Goal: Information Seeking & Learning: Learn about a topic

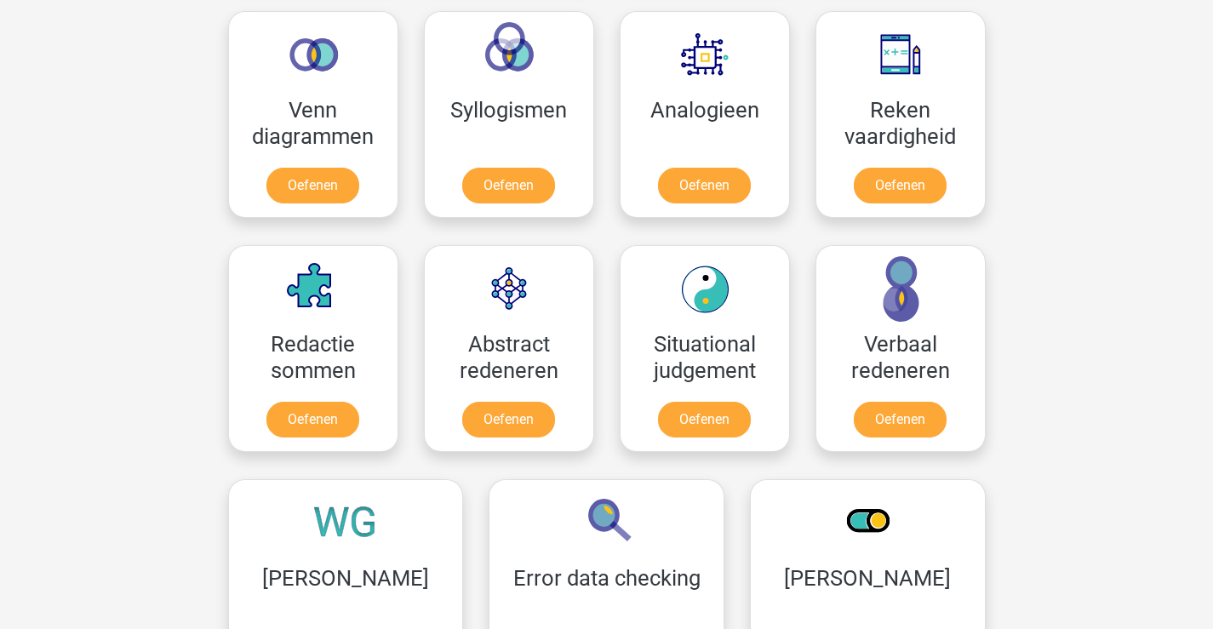
scroll to position [851, 0]
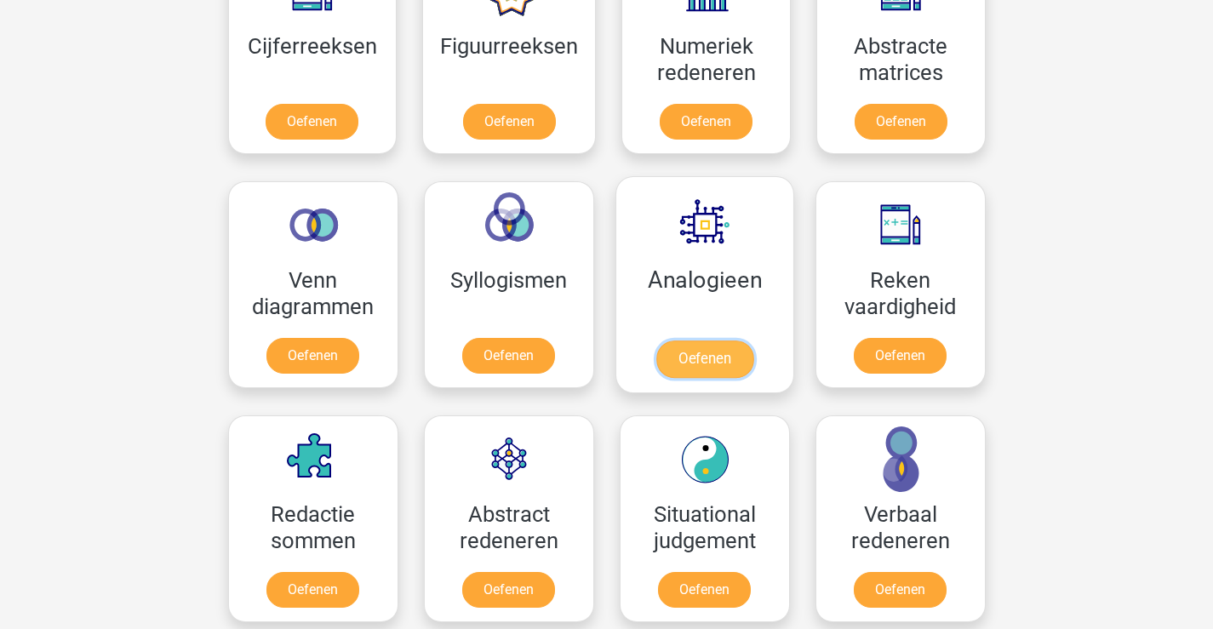
click at [717, 359] on link "Oefenen" at bounding box center [704, 359] width 97 height 37
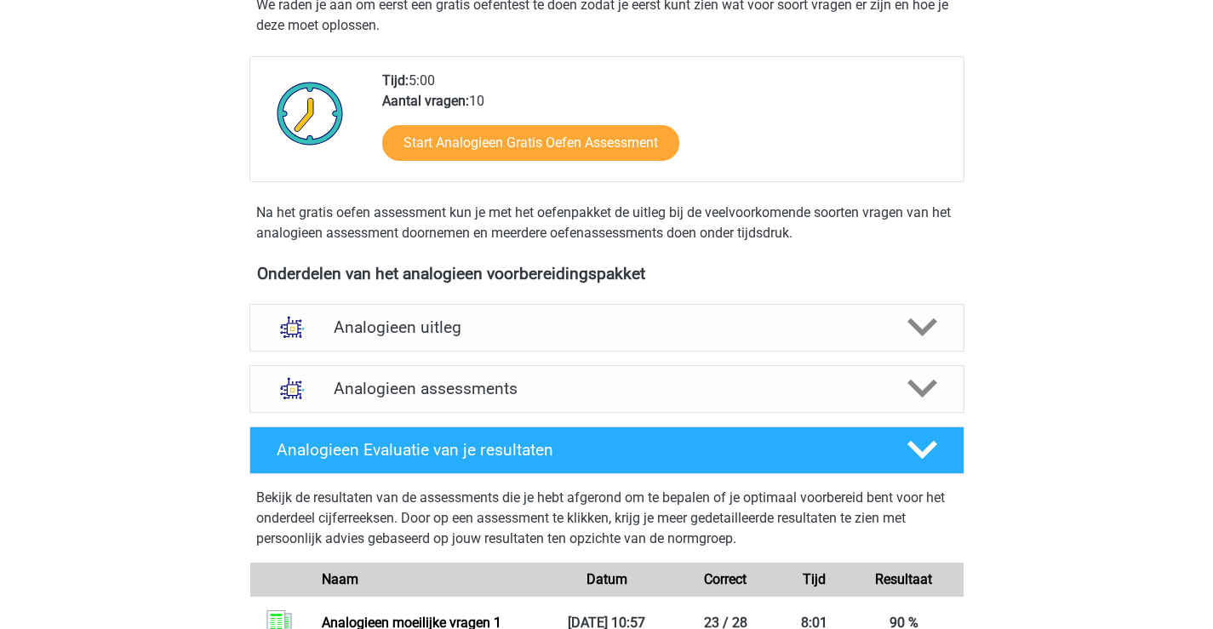
scroll to position [255, 0]
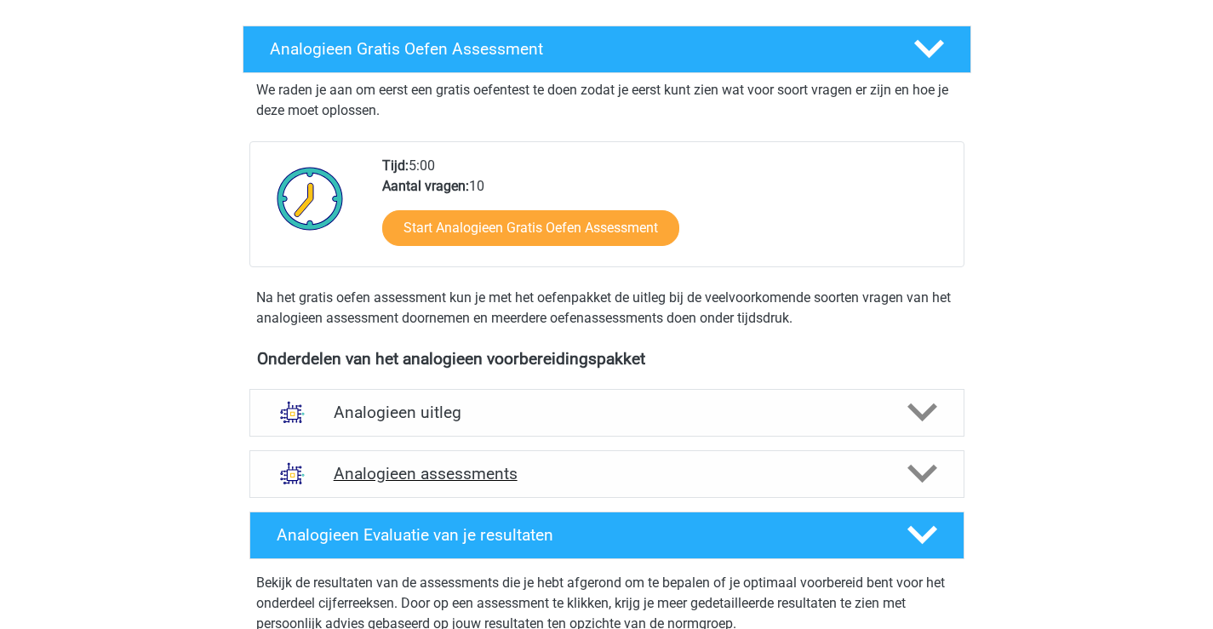
click at [485, 480] on h4 "Analogieen assessments" at bounding box center [607, 474] width 547 height 20
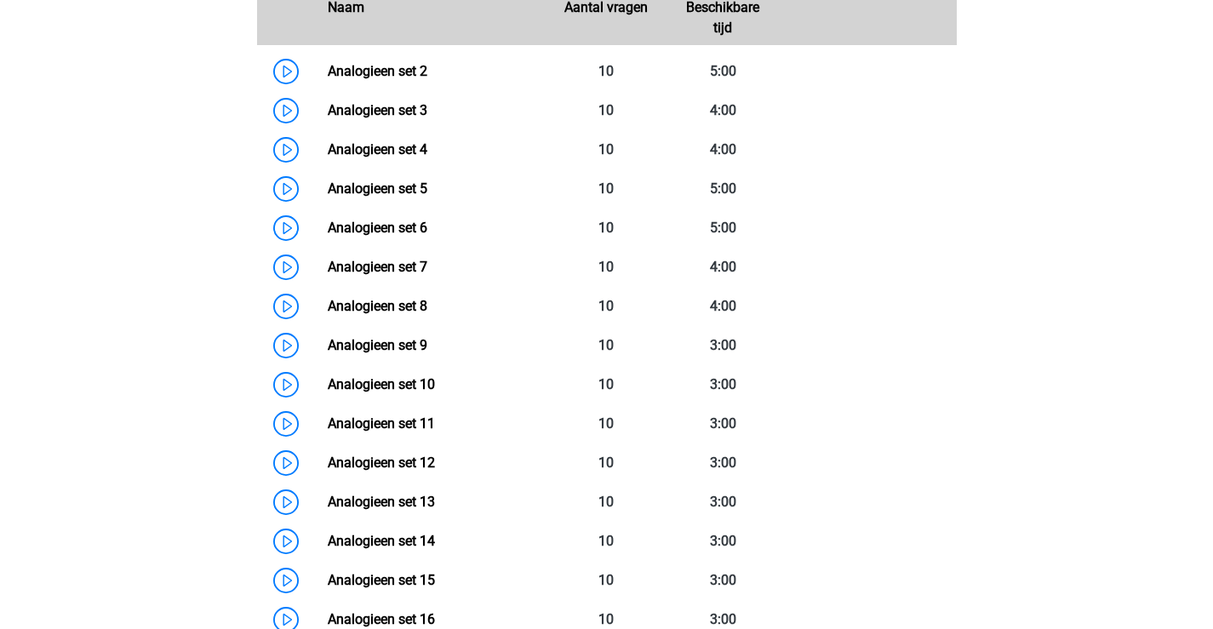
scroll to position [936, 0]
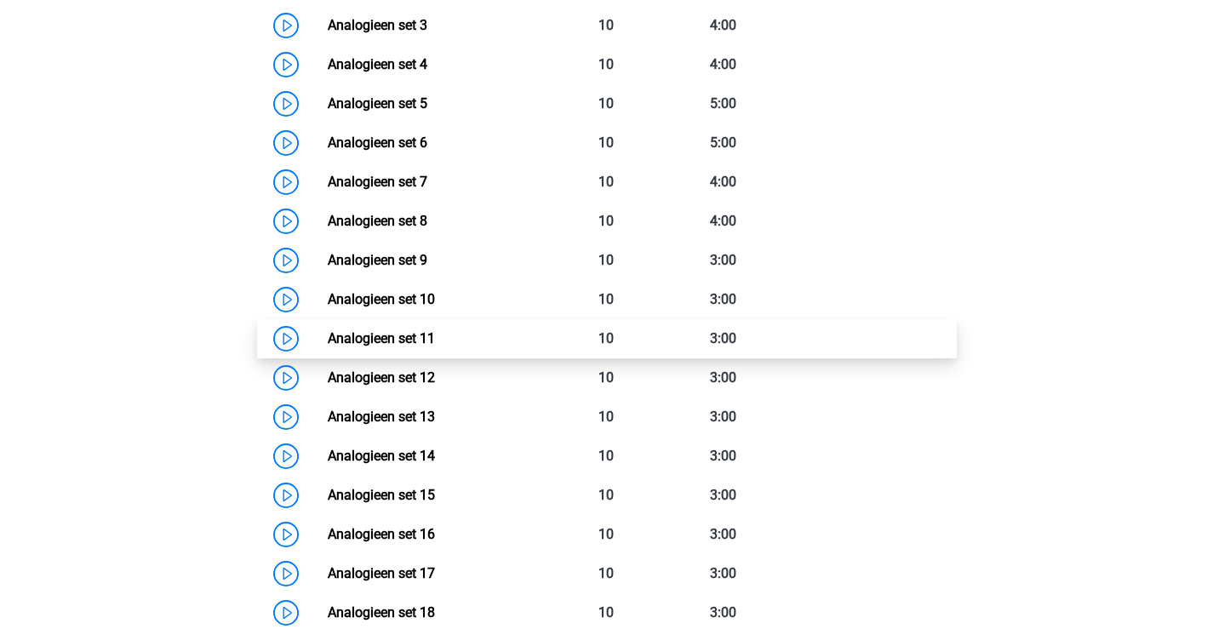
click at [417, 341] on link "Analogieen set 11" at bounding box center [381, 338] width 107 height 16
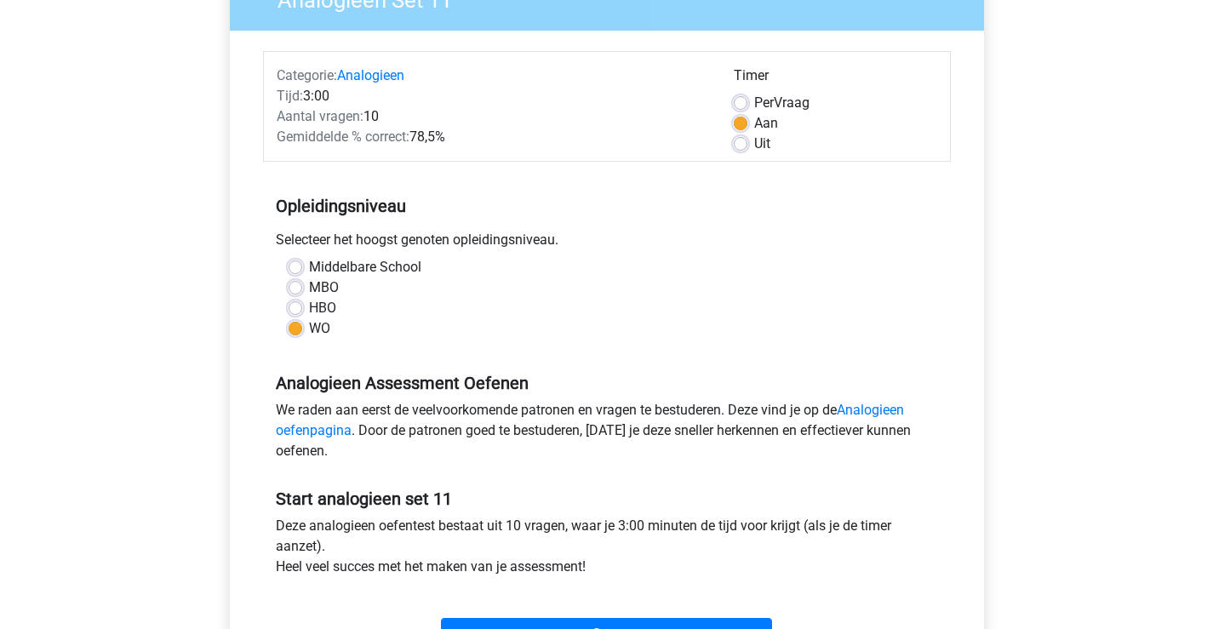
scroll to position [255, 0]
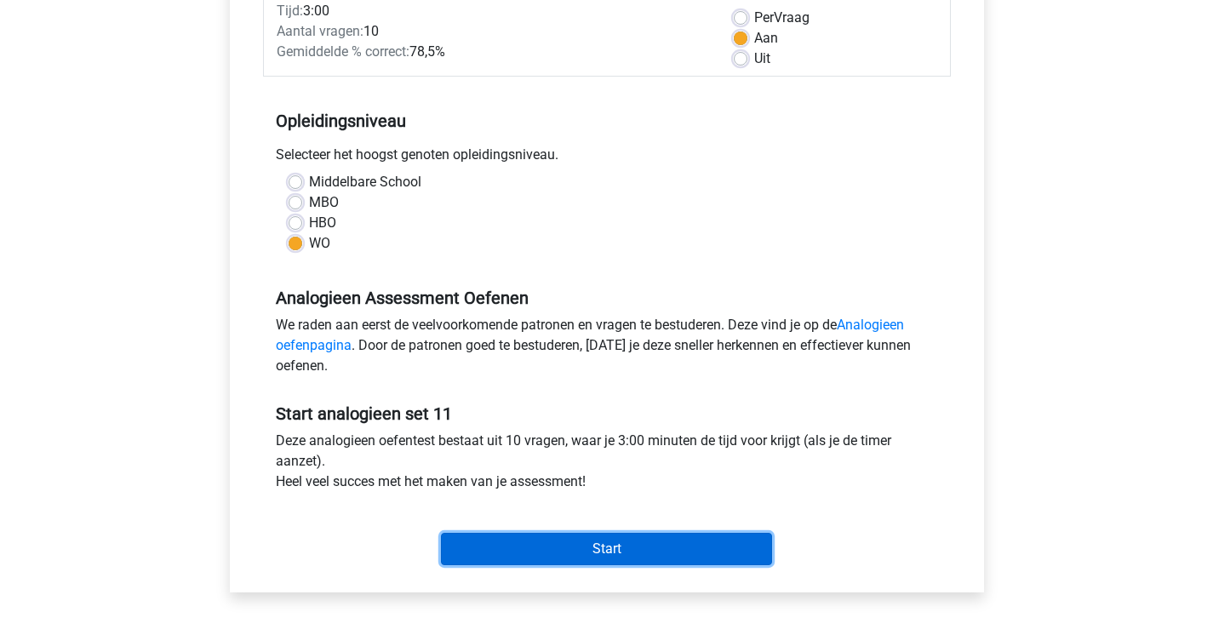
click at [610, 550] on input "Start" at bounding box center [606, 549] width 331 height 32
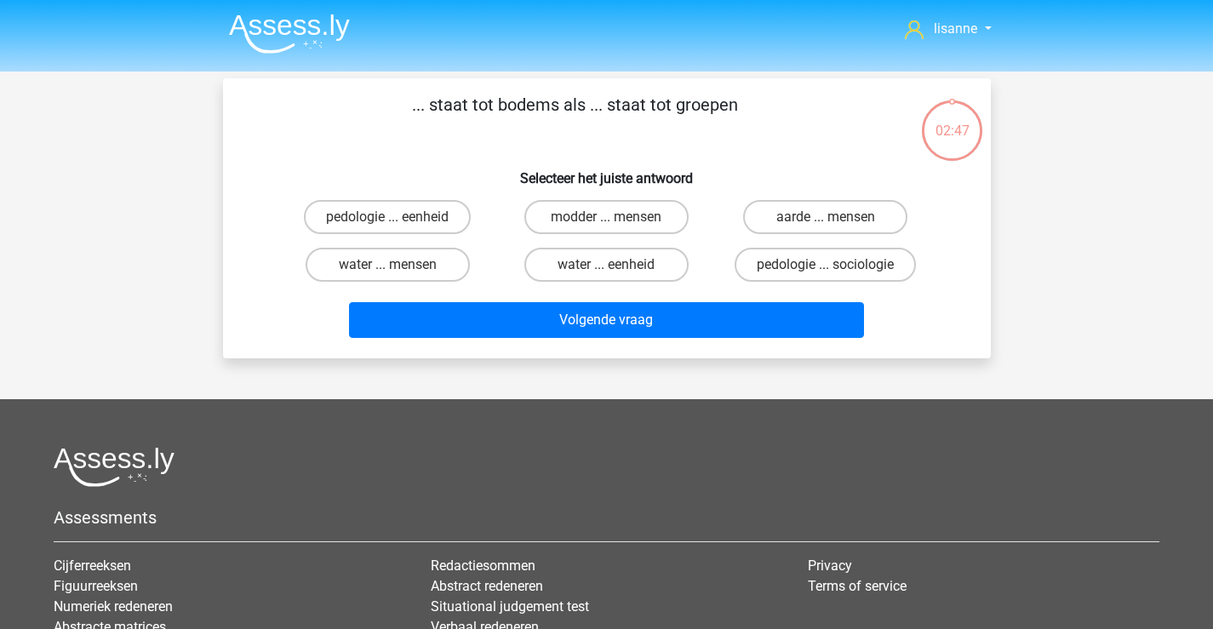
click at [833, 269] on input "pedologie ... sociologie" at bounding box center [831, 270] width 11 height 11
radio input "true"
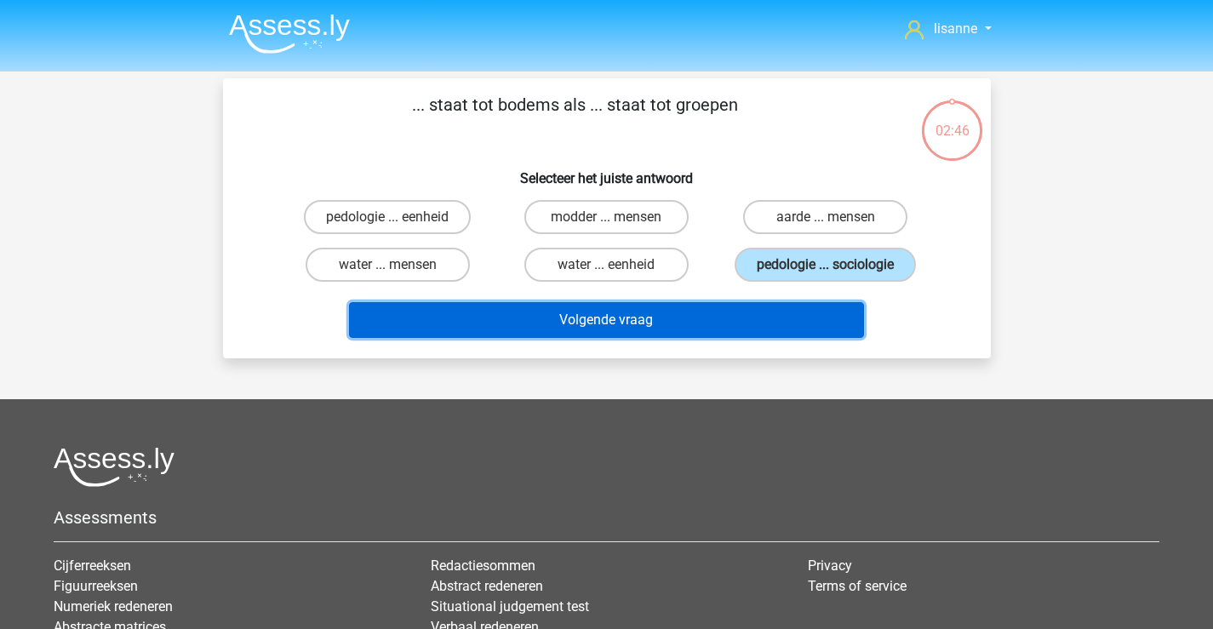
click at [730, 318] on button "Volgende vraag" at bounding box center [606, 320] width 515 height 36
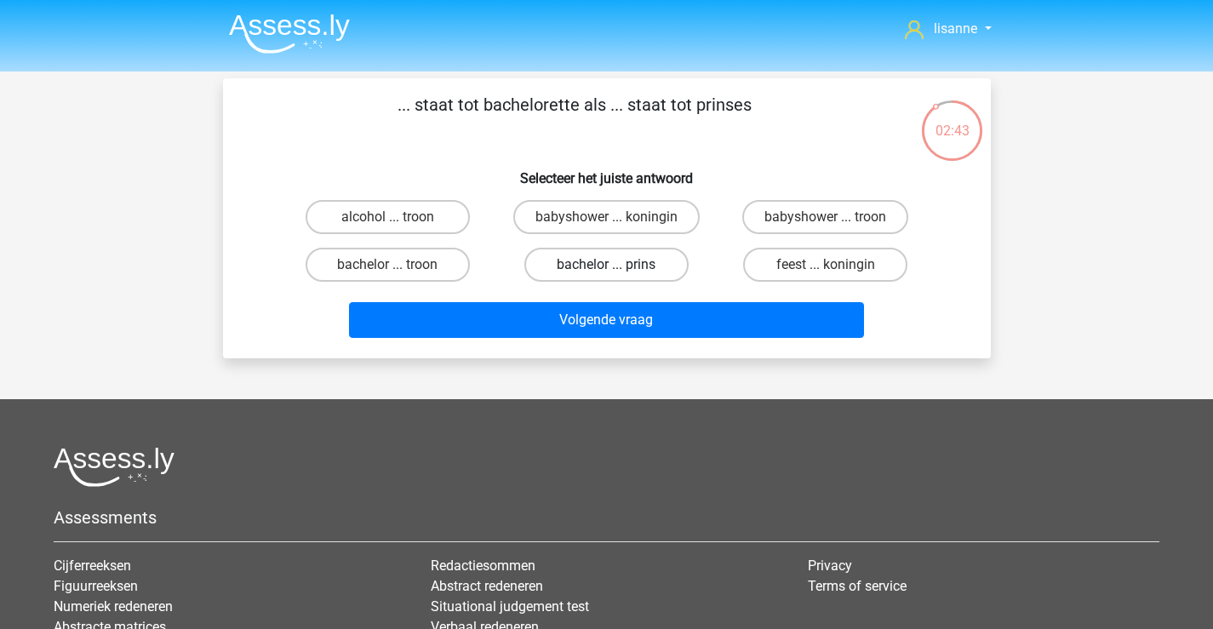
click at [559, 265] on label "bachelor ... prins" at bounding box center [606, 265] width 164 height 34
click at [606, 265] on input "bachelor ... prins" at bounding box center [611, 270] width 11 height 11
radio input "true"
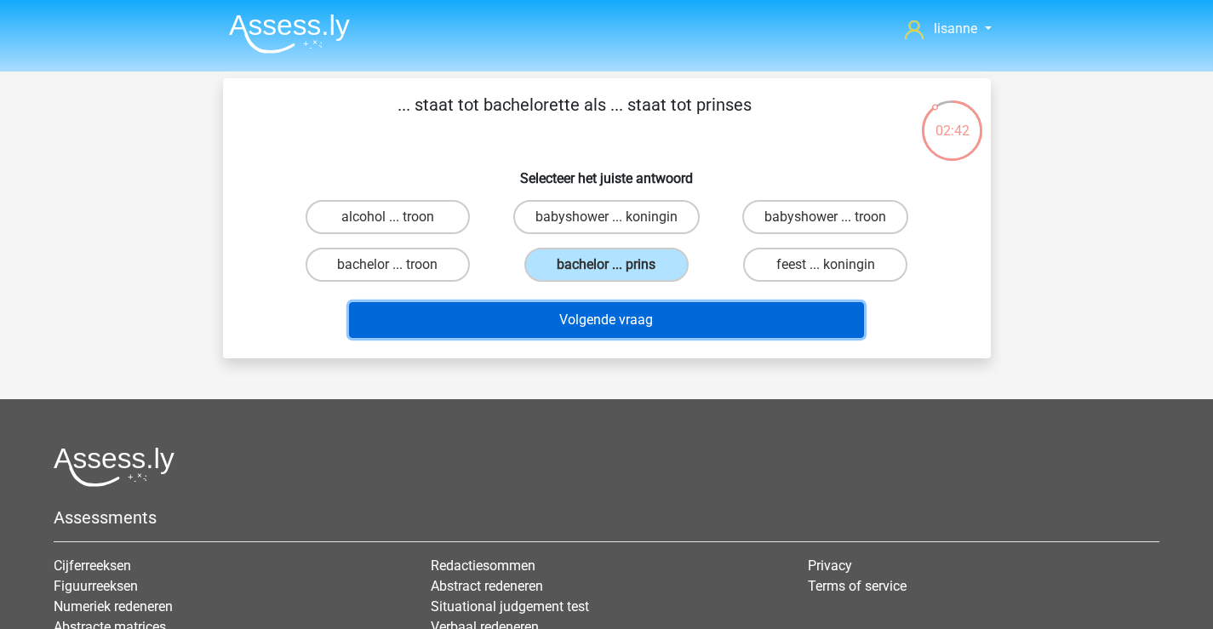
click at [561, 306] on button "Volgende vraag" at bounding box center [606, 320] width 515 height 36
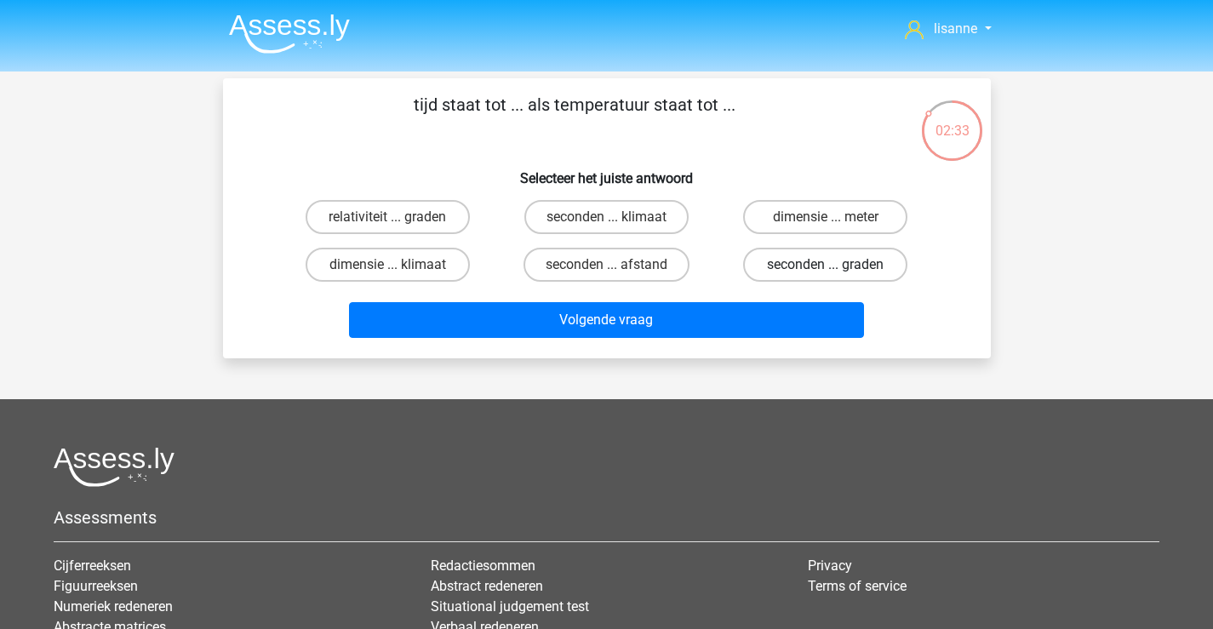
click at [781, 258] on label "seconden ... graden" at bounding box center [825, 265] width 164 height 34
click at [826, 265] on input "seconden ... graden" at bounding box center [831, 270] width 11 height 11
radio input "true"
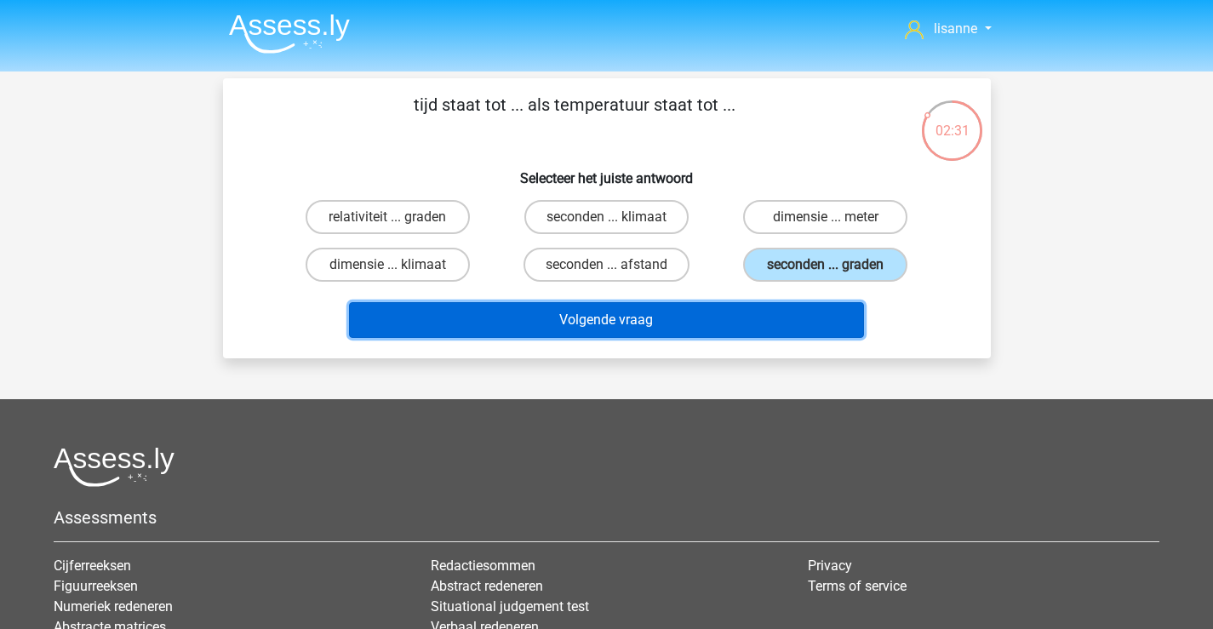
click at [674, 321] on button "Volgende vraag" at bounding box center [606, 320] width 515 height 36
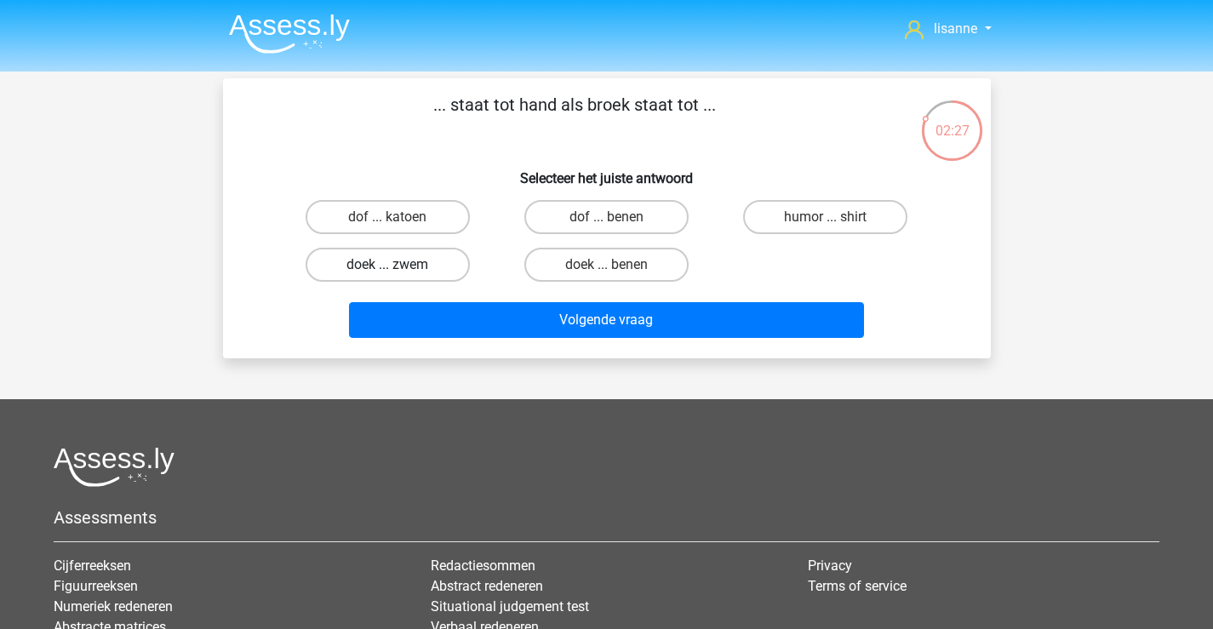
click at [412, 268] on label "doek ... zwem" at bounding box center [388, 265] width 164 height 34
click at [398, 268] on input "doek ... zwem" at bounding box center [392, 270] width 11 height 11
radio input "true"
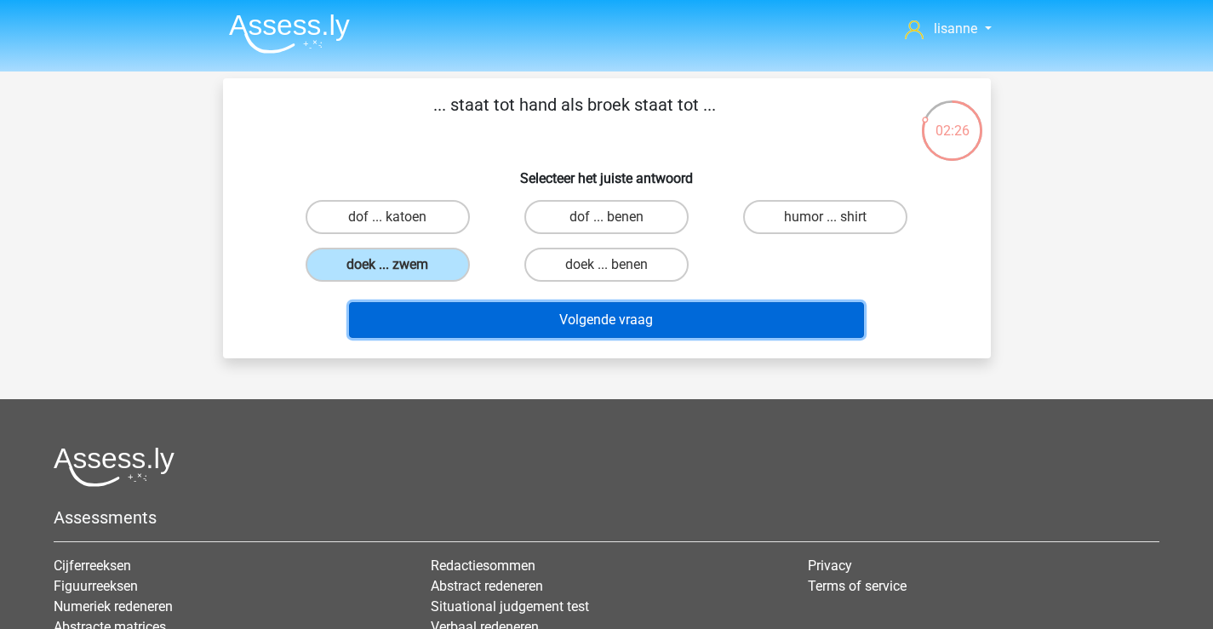
click at [488, 305] on button "Volgende vraag" at bounding box center [606, 320] width 515 height 36
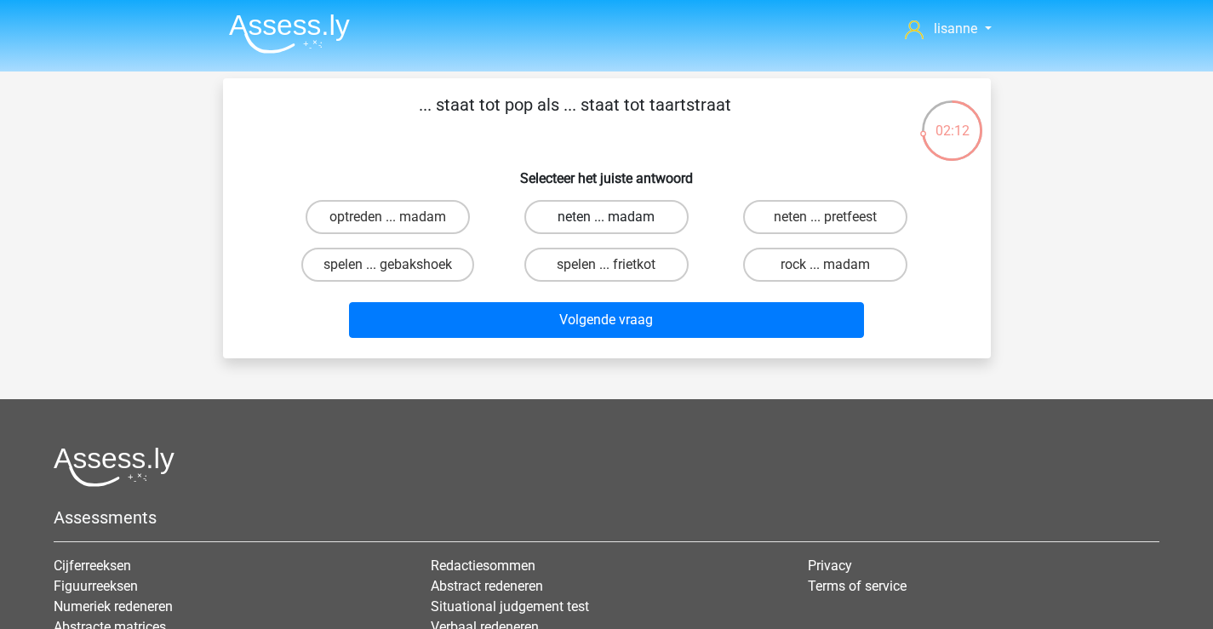
click at [621, 220] on label "neten ... madam" at bounding box center [606, 217] width 164 height 34
click at [617, 220] on input "neten ... madam" at bounding box center [611, 222] width 11 height 11
radio input "true"
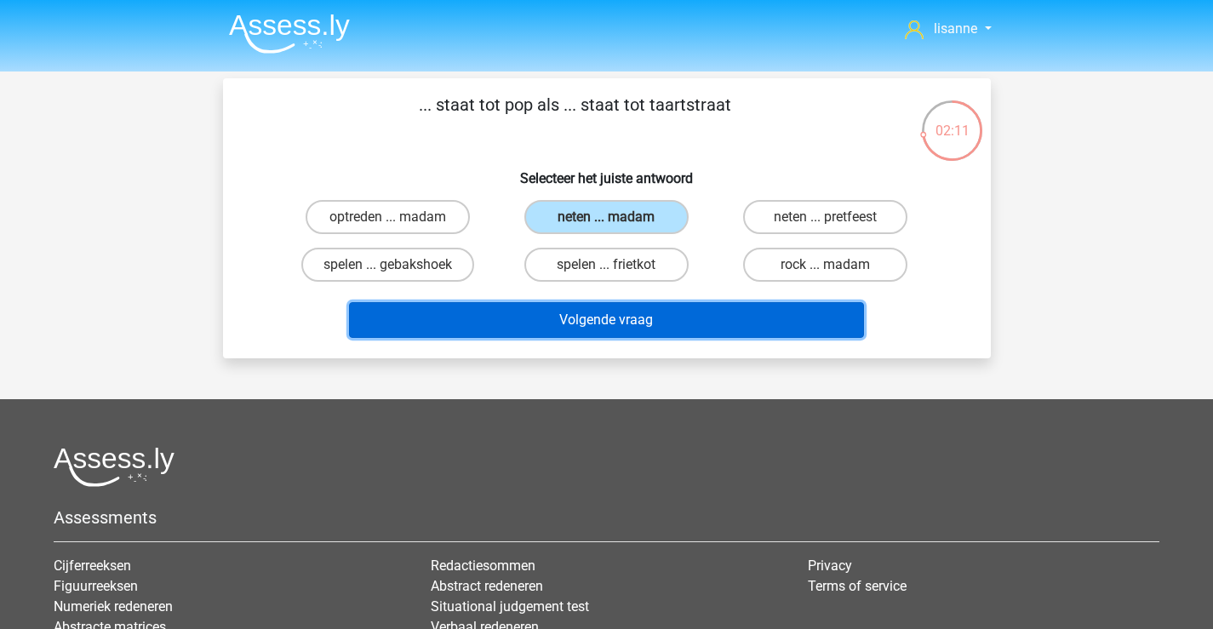
click at [590, 323] on button "Volgende vraag" at bounding box center [606, 320] width 515 height 36
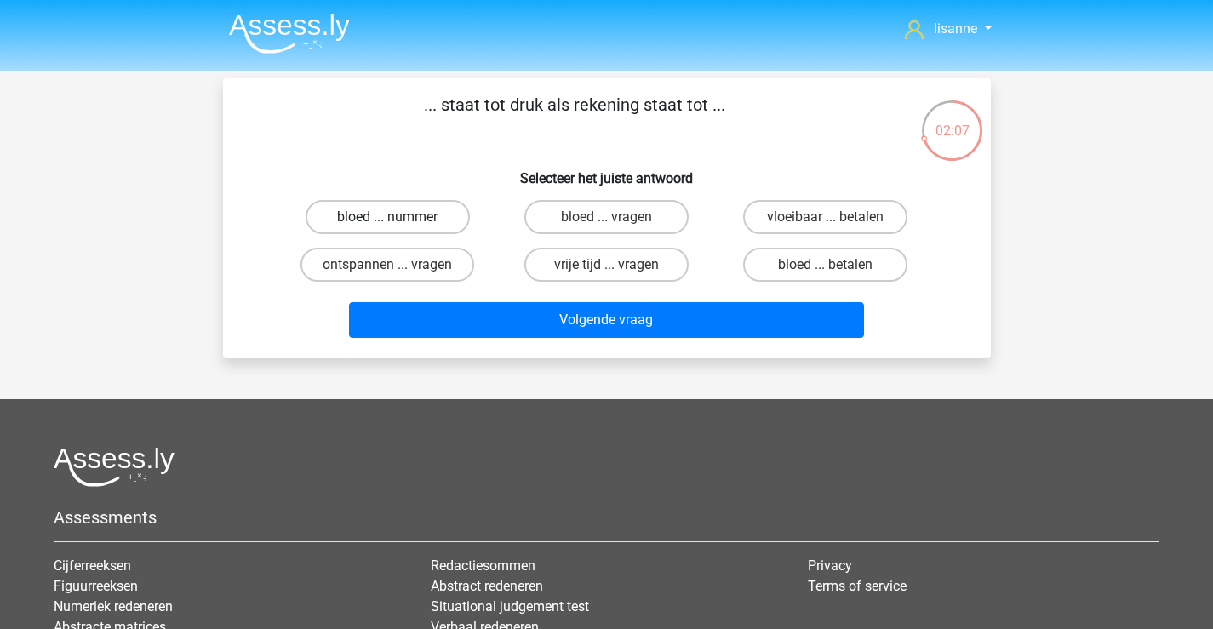
click at [428, 228] on label "bloed ... nummer" at bounding box center [388, 217] width 164 height 34
click at [398, 228] on input "bloed ... nummer" at bounding box center [392, 222] width 11 height 11
radio input "true"
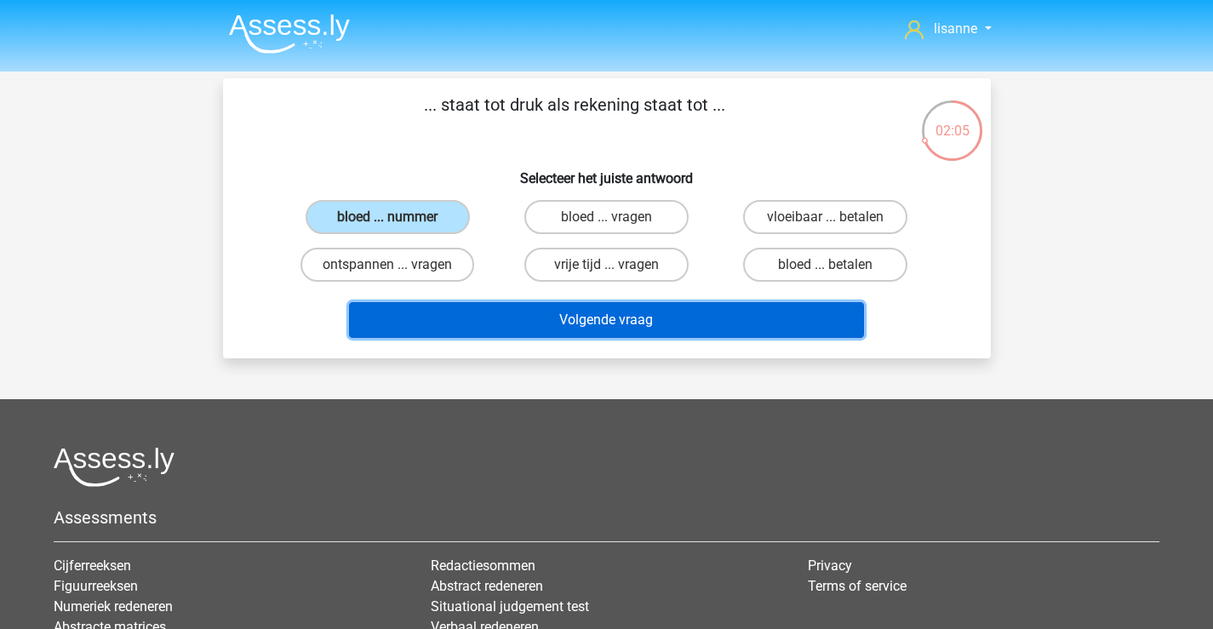
click at [633, 322] on button "Volgende vraag" at bounding box center [606, 320] width 515 height 36
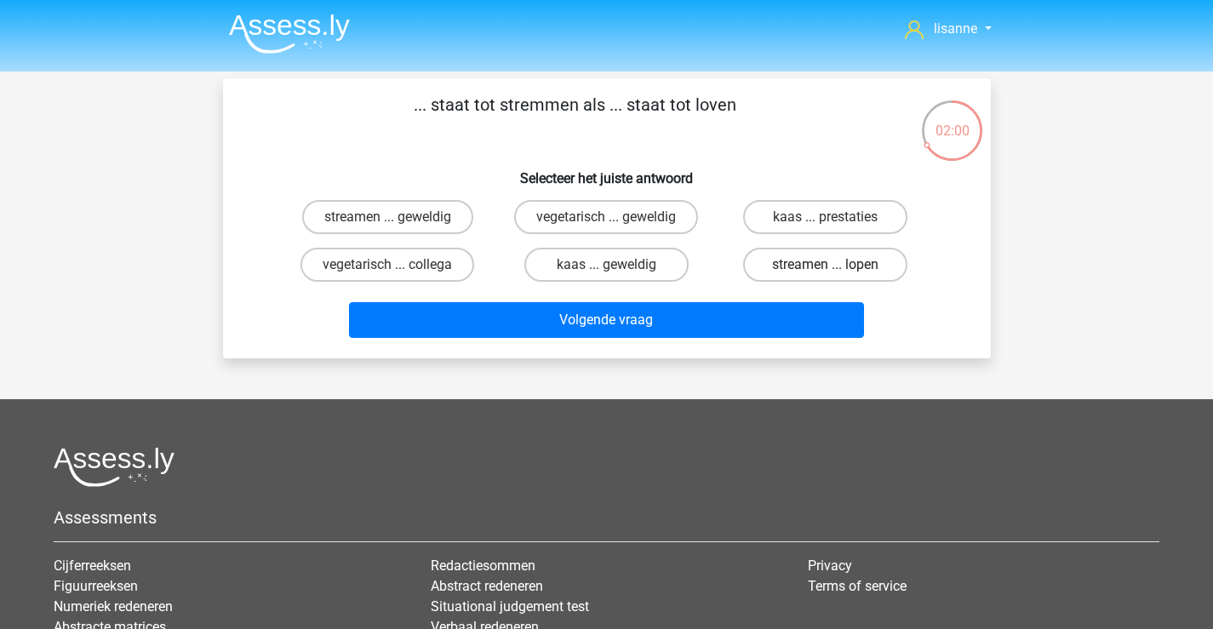
click at [817, 270] on label "streamen ... lopen" at bounding box center [825, 265] width 164 height 34
click at [826, 270] on input "streamen ... lopen" at bounding box center [831, 270] width 11 height 11
radio input "true"
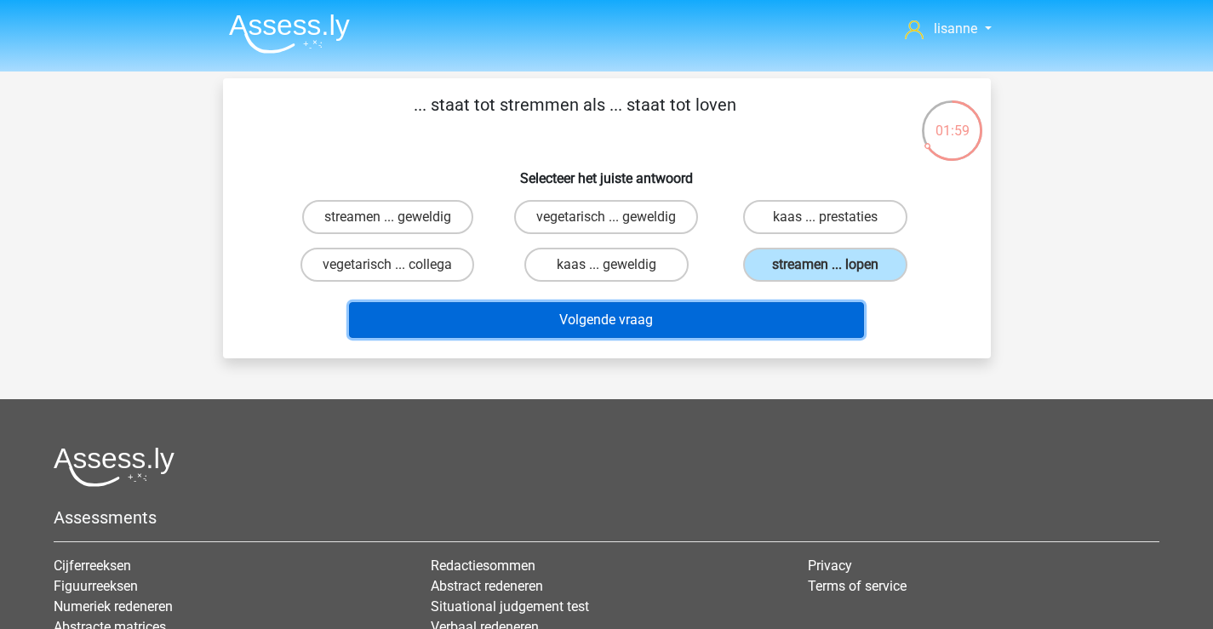
click at [719, 312] on button "Volgende vraag" at bounding box center [606, 320] width 515 height 36
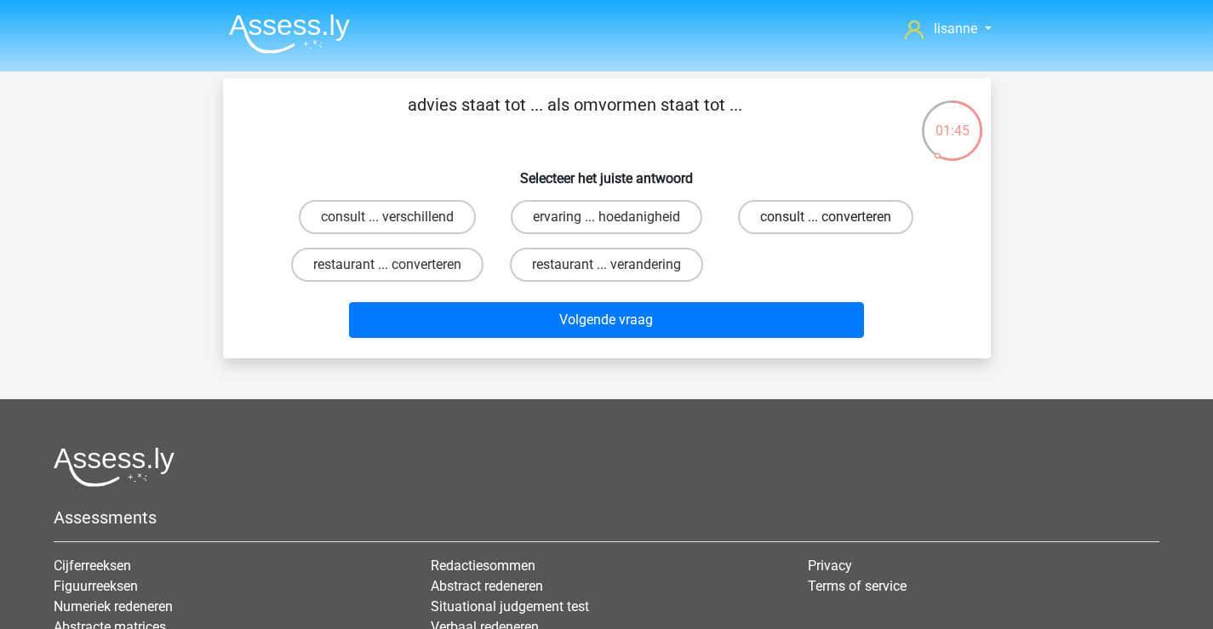
click at [820, 223] on label "consult ... converteren" at bounding box center [825, 217] width 175 height 34
click at [826, 223] on input "consult ... converteren" at bounding box center [831, 222] width 11 height 11
radio input "true"
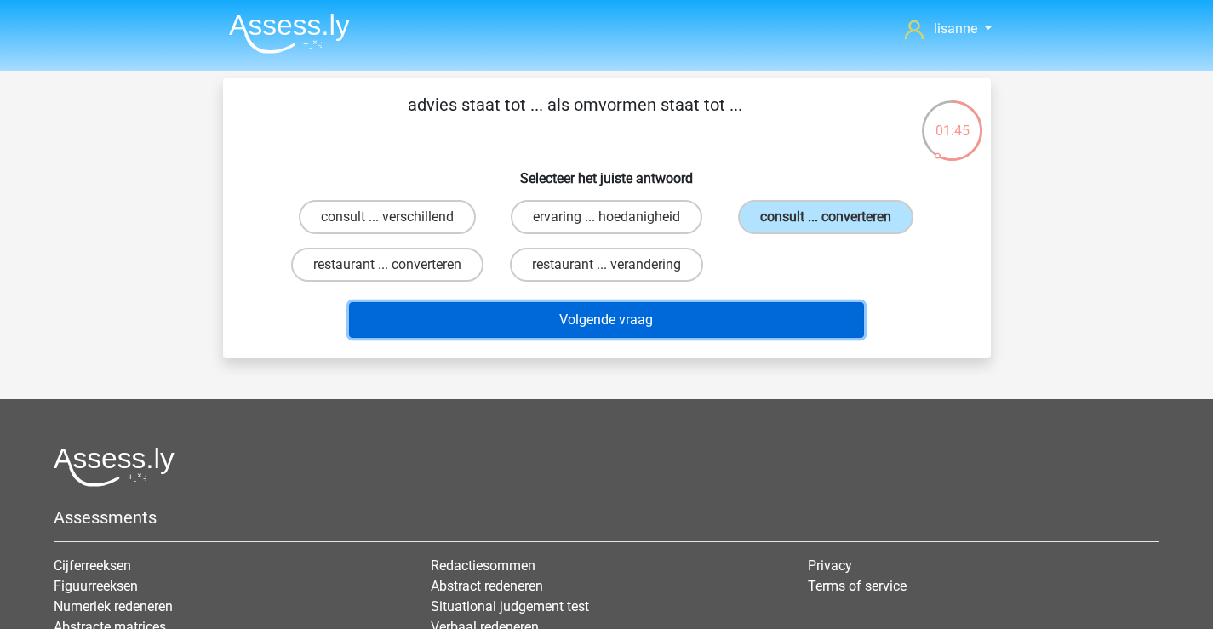
click at [687, 328] on button "Volgende vraag" at bounding box center [606, 320] width 515 height 36
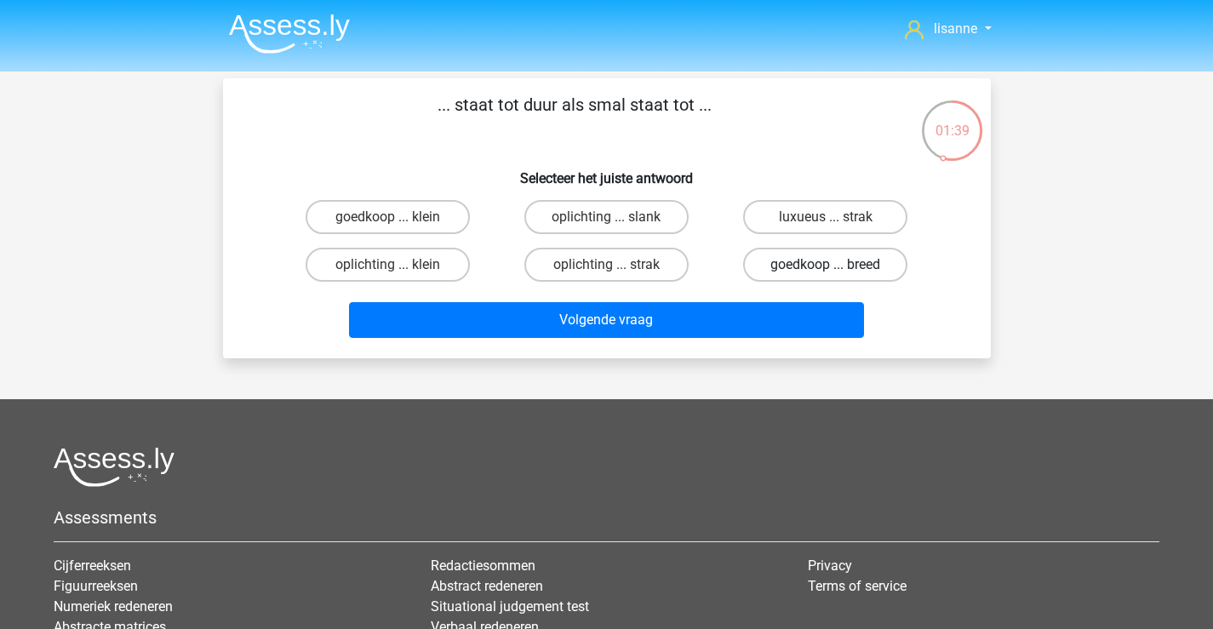
click at [776, 272] on label "goedkoop ... breed" at bounding box center [825, 265] width 164 height 34
click at [826, 272] on input "goedkoop ... breed" at bounding box center [831, 270] width 11 height 11
radio input "true"
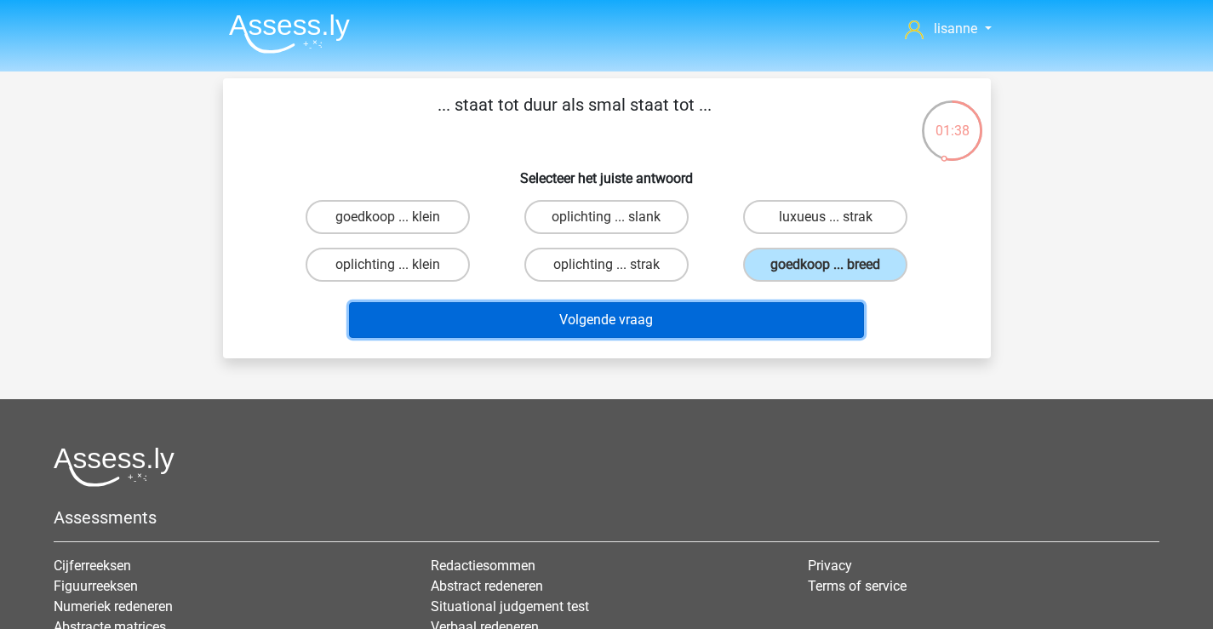
click at [676, 324] on button "Volgende vraag" at bounding box center [606, 320] width 515 height 36
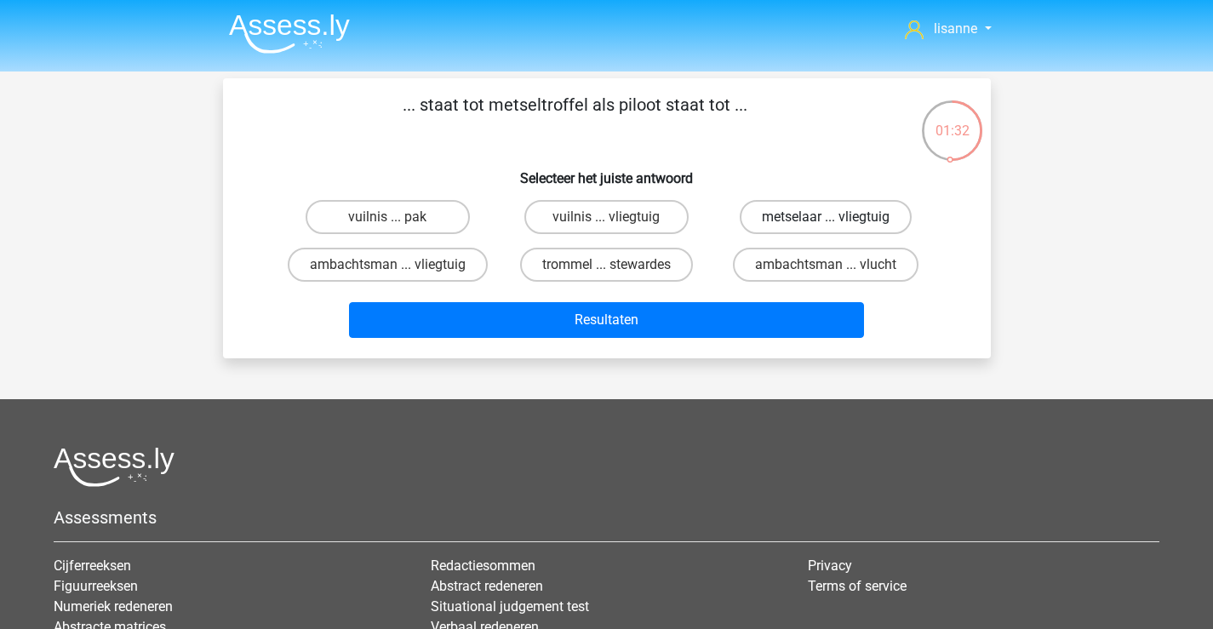
click at [783, 219] on label "metselaar ... vliegtuig" at bounding box center [826, 217] width 172 height 34
click at [826, 219] on input "metselaar ... vliegtuig" at bounding box center [831, 222] width 11 height 11
radio input "true"
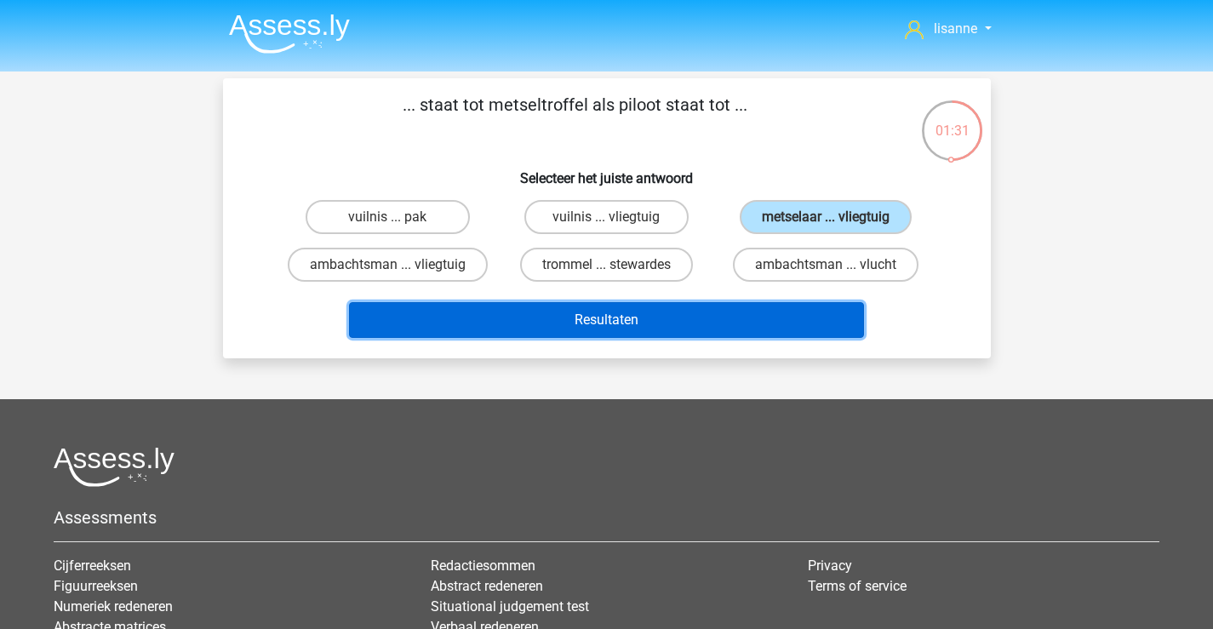
click at [667, 319] on button "Resultaten" at bounding box center [606, 320] width 515 height 36
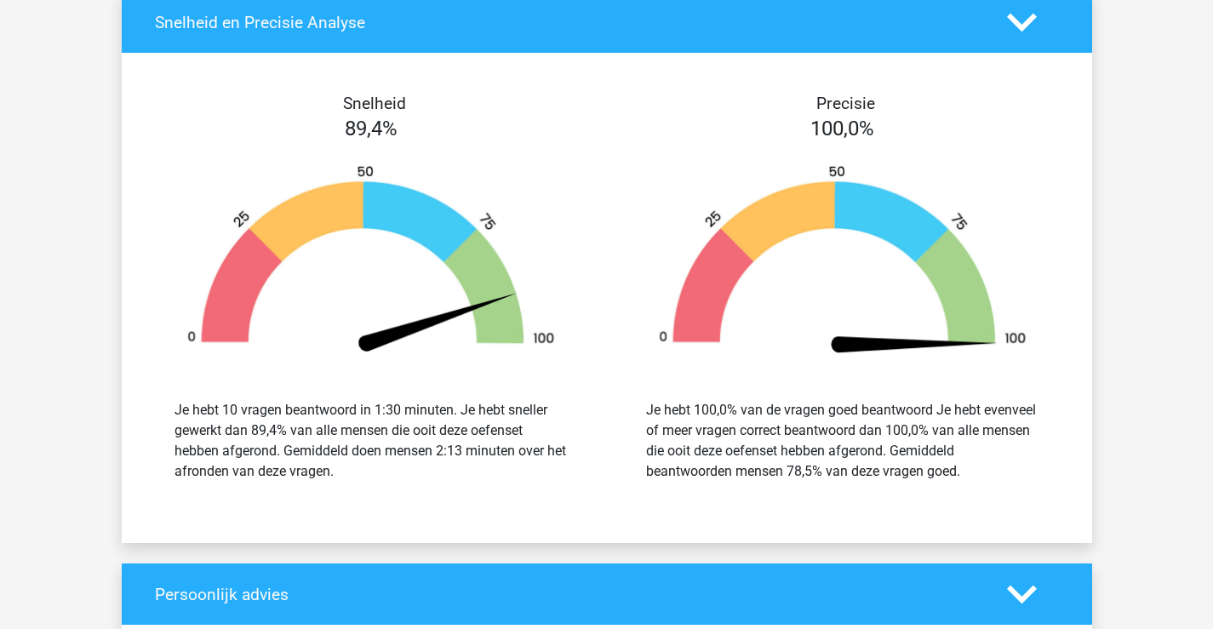
scroll to position [1788, 0]
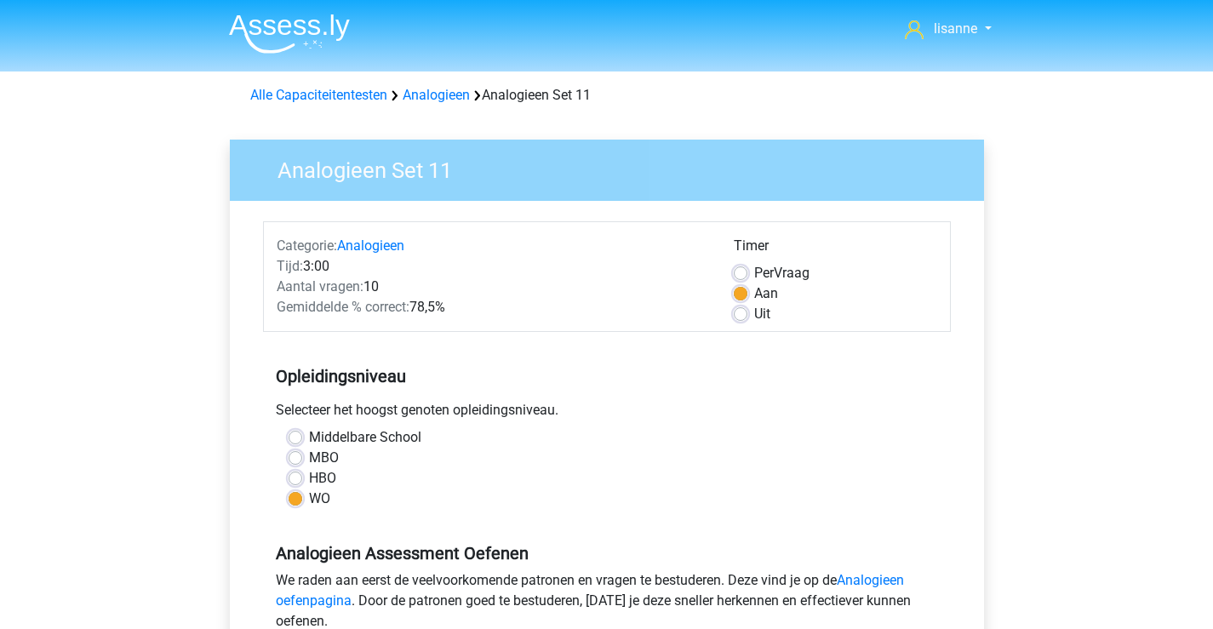
scroll to position [255, 0]
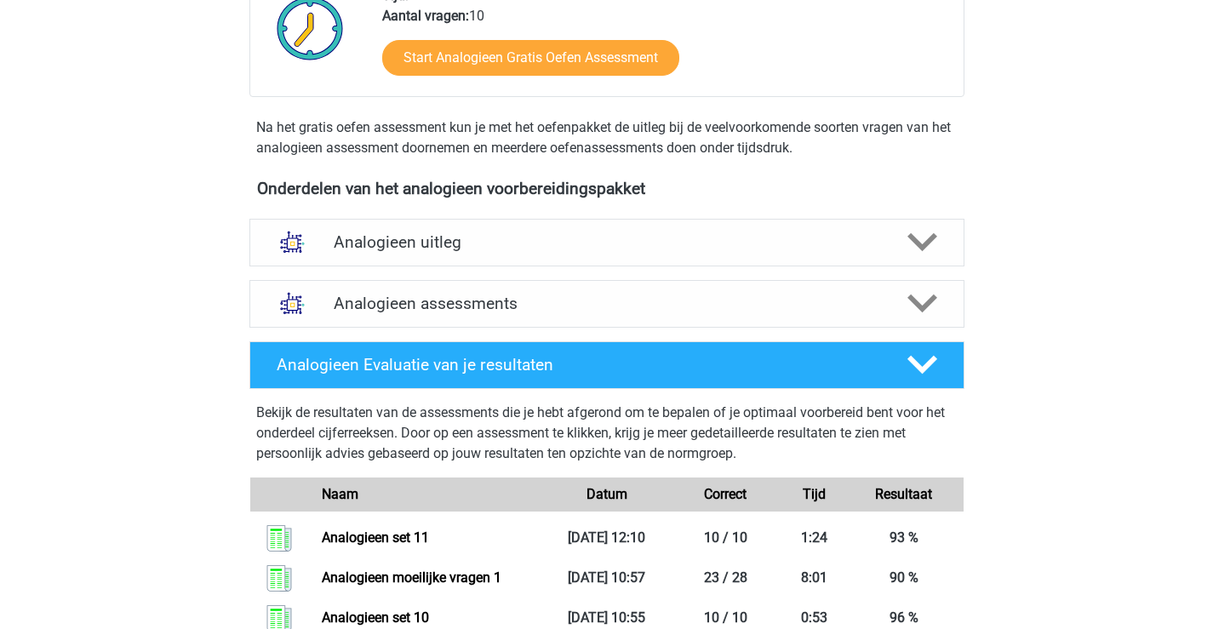
scroll to position [341, 0]
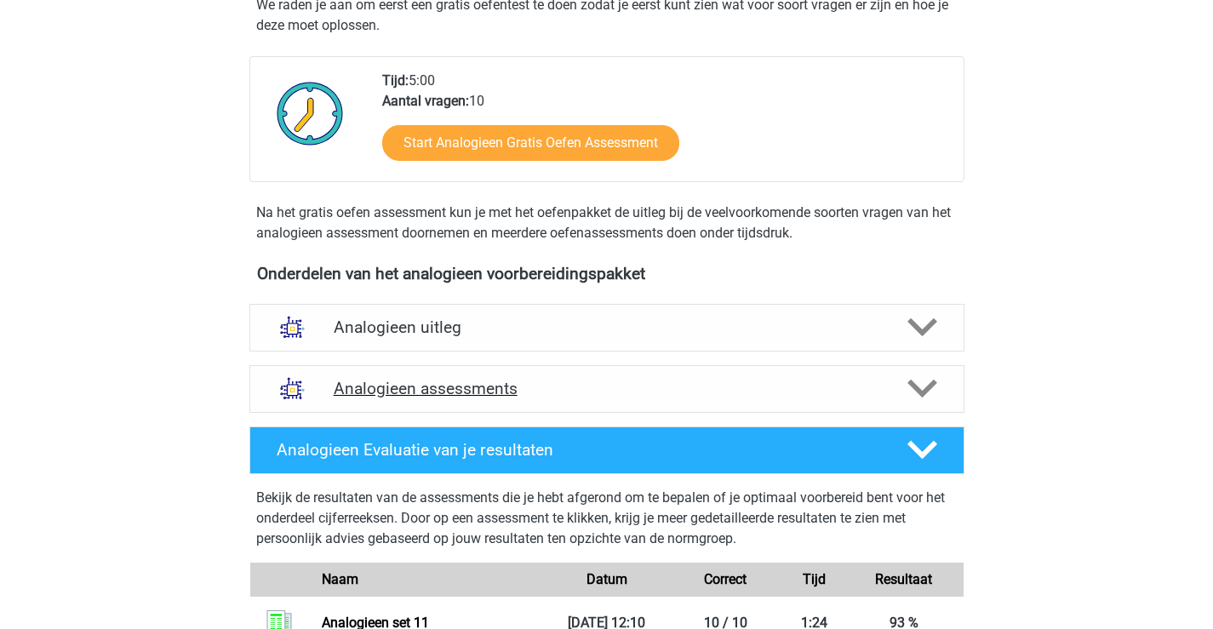
click at [510, 389] on h4 "Analogieen assessments" at bounding box center [607, 389] width 547 height 20
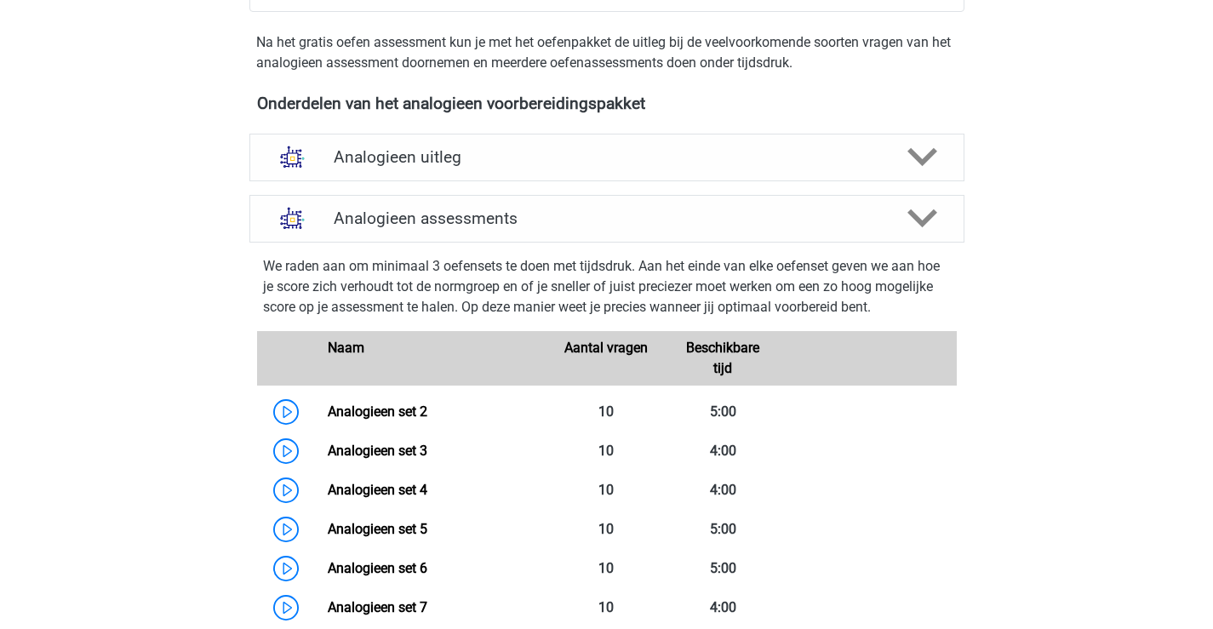
scroll to position [0, 0]
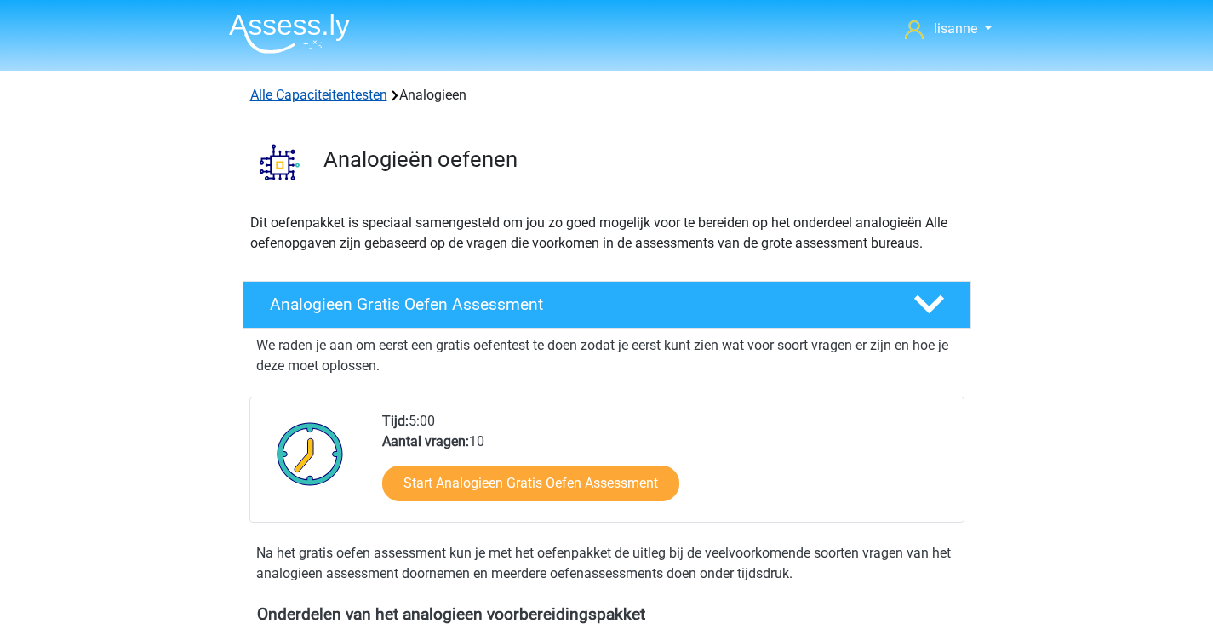
click at [330, 92] on link "Alle Capaciteitentesten" at bounding box center [318, 95] width 137 height 16
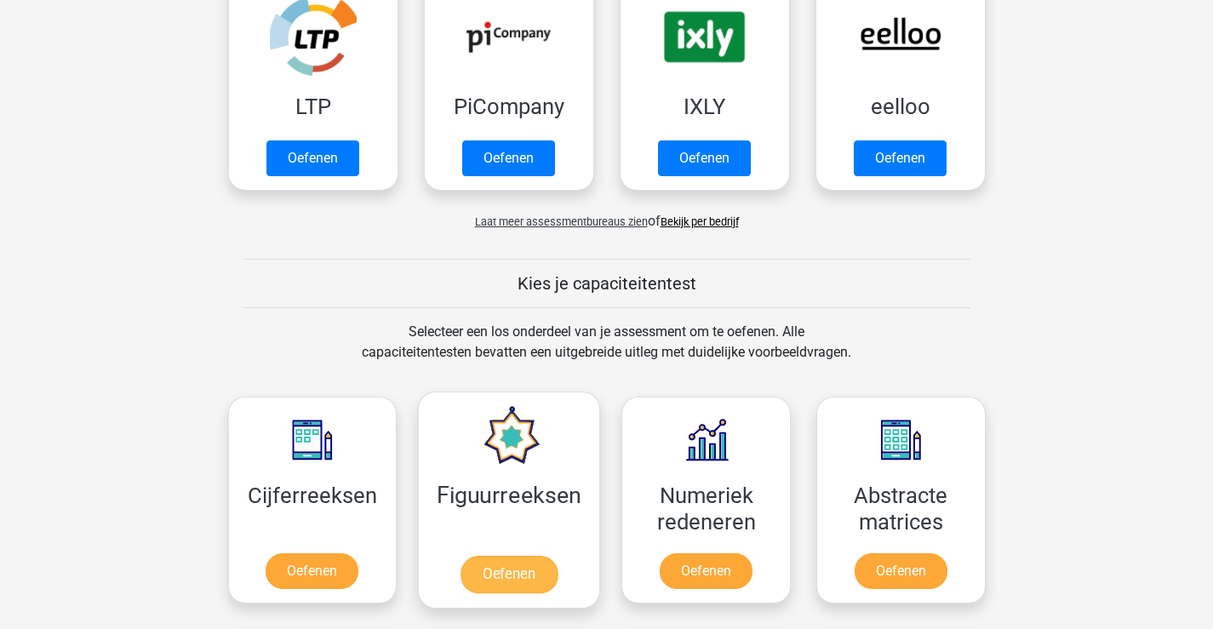
scroll to position [232, 0]
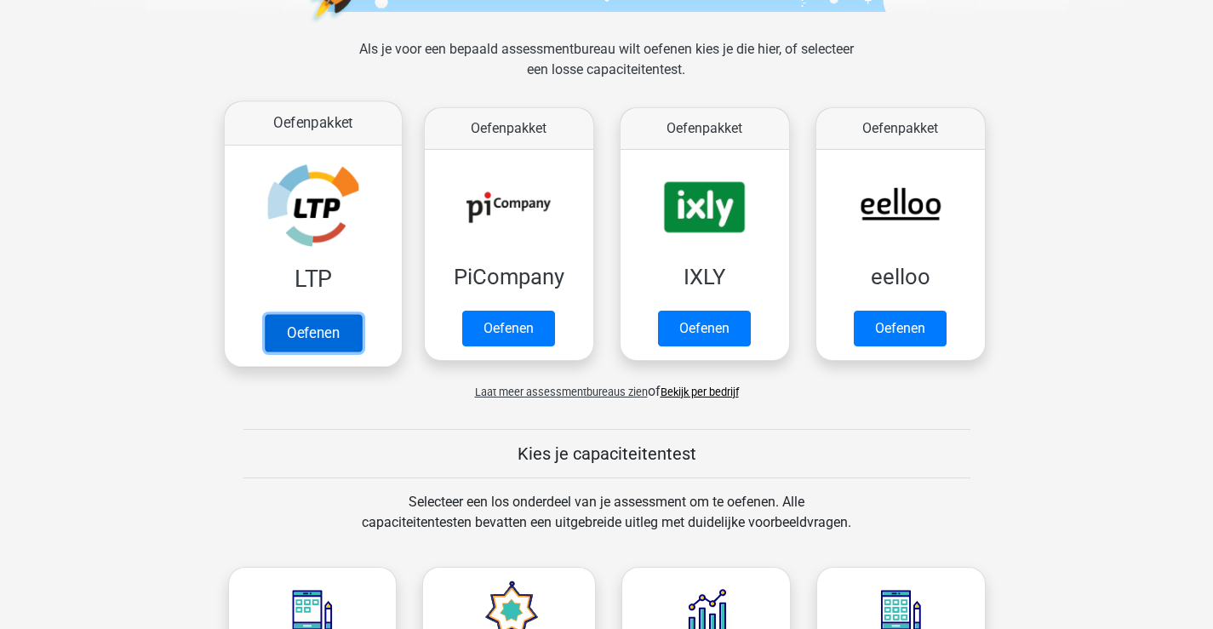
click at [316, 314] on link "Oefenen" at bounding box center [312, 332] width 97 height 37
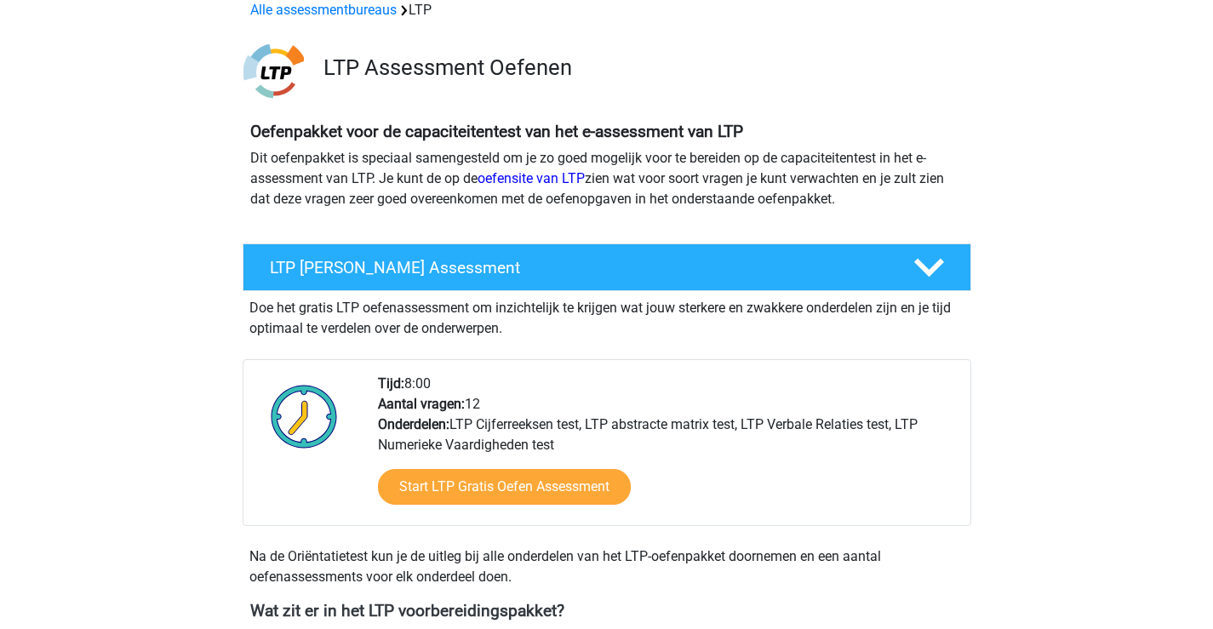
scroll to position [170, 0]
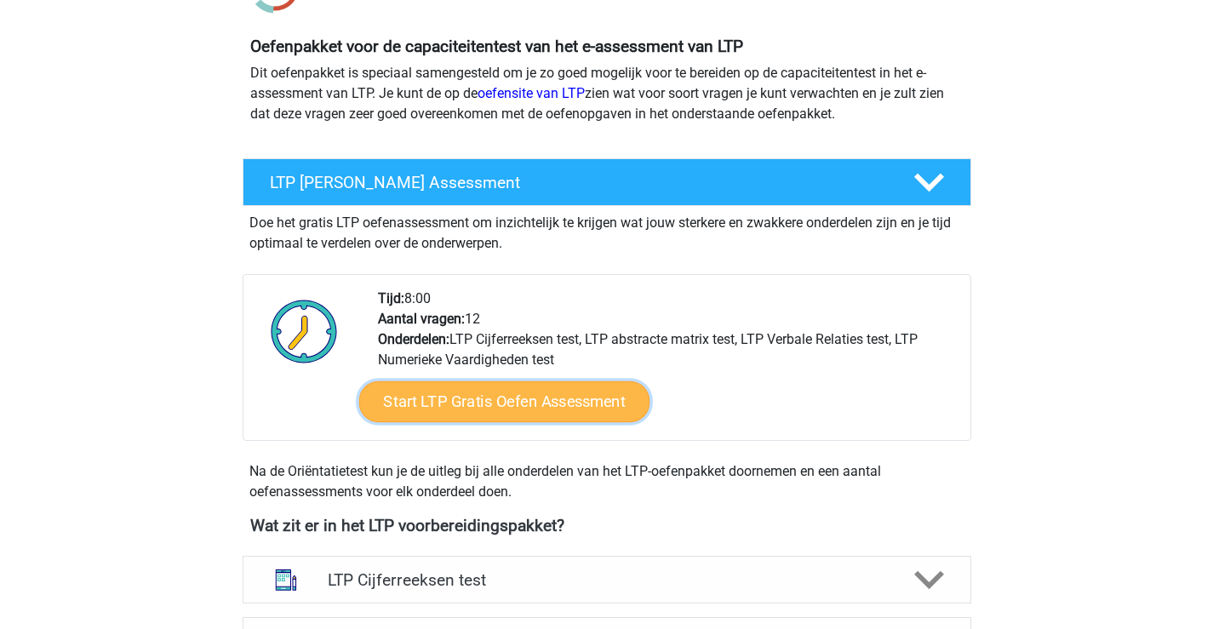
click at [556, 395] on link "Start LTP Gratis Oefen Assessment" at bounding box center [503, 401] width 291 height 41
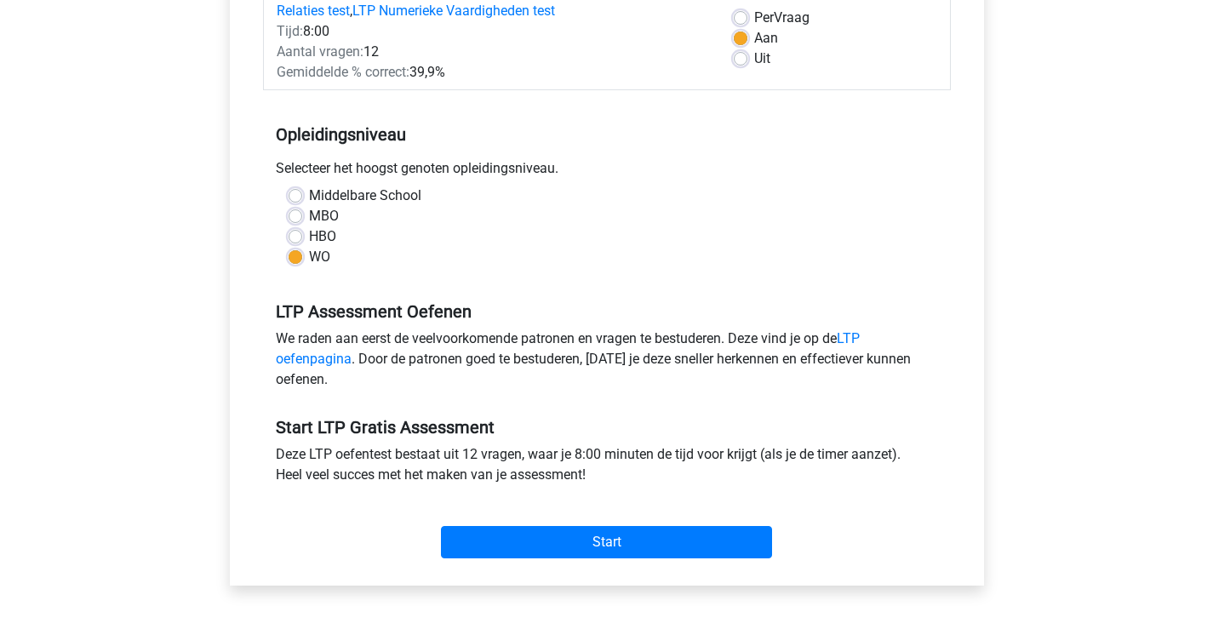
scroll to position [341, 0]
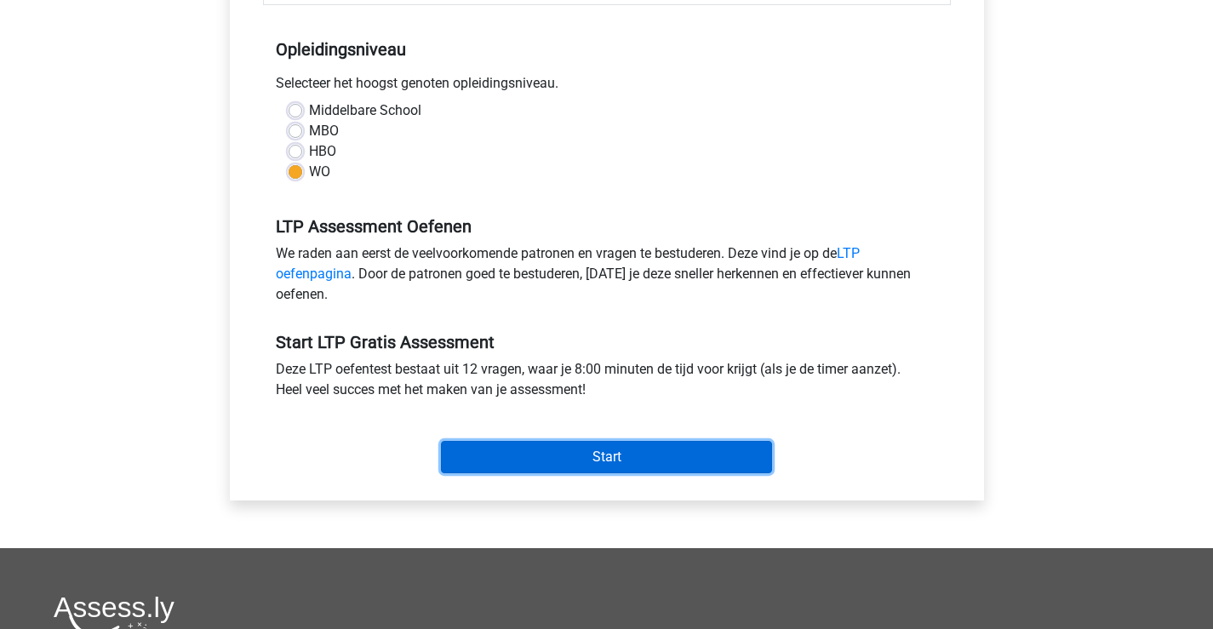
click at [667, 447] on input "Start" at bounding box center [606, 457] width 331 height 32
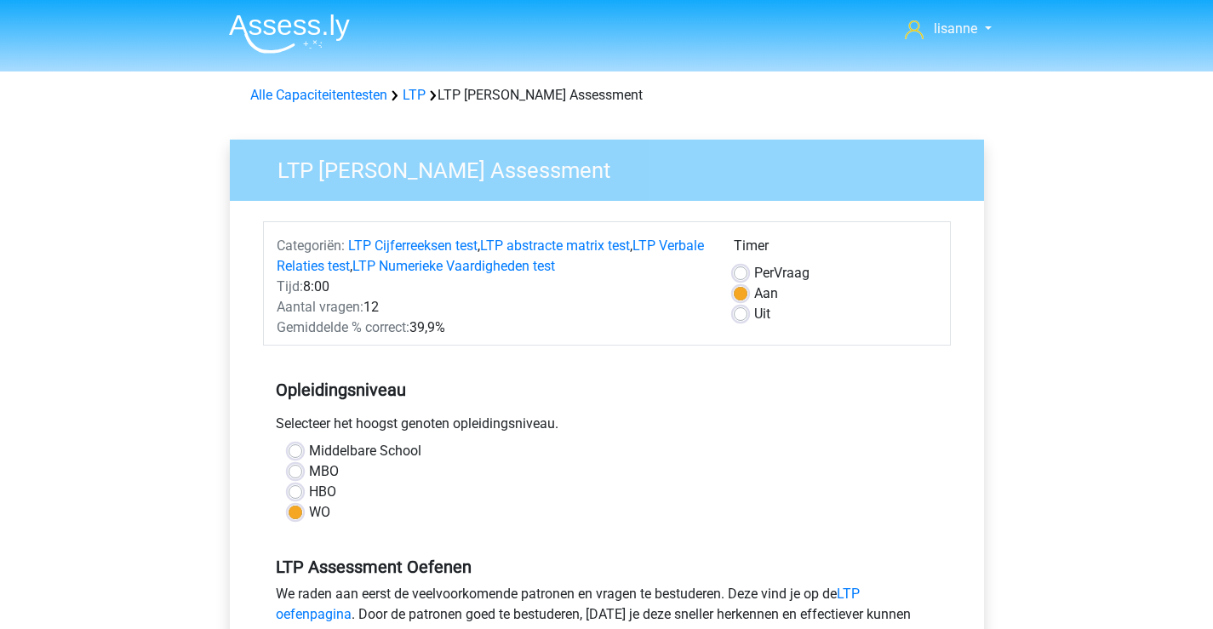
scroll to position [341, 0]
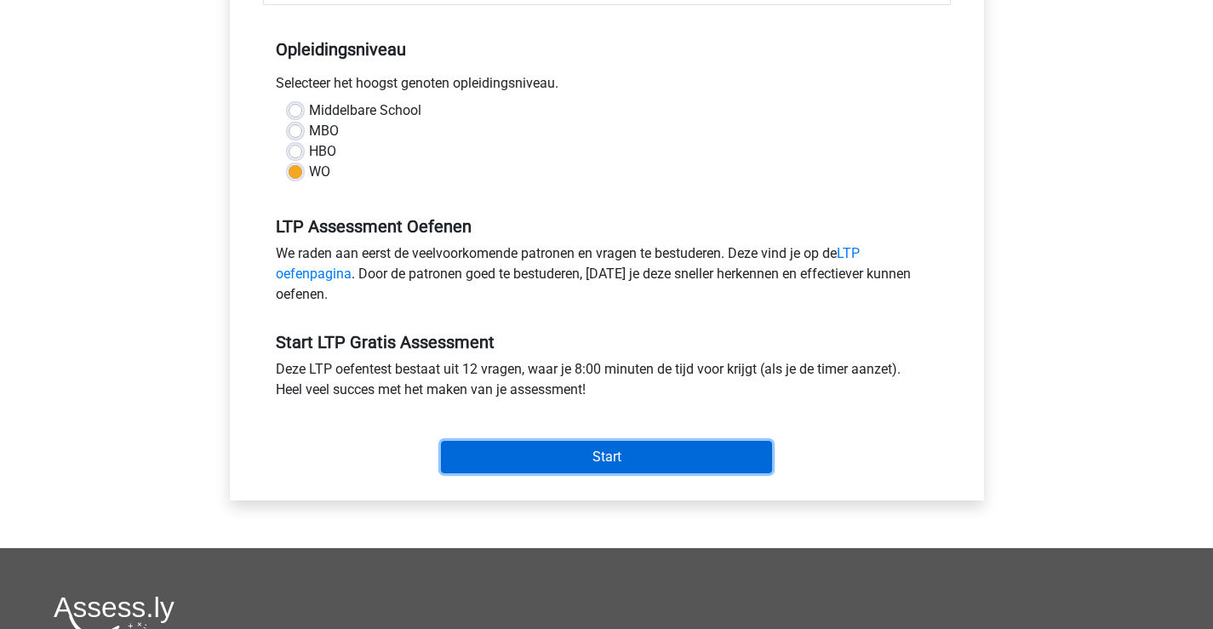
click at [499, 448] on input "Start" at bounding box center [606, 457] width 331 height 32
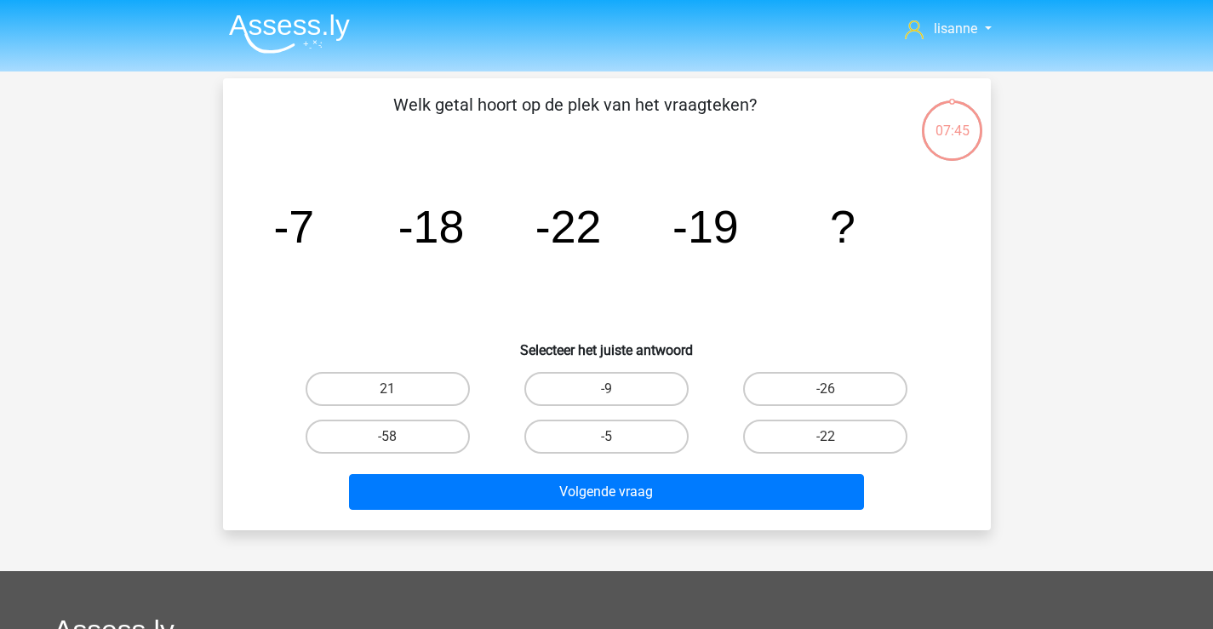
click at [638, 409] on div "-9" at bounding box center [606, 389] width 219 height 48
click at [646, 400] on label "-9" at bounding box center [606, 389] width 164 height 34
click at [617, 400] on input "-9" at bounding box center [611, 394] width 11 height 11
radio input "true"
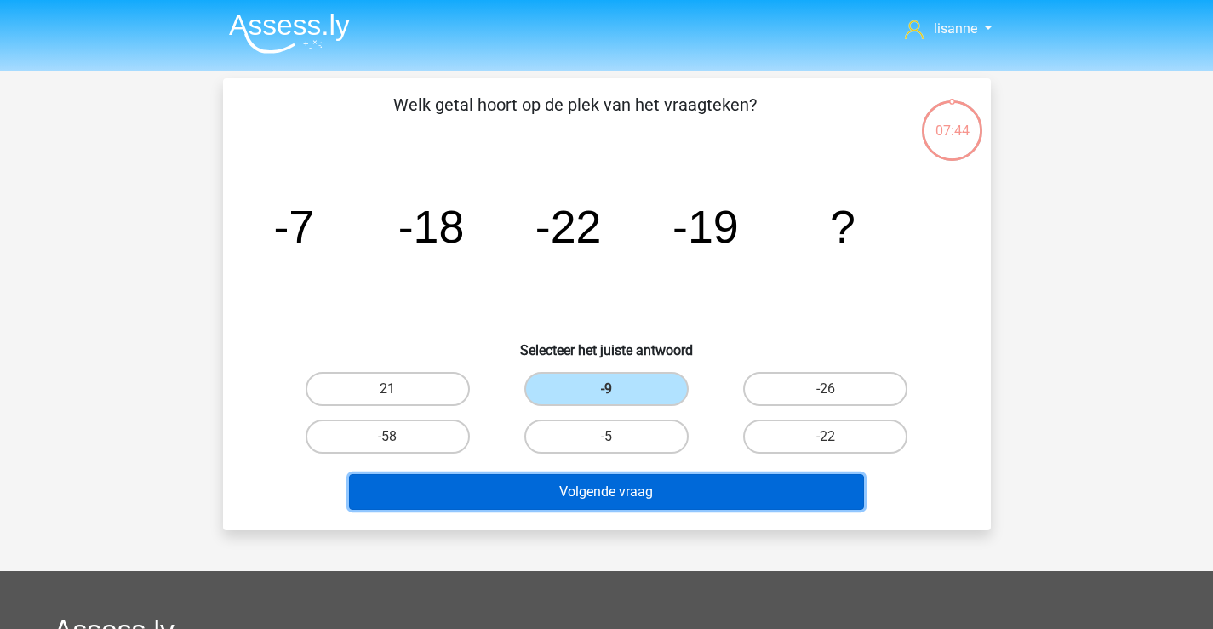
click at [634, 496] on button "Volgende vraag" at bounding box center [606, 492] width 515 height 36
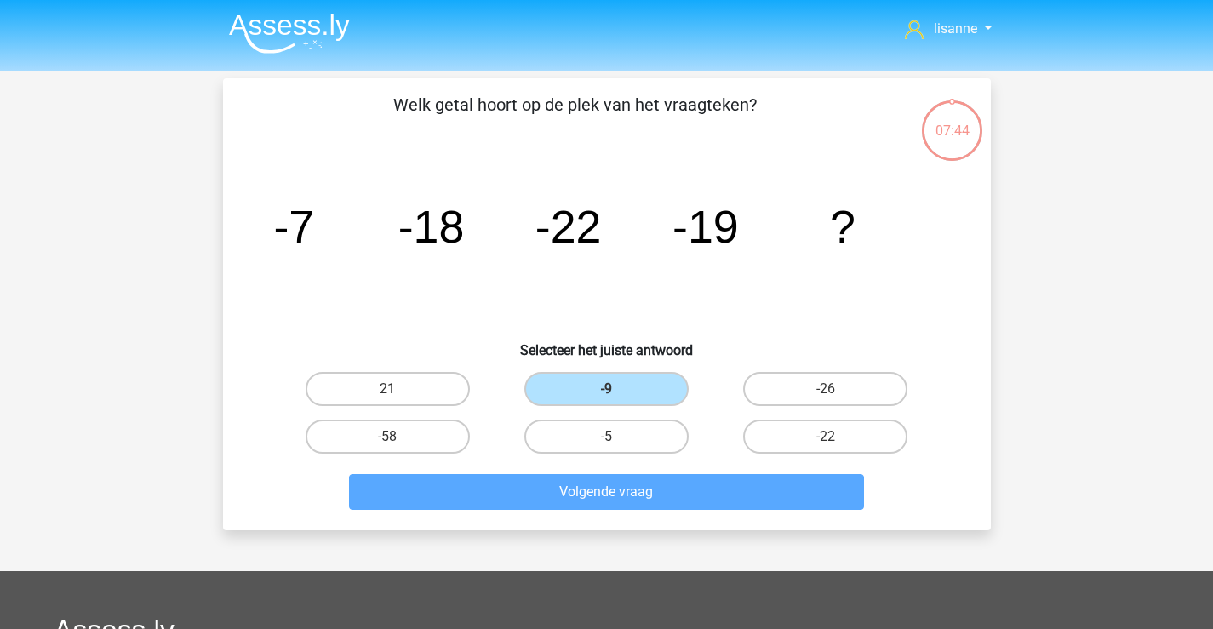
scroll to position [78, 0]
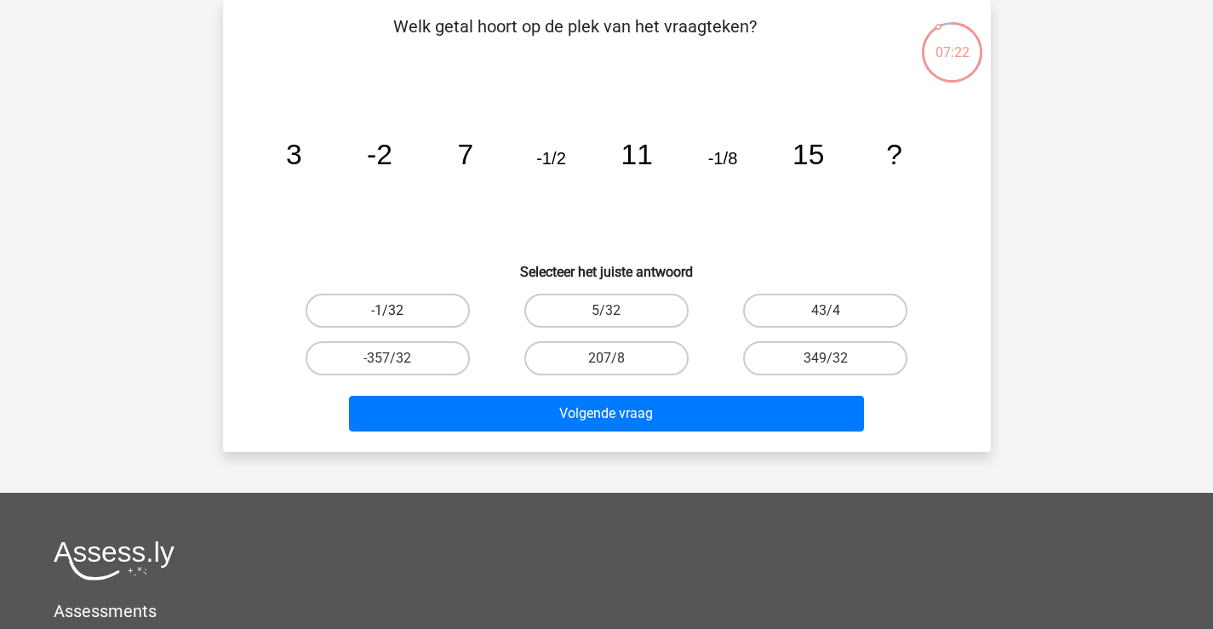
click at [418, 300] on label "-1/32" at bounding box center [388, 311] width 164 height 34
click at [398, 311] on input "-1/32" at bounding box center [392, 316] width 11 height 11
radio input "true"
click at [605, 432] on div "Volgende vraag" at bounding box center [606, 417] width 657 height 43
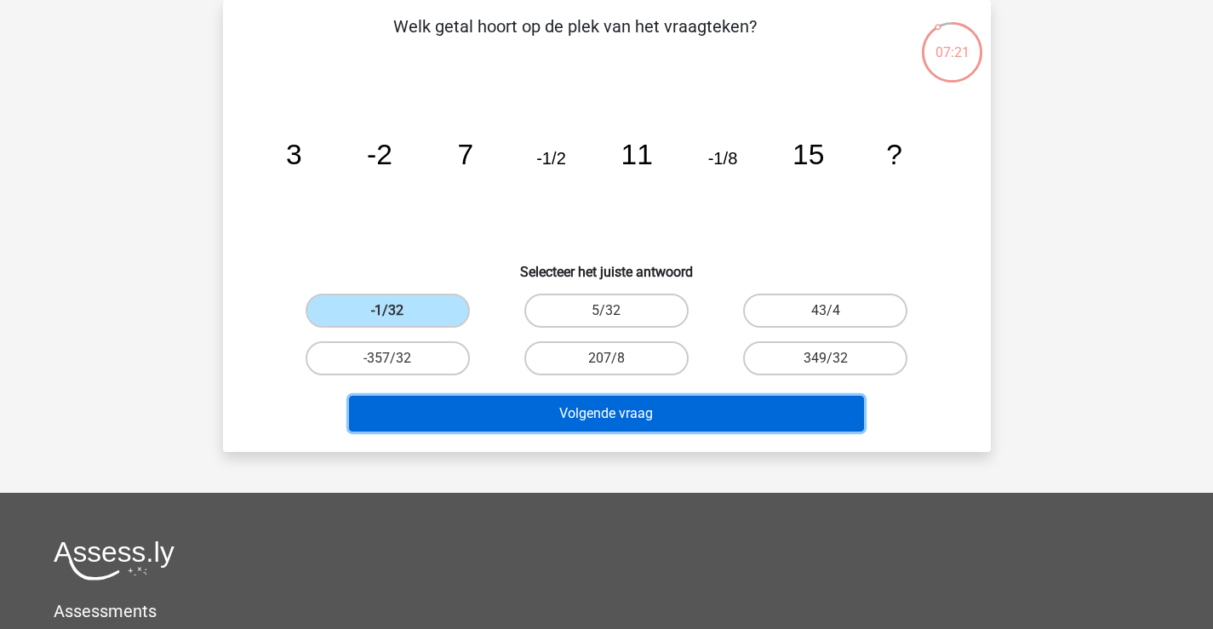
click at [624, 415] on button "Volgende vraag" at bounding box center [606, 414] width 515 height 36
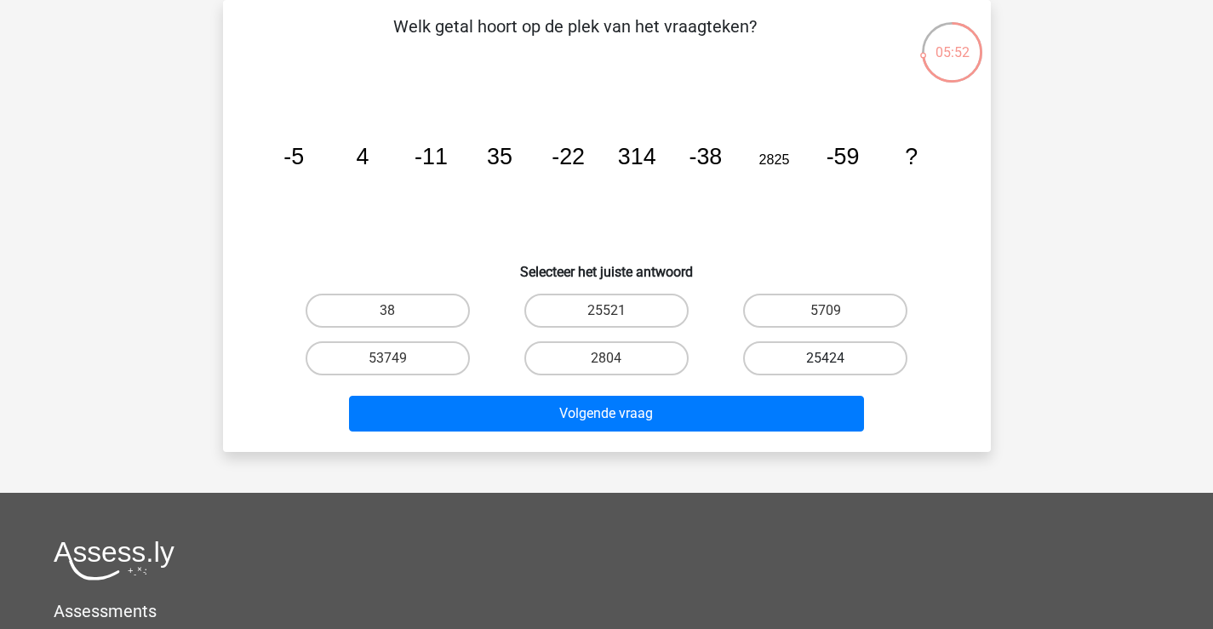
click at [765, 358] on label "25424" at bounding box center [825, 358] width 164 height 34
click at [826, 358] on input "25424" at bounding box center [831, 363] width 11 height 11
radio input "true"
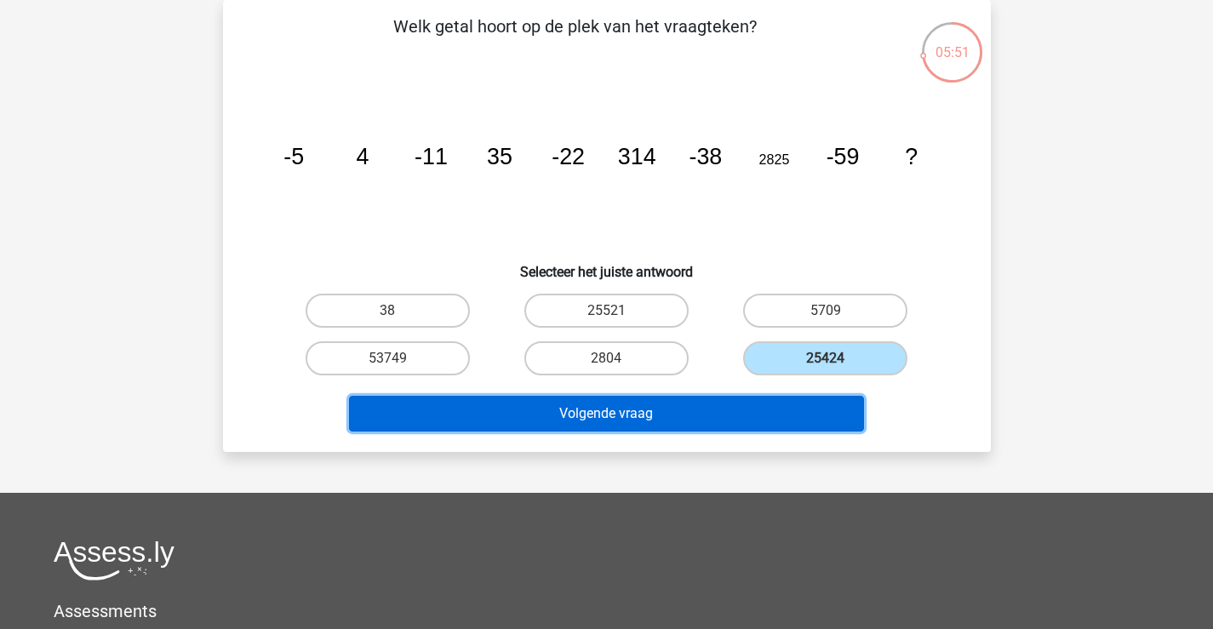
click at [713, 401] on button "Volgende vraag" at bounding box center [606, 414] width 515 height 36
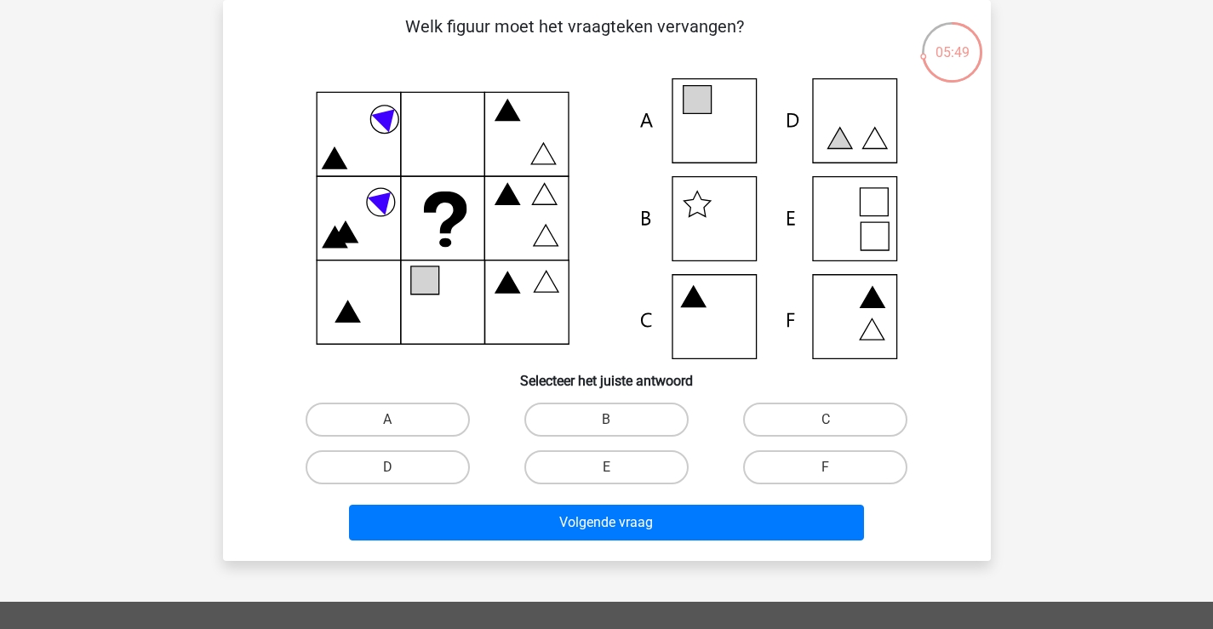
scroll to position [0, 0]
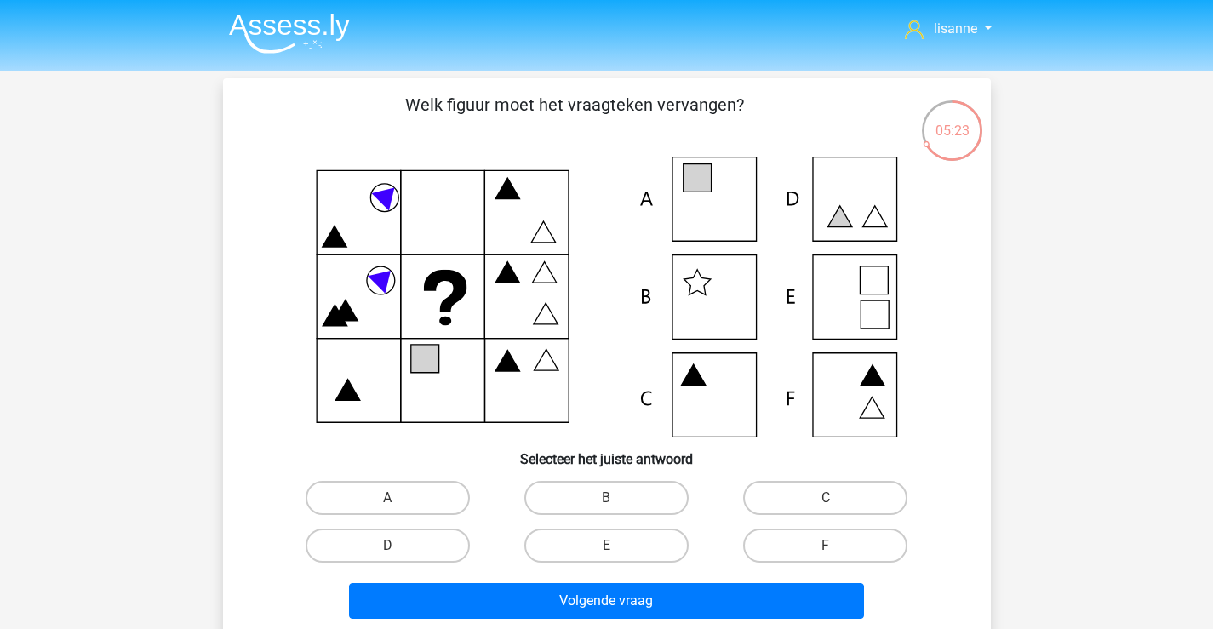
click at [611, 557] on input "E" at bounding box center [611, 551] width 11 height 11
radio input "true"
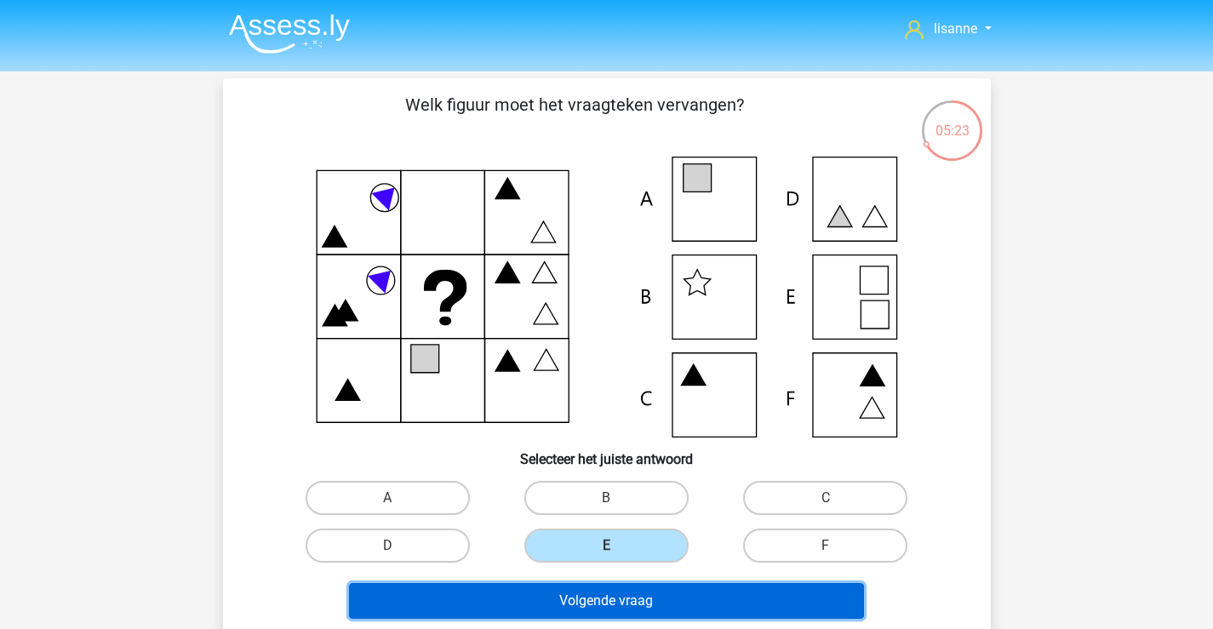
click at [651, 590] on button "Volgende vraag" at bounding box center [606, 601] width 515 height 36
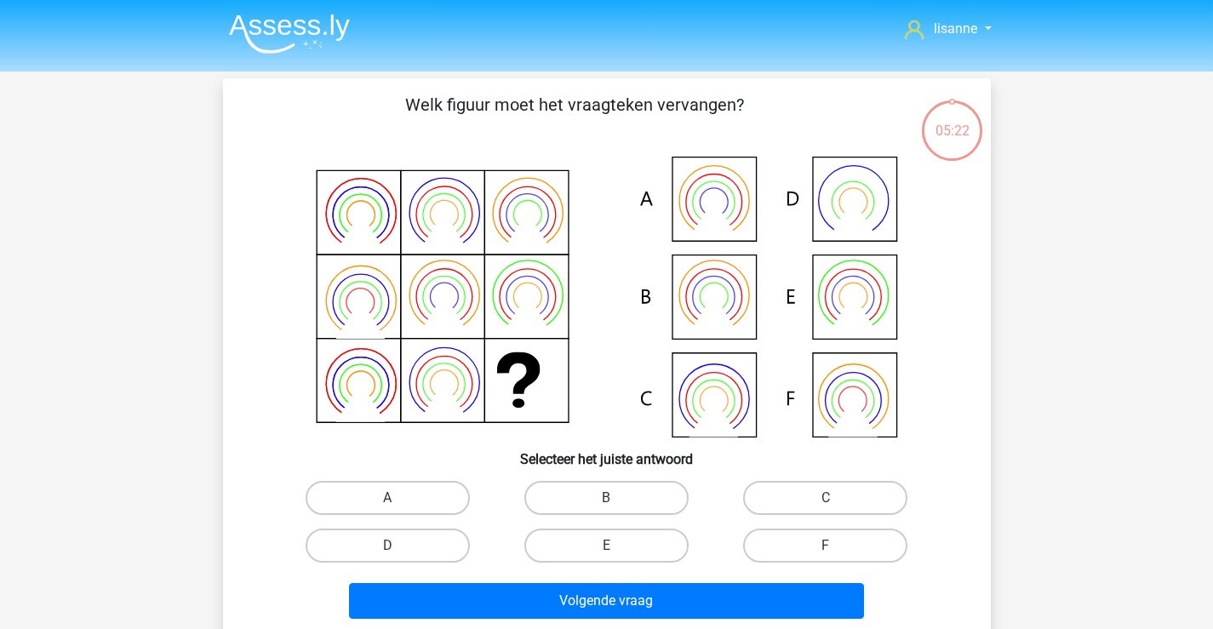
scroll to position [78, 0]
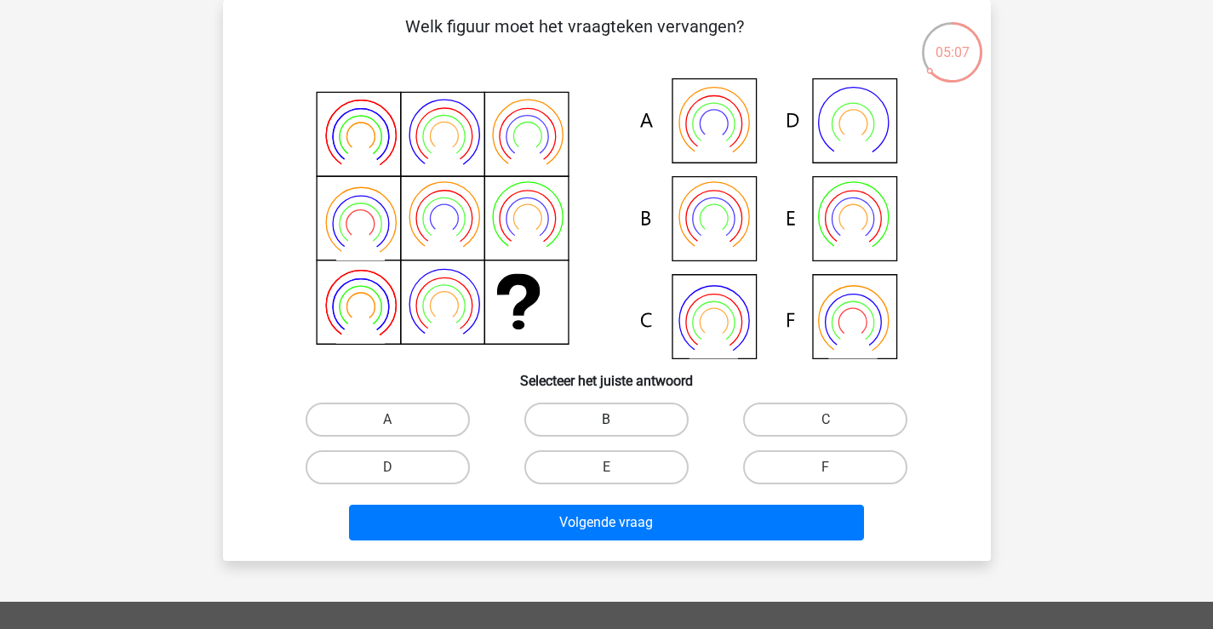
click at [615, 419] on label "B" at bounding box center [606, 420] width 164 height 34
click at [615, 420] on input "B" at bounding box center [611, 425] width 11 height 11
radio input "true"
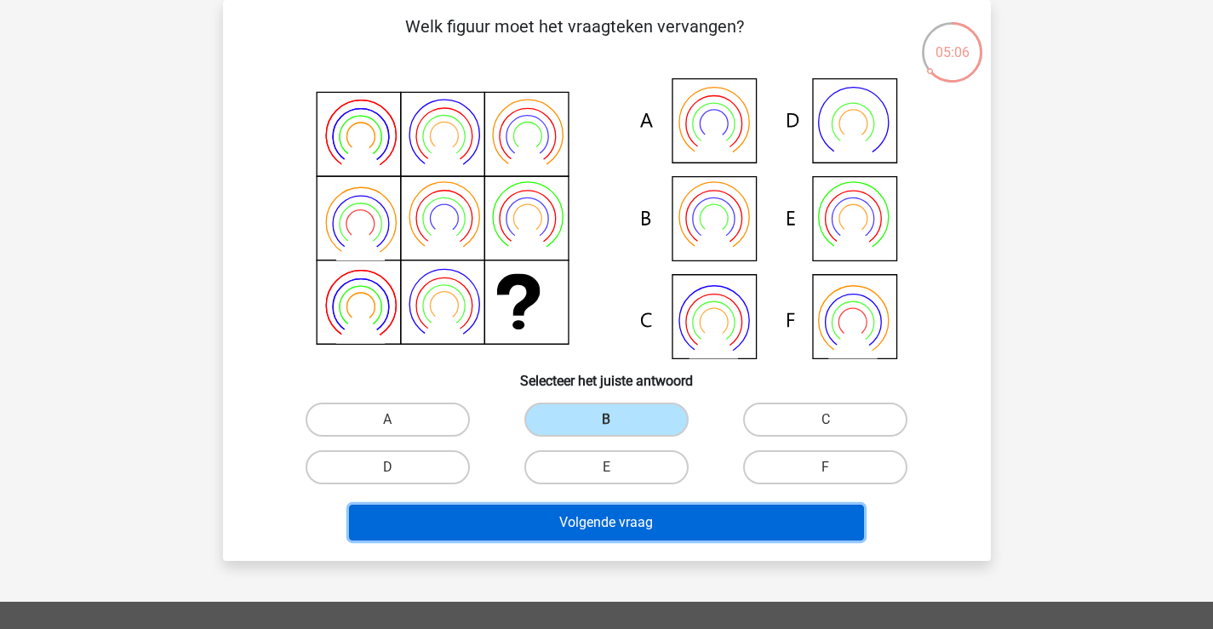
click at [608, 521] on button "Volgende vraag" at bounding box center [606, 523] width 515 height 36
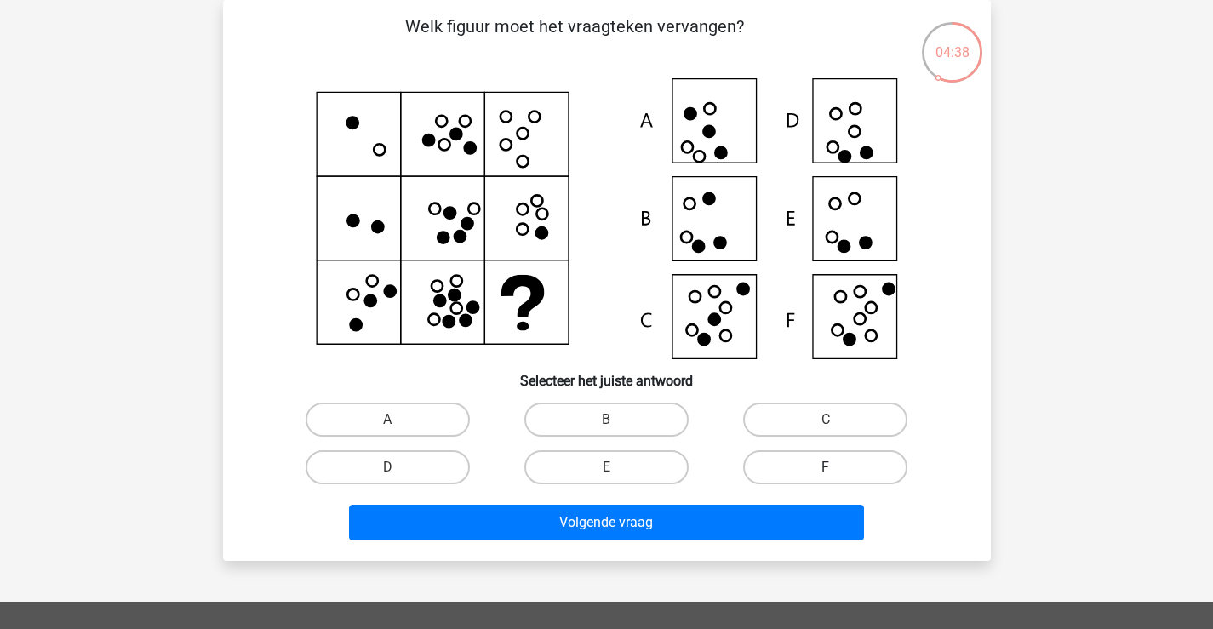
click at [794, 460] on label "F" at bounding box center [825, 467] width 164 height 34
click at [826, 467] on input "F" at bounding box center [831, 472] width 11 height 11
radio input "true"
click at [706, 542] on div "Volgende vraag" at bounding box center [606, 526] width 657 height 43
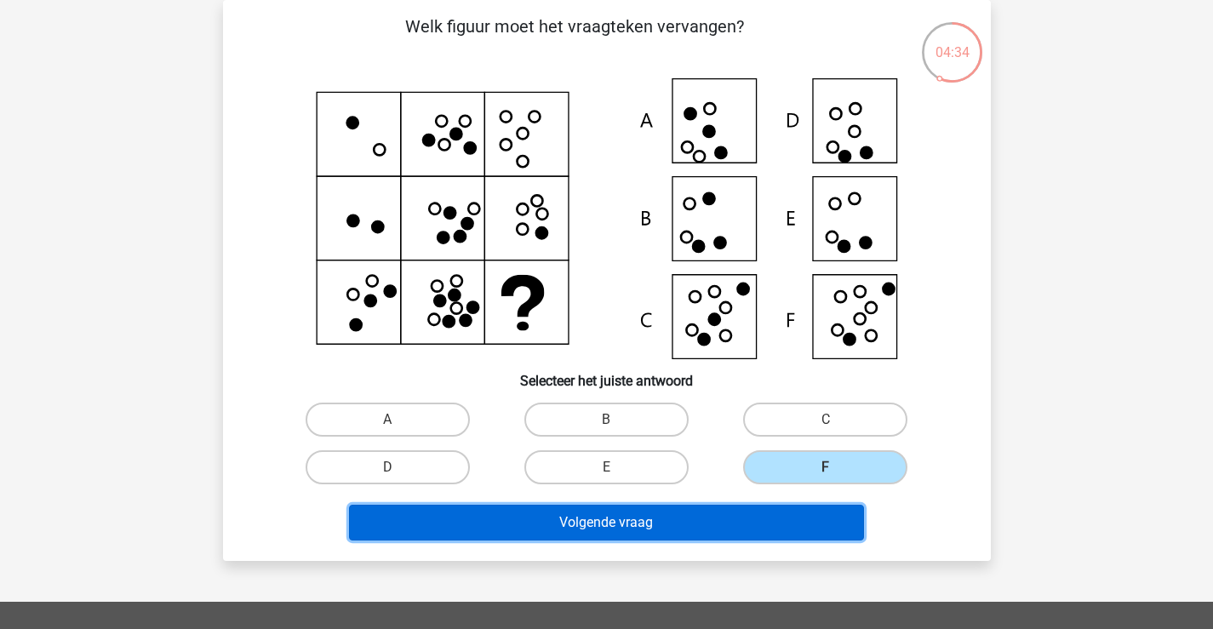
click at [734, 515] on button "Volgende vraag" at bounding box center [606, 523] width 515 height 36
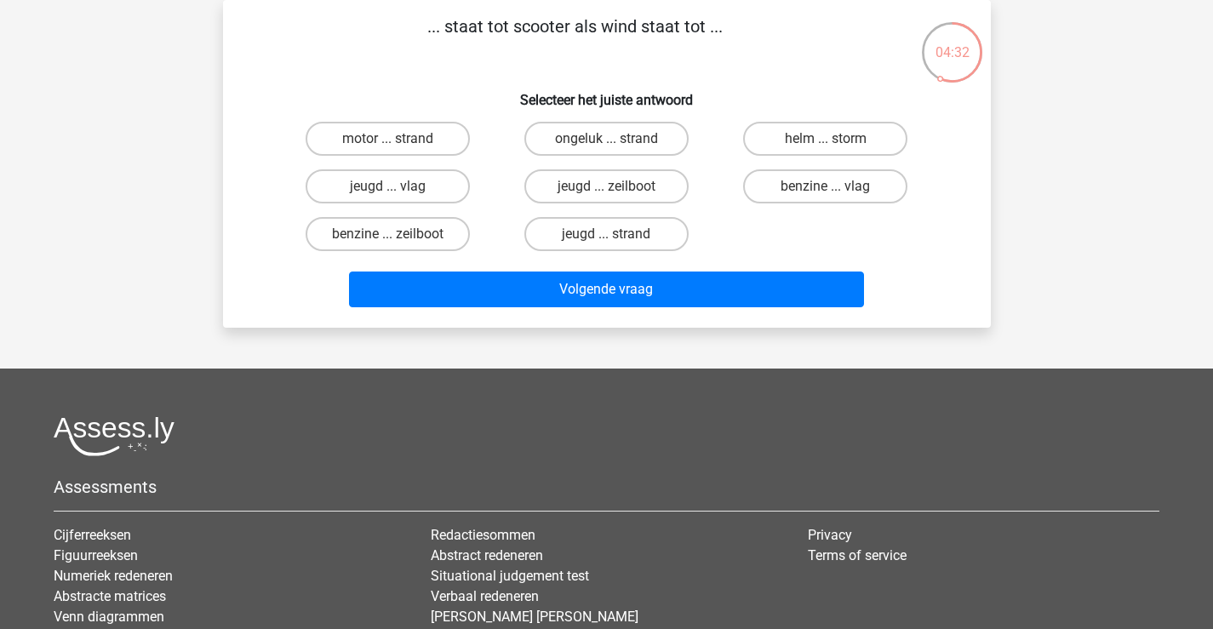
scroll to position [0, 0]
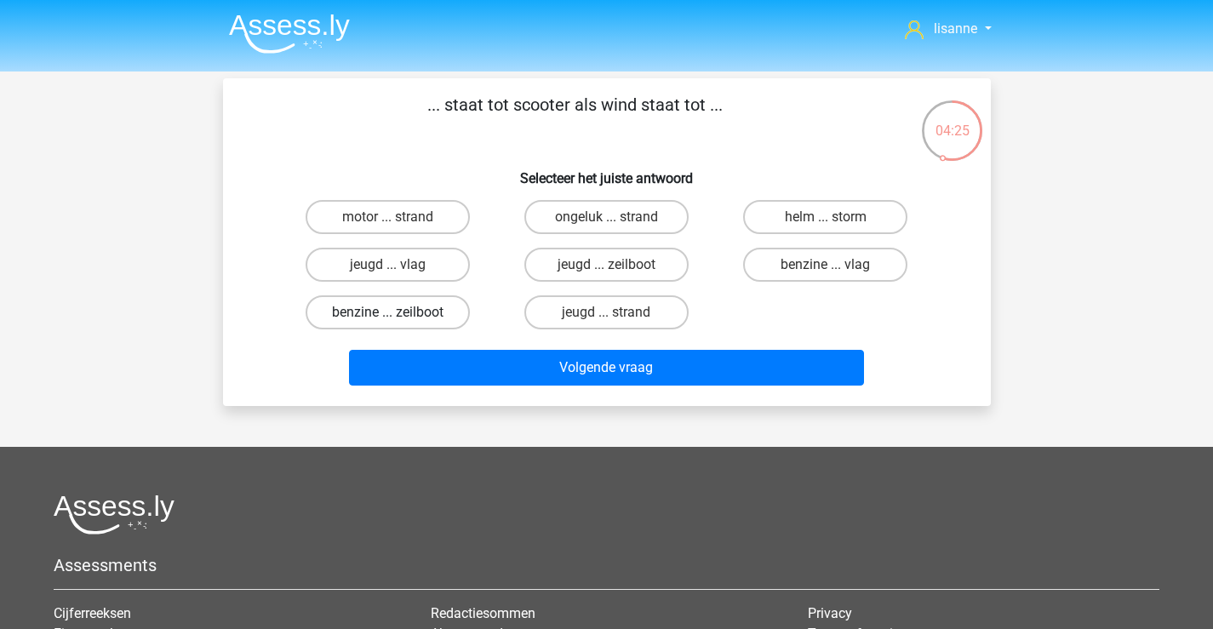
click at [449, 311] on label "benzine ... zeilboot" at bounding box center [388, 312] width 164 height 34
click at [398, 312] on input "benzine ... zeilboot" at bounding box center [392, 317] width 11 height 11
radio input "true"
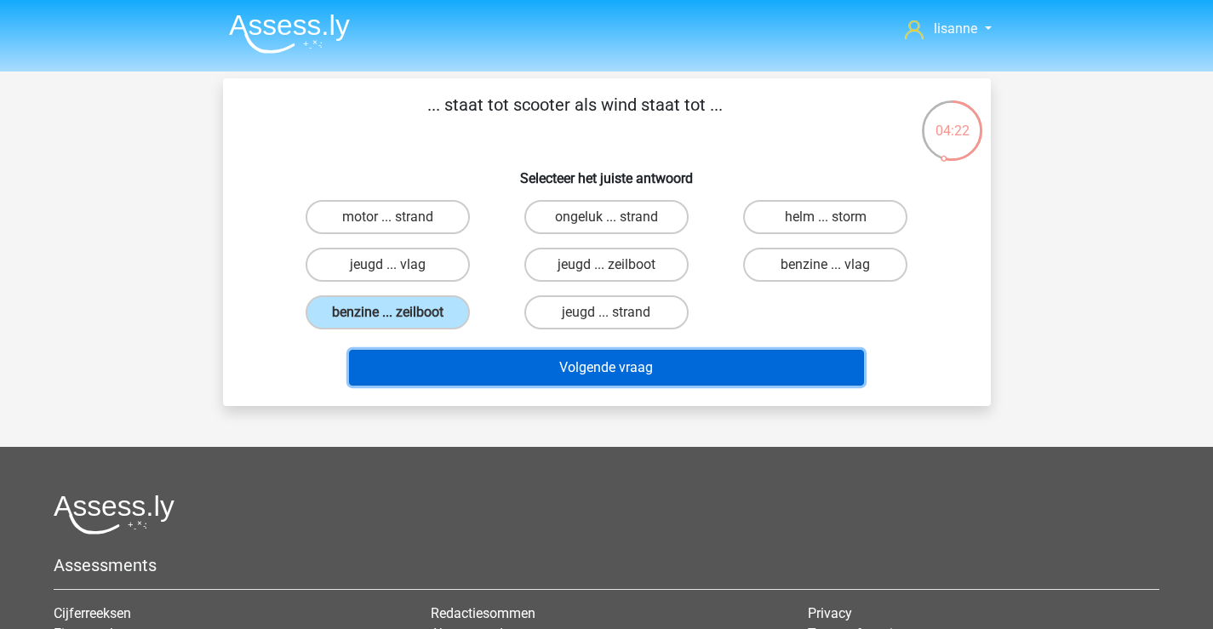
click at [525, 362] on button "Volgende vraag" at bounding box center [606, 368] width 515 height 36
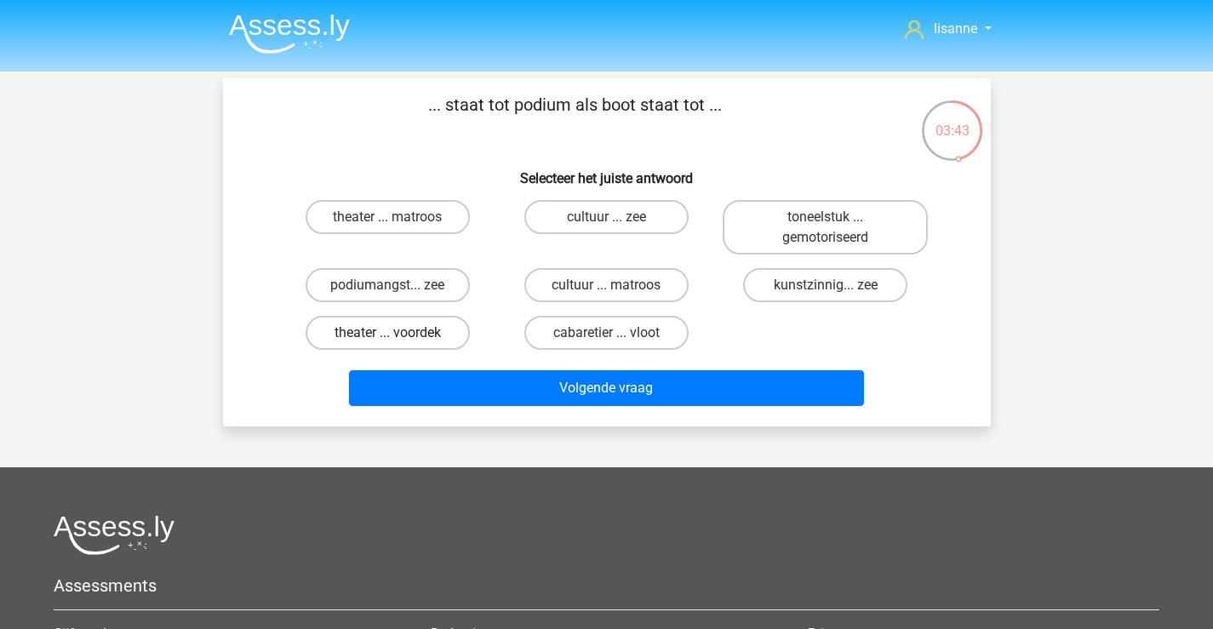
click at [456, 340] on label "theater ... voordek" at bounding box center [388, 333] width 164 height 34
click at [398, 340] on input "theater ... voordek" at bounding box center [392, 338] width 11 height 11
radio input "true"
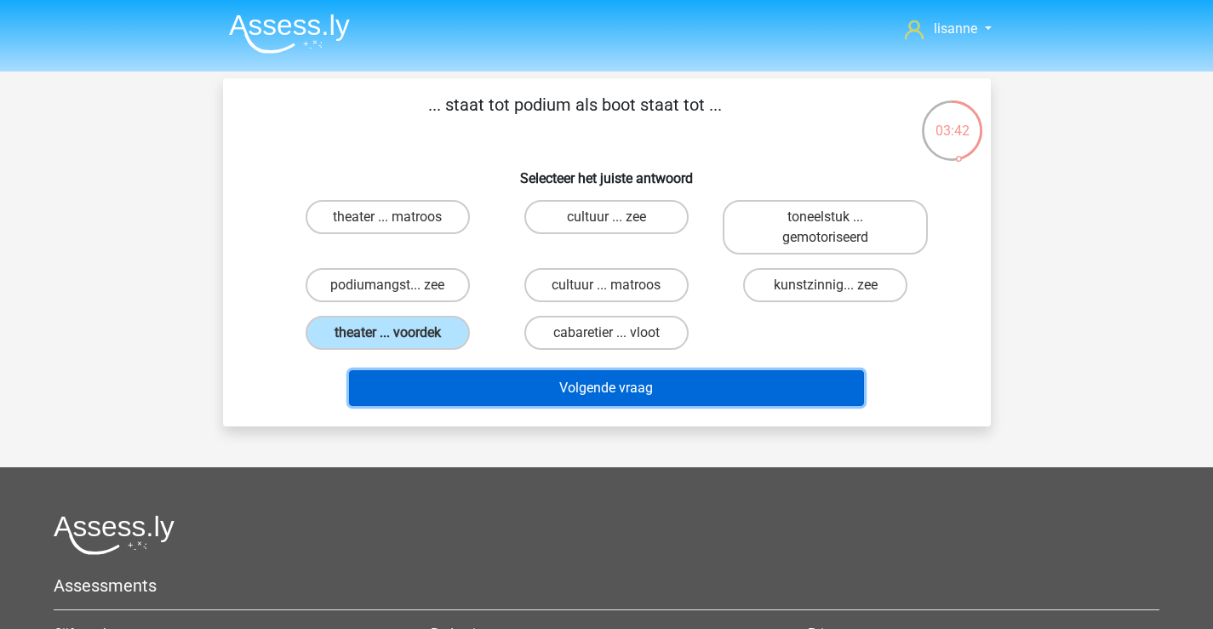
click at [531, 378] on button "Volgende vraag" at bounding box center [606, 388] width 515 height 36
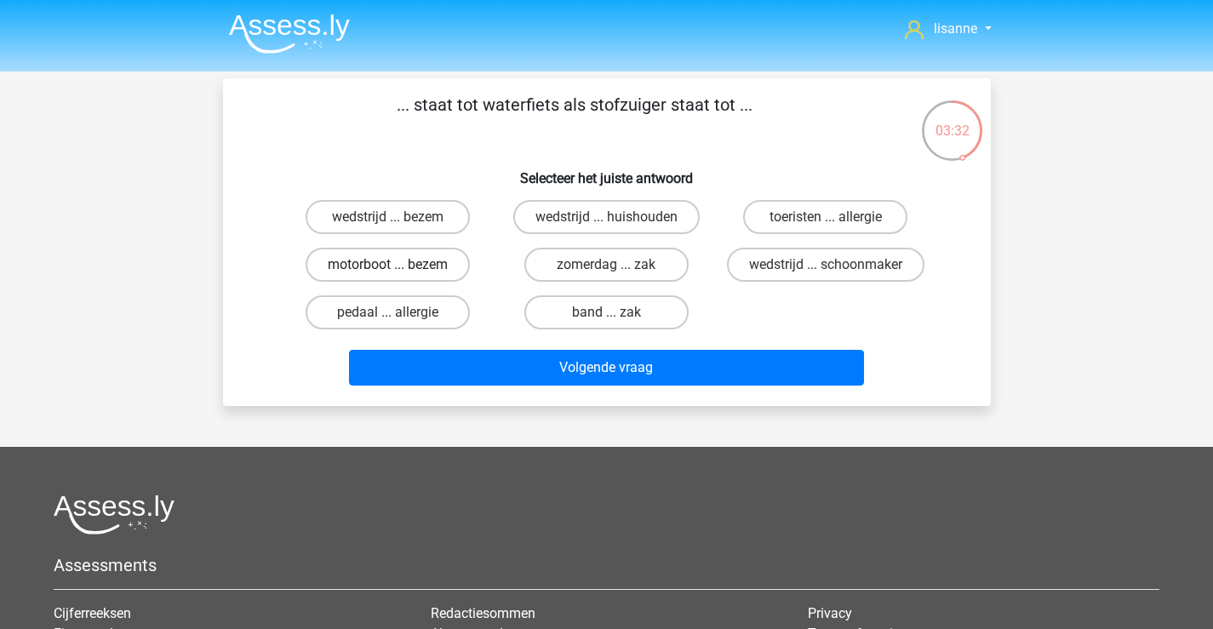
click at [442, 266] on label "motorboot ... bezem" at bounding box center [388, 265] width 164 height 34
click at [398, 266] on input "motorboot ... bezem" at bounding box center [392, 270] width 11 height 11
radio input "true"
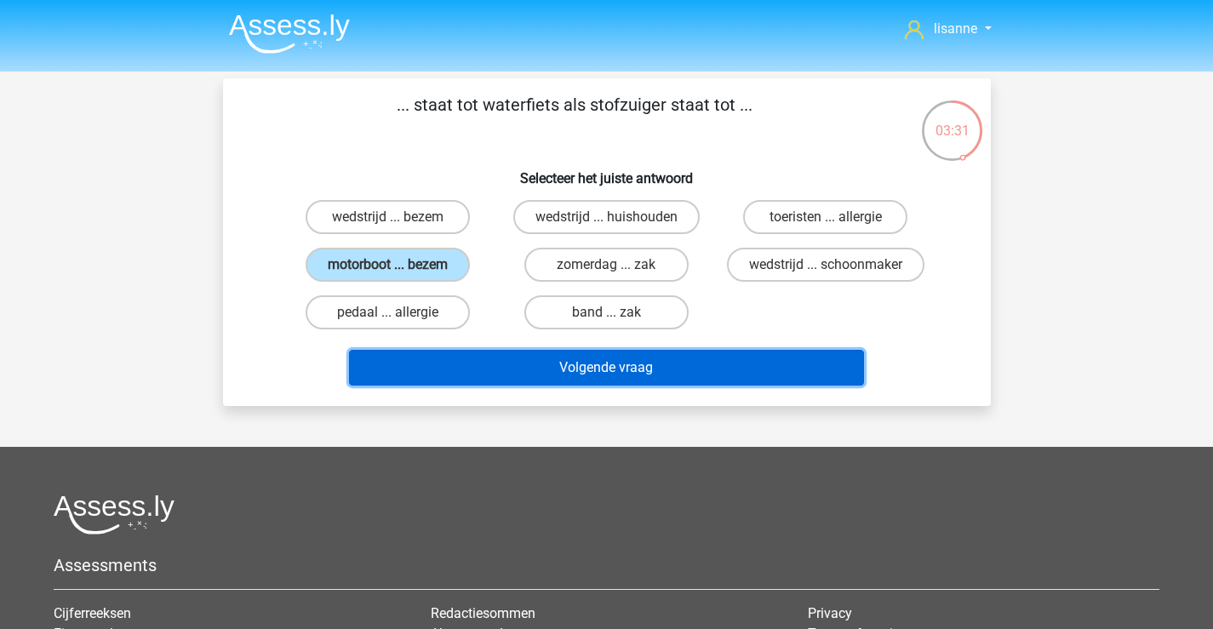
click at [525, 367] on button "Volgende vraag" at bounding box center [606, 368] width 515 height 36
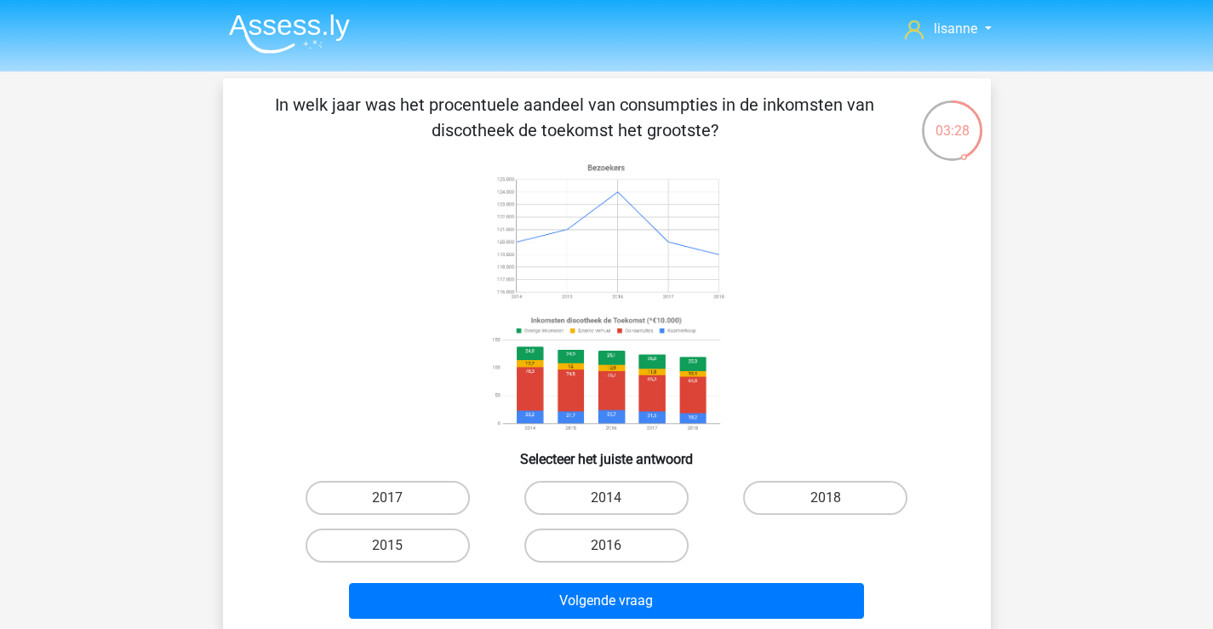
scroll to position [85, 0]
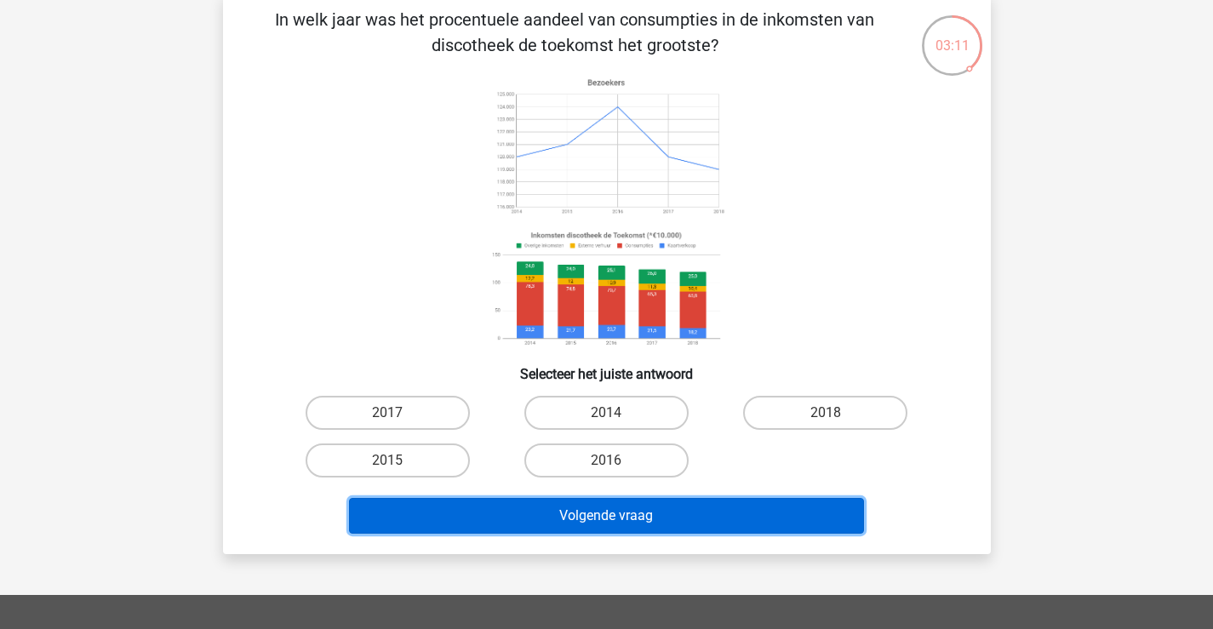
click at [610, 524] on button "Volgende vraag" at bounding box center [606, 516] width 515 height 36
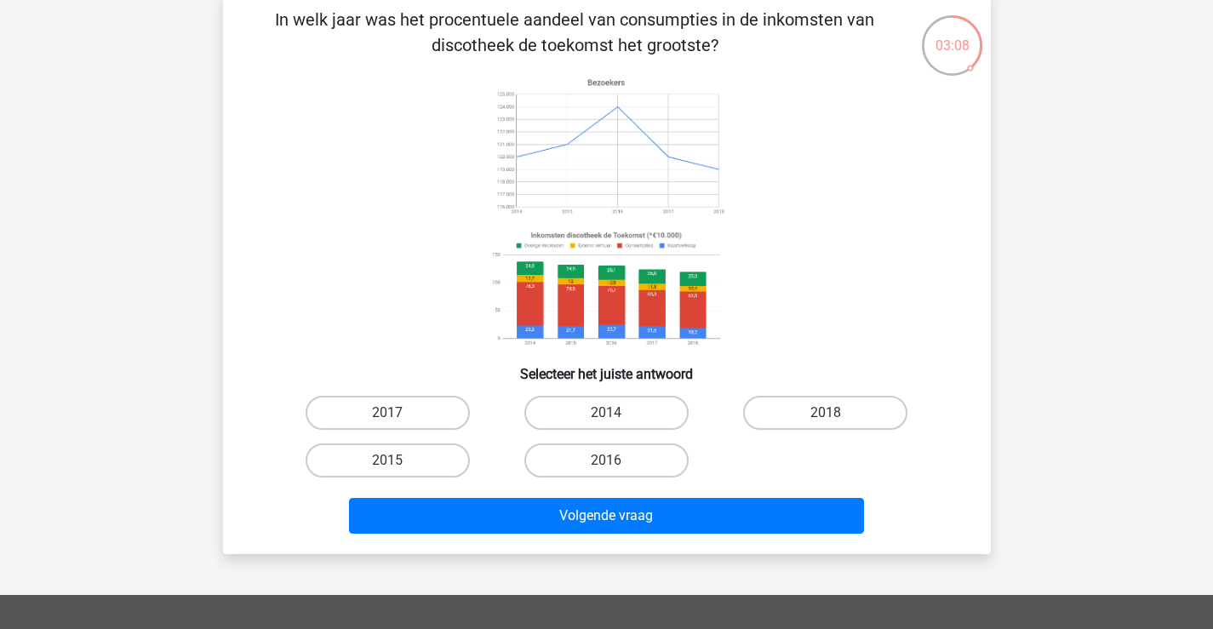
click at [490, 407] on div "2014" at bounding box center [387, 413] width 205 height 34
click at [610, 410] on label "2014" at bounding box center [606, 413] width 164 height 34
click at [610, 413] on input "2014" at bounding box center [611, 418] width 11 height 11
radio input "true"
click at [604, 496] on div "Volgende vraag" at bounding box center [606, 512] width 713 height 56
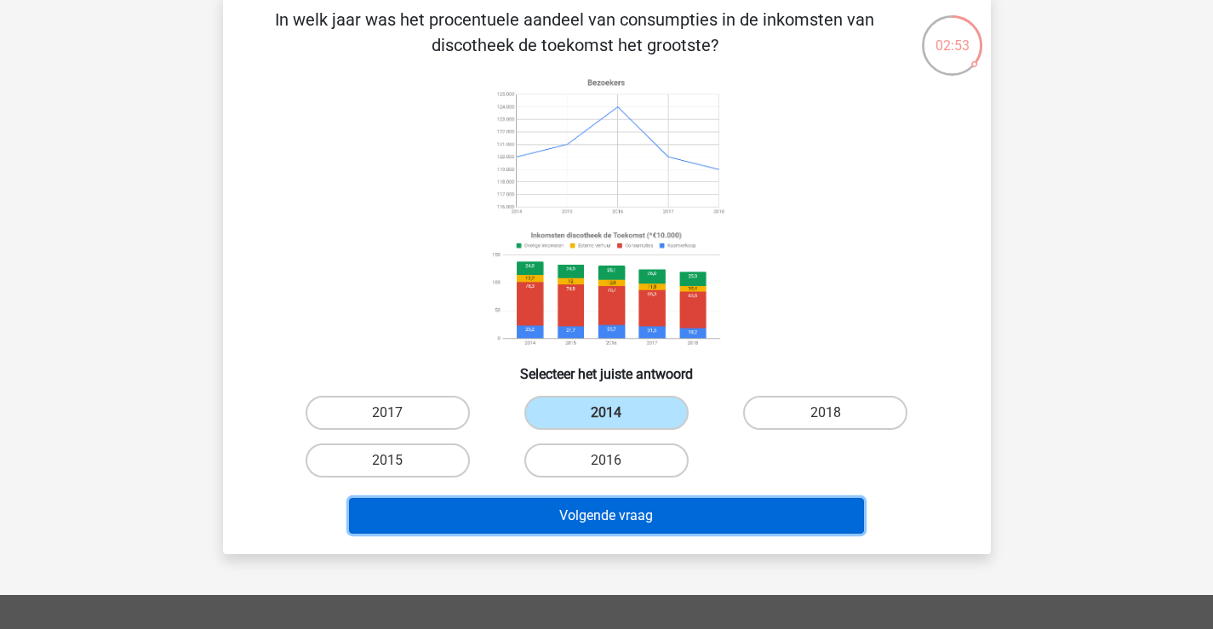
click at [608, 511] on button "Volgende vraag" at bounding box center [606, 516] width 515 height 36
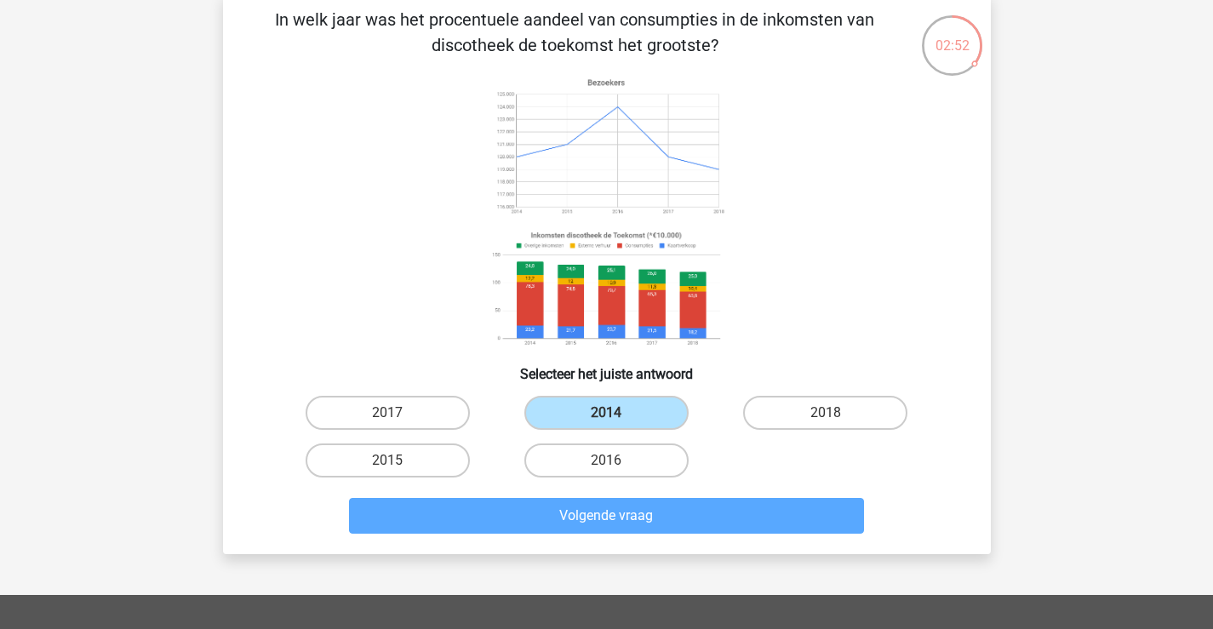
scroll to position [78, 0]
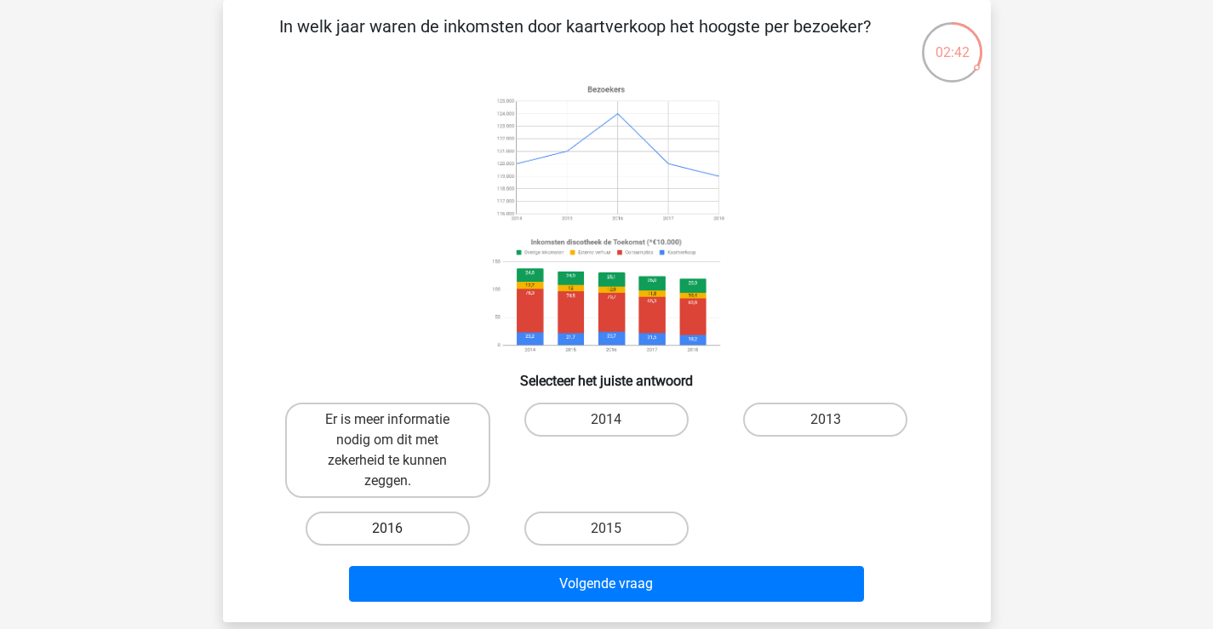
click at [437, 532] on label "2016" at bounding box center [388, 529] width 164 height 34
click at [398, 532] on input "2016" at bounding box center [392, 534] width 11 height 11
radio input "true"
click at [432, 466] on label "Er is meer informatie nodig om dit met zekerheid te kunnen zeggen." at bounding box center [387, 450] width 205 height 95
click at [398, 431] on input "Er is meer informatie nodig om dit met zekerheid te kunnen zeggen." at bounding box center [392, 425] width 11 height 11
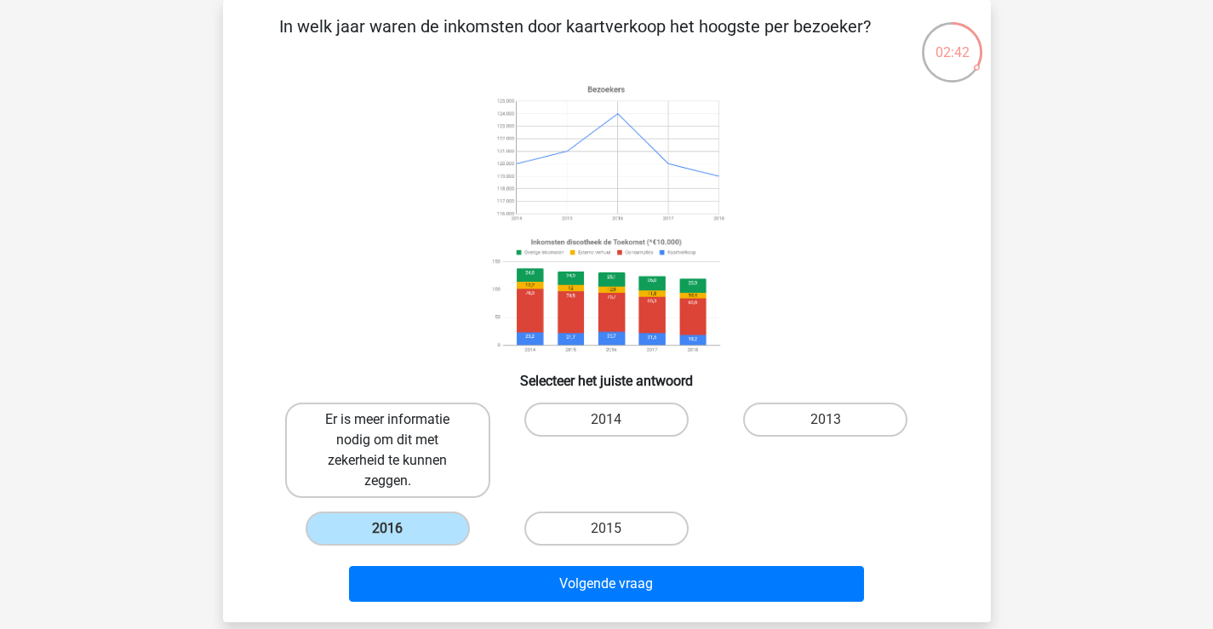
radio input "true"
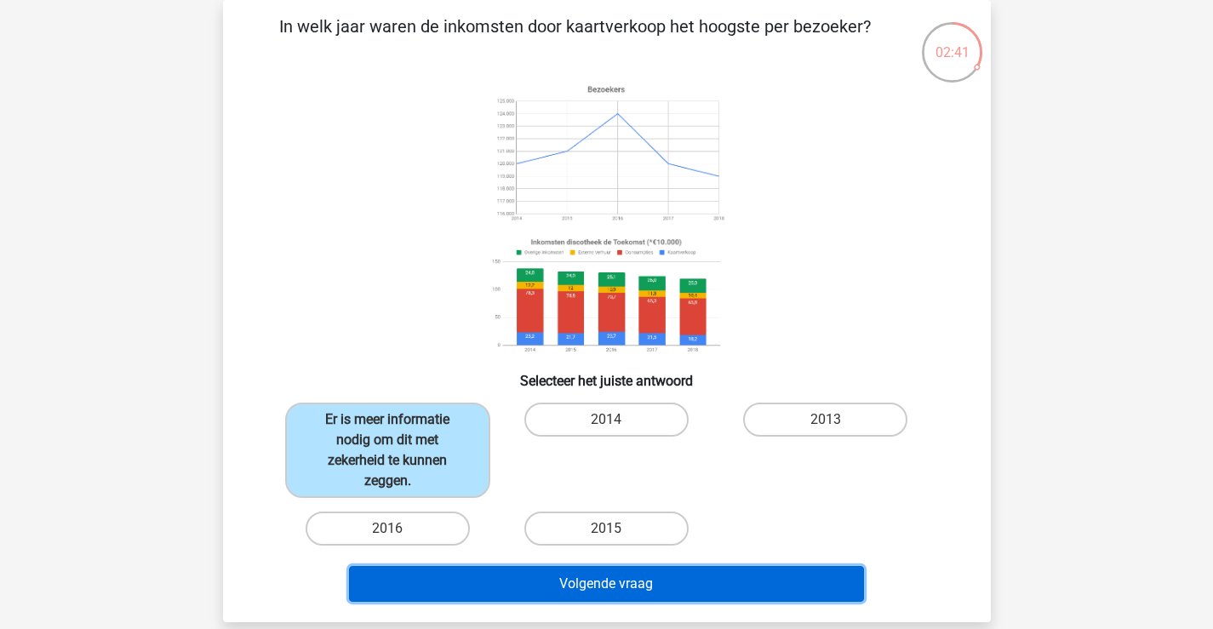
click at [530, 571] on button "Volgende vraag" at bounding box center [606, 584] width 515 height 36
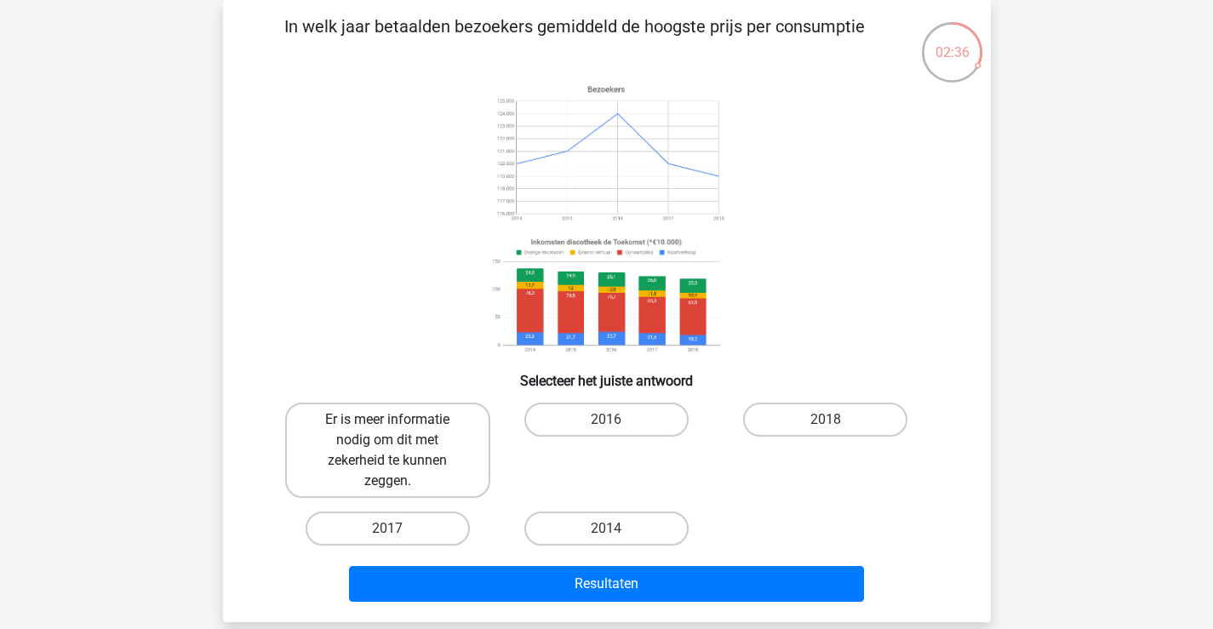
click at [462, 468] on label "Er is meer informatie nodig om dit met zekerheid te kunnen zeggen." at bounding box center [387, 450] width 205 height 95
click at [398, 431] on input "Er is meer informatie nodig om dit met zekerheid te kunnen zeggen." at bounding box center [392, 425] width 11 height 11
radio input "true"
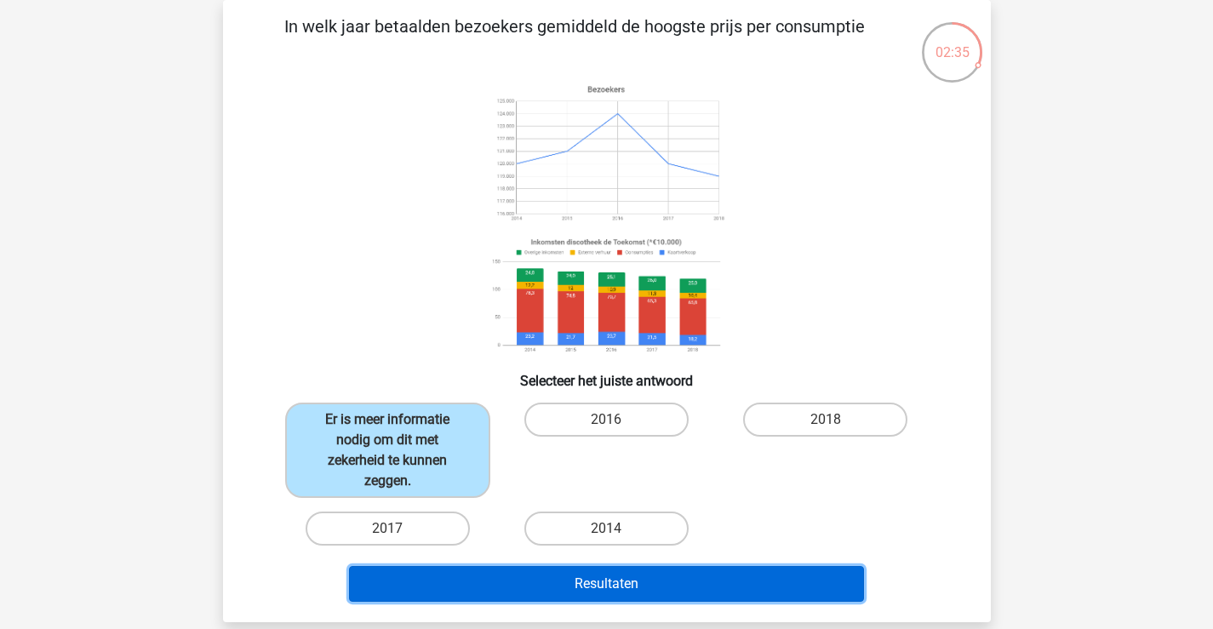
click at [512, 579] on button "Resultaten" at bounding box center [606, 584] width 515 height 36
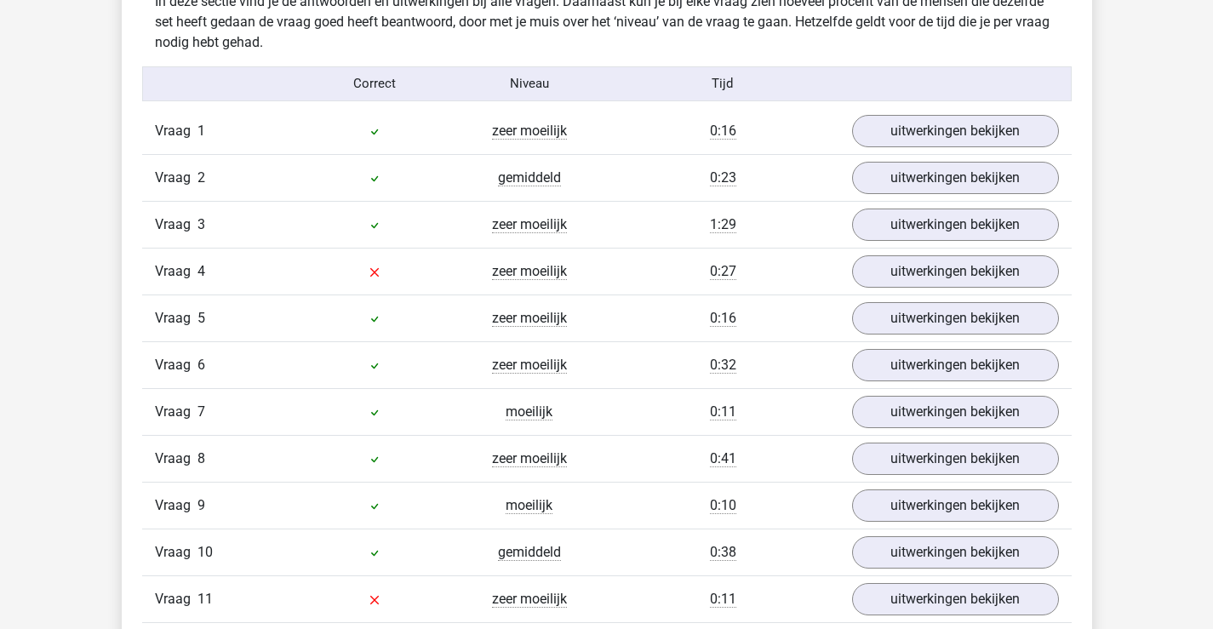
scroll to position [1532, 0]
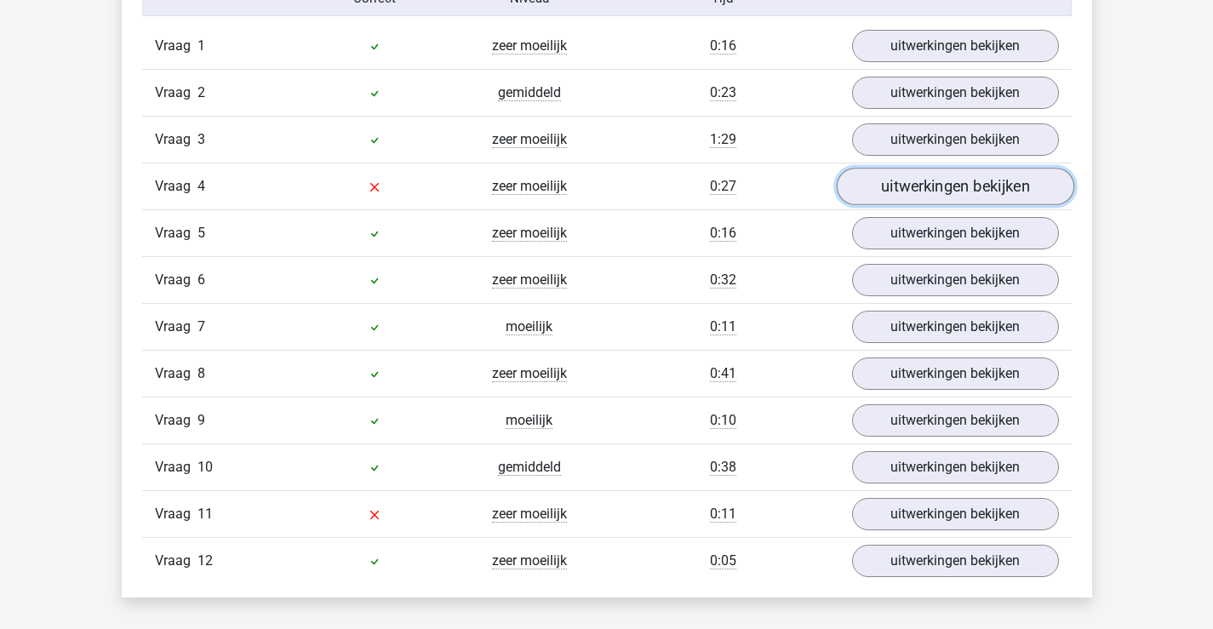
click at [891, 193] on link "uitwerkingen bekijken" at bounding box center [955, 186] width 238 height 37
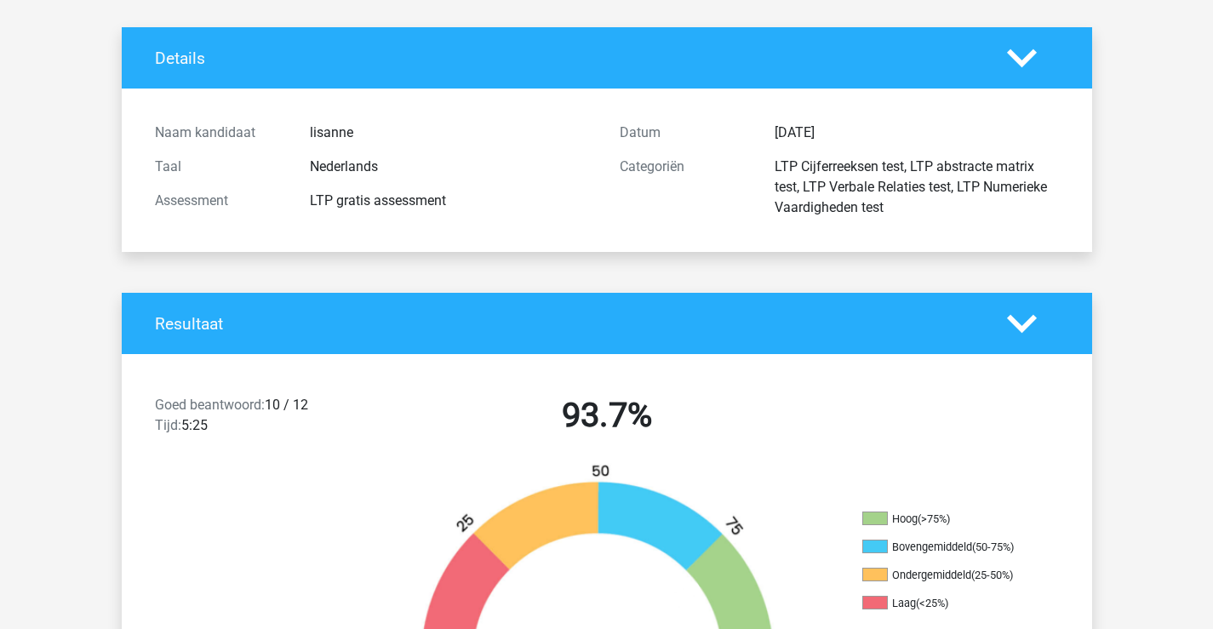
scroll to position [0, 0]
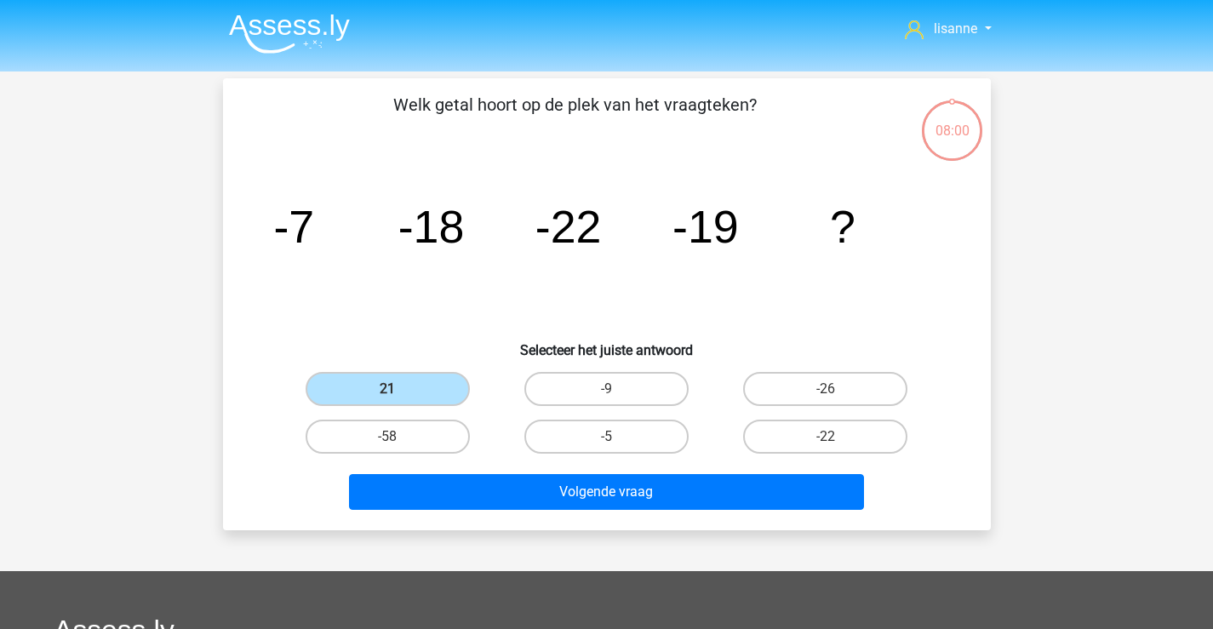
scroll to position [78, 0]
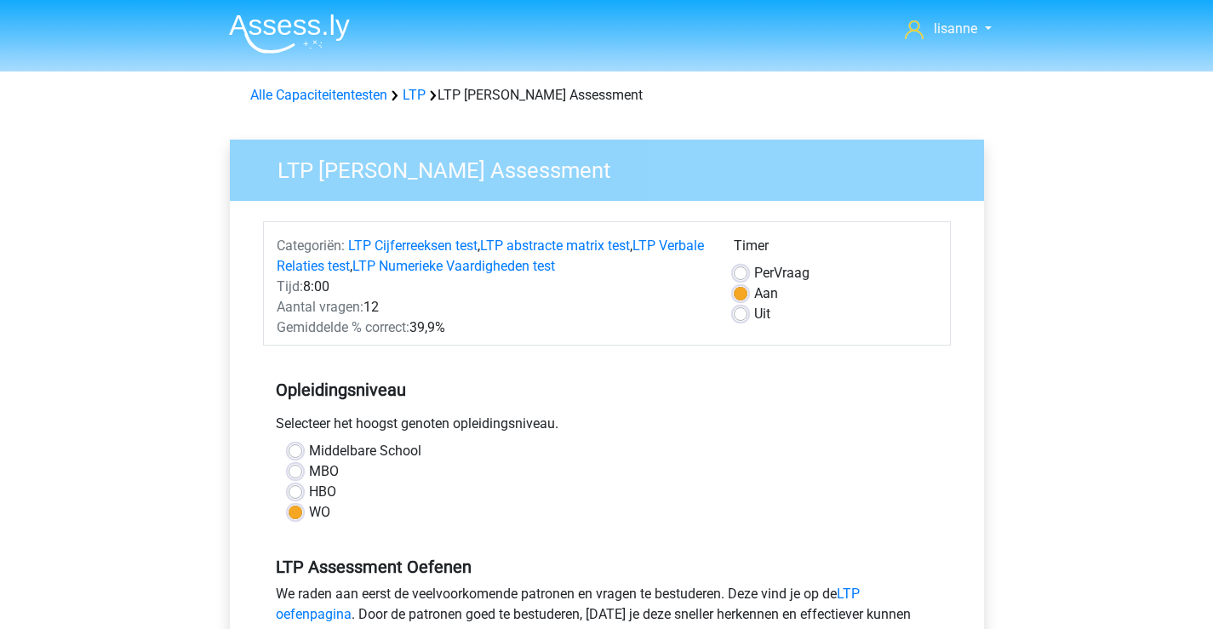
scroll to position [341, 0]
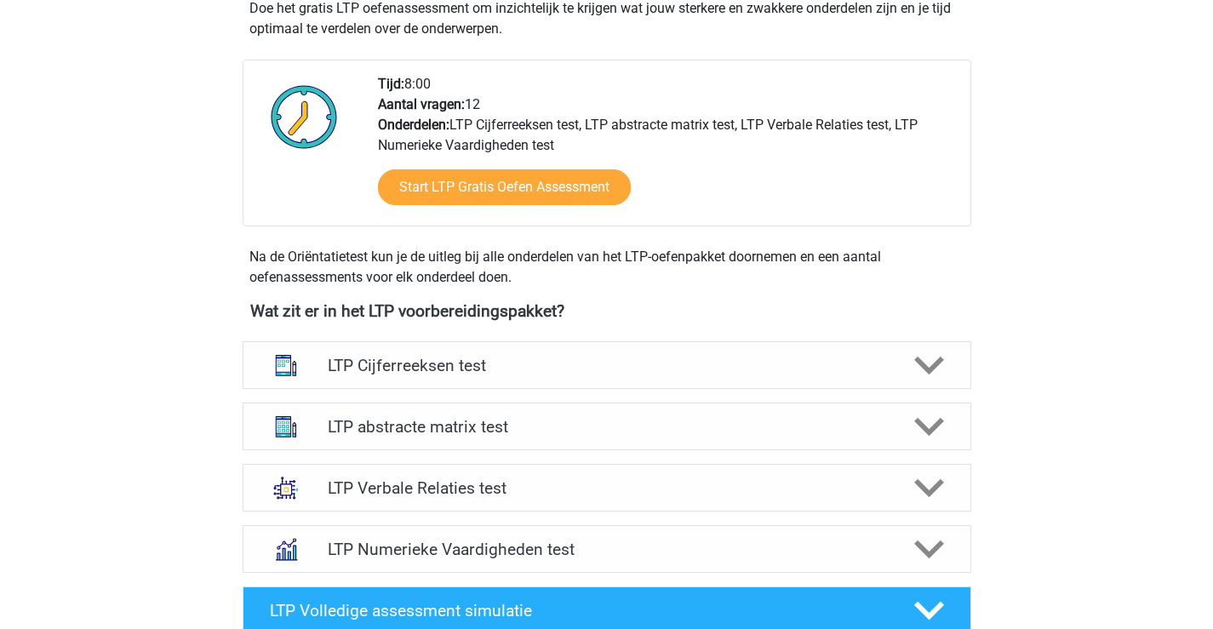
scroll to position [470, 0]
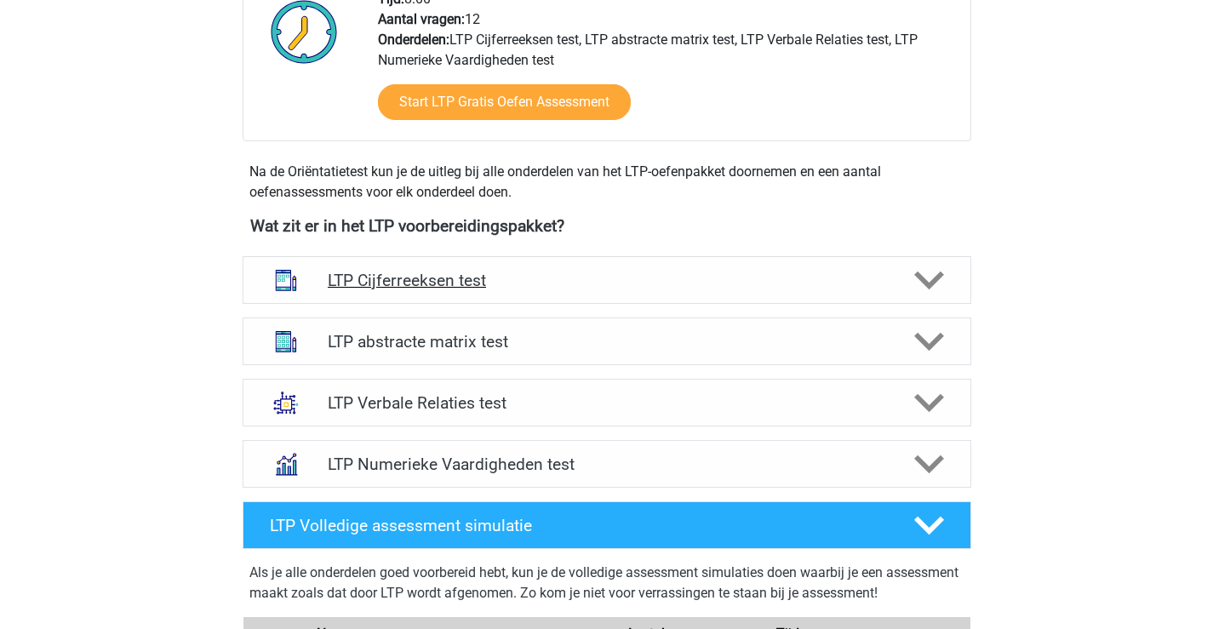
click at [564, 291] on div "LTP Cijferreeksen test" at bounding box center [607, 280] width 729 height 48
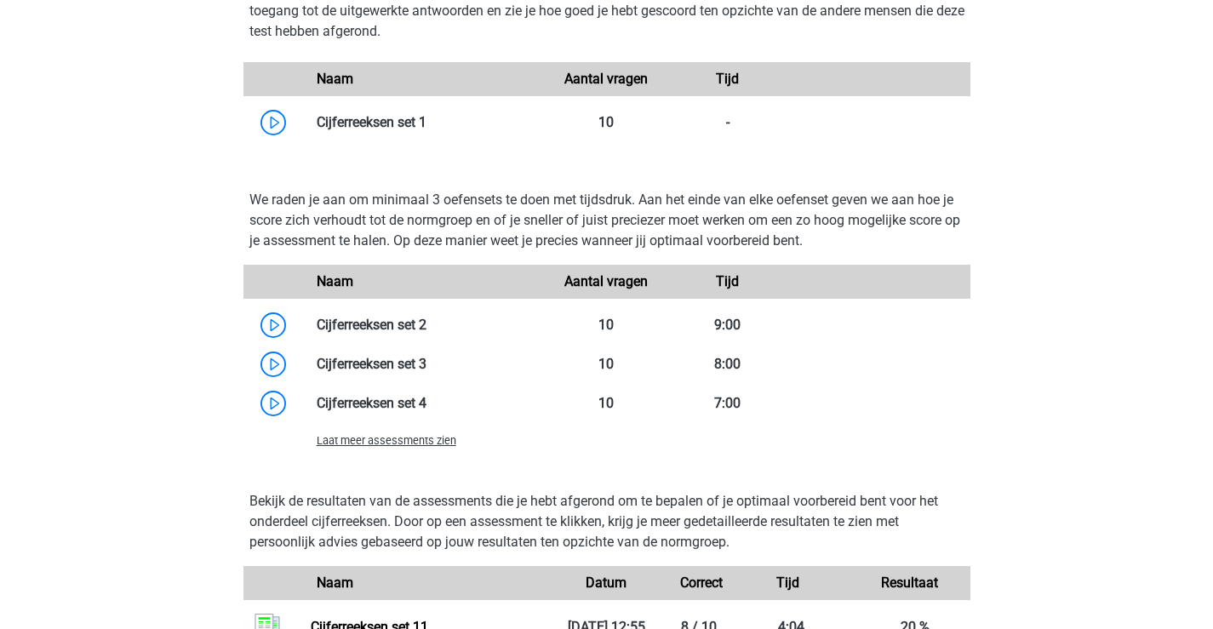
scroll to position [1066, 0]
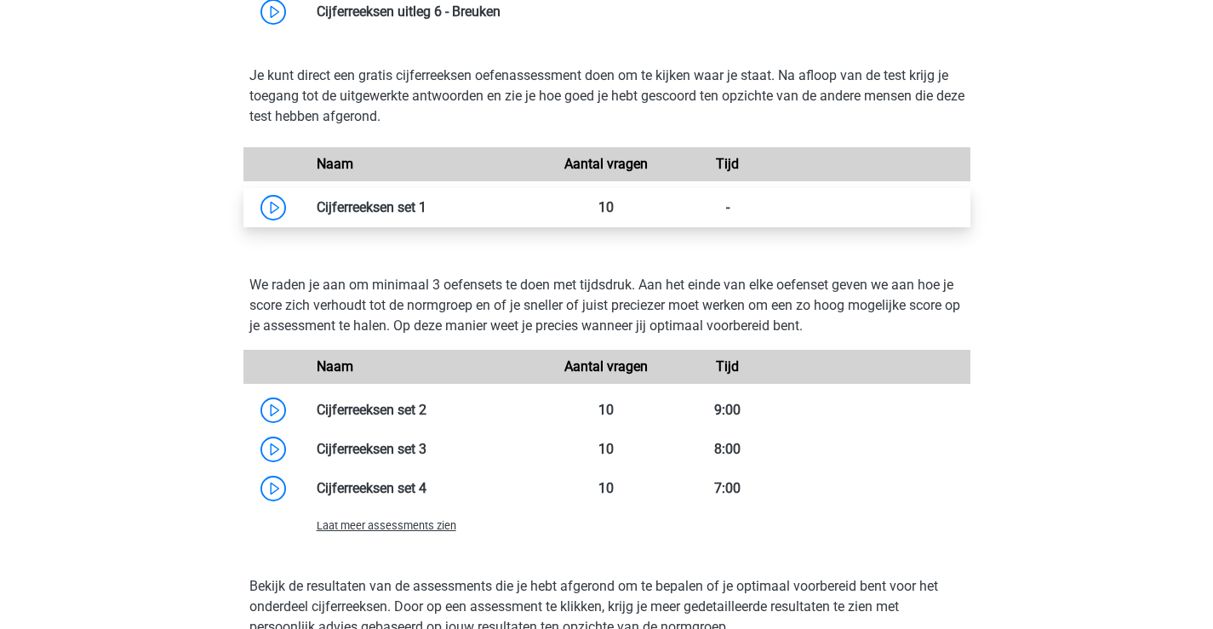
click at [427, 209] on link at bounding box center [427, 207] width 0 height 16
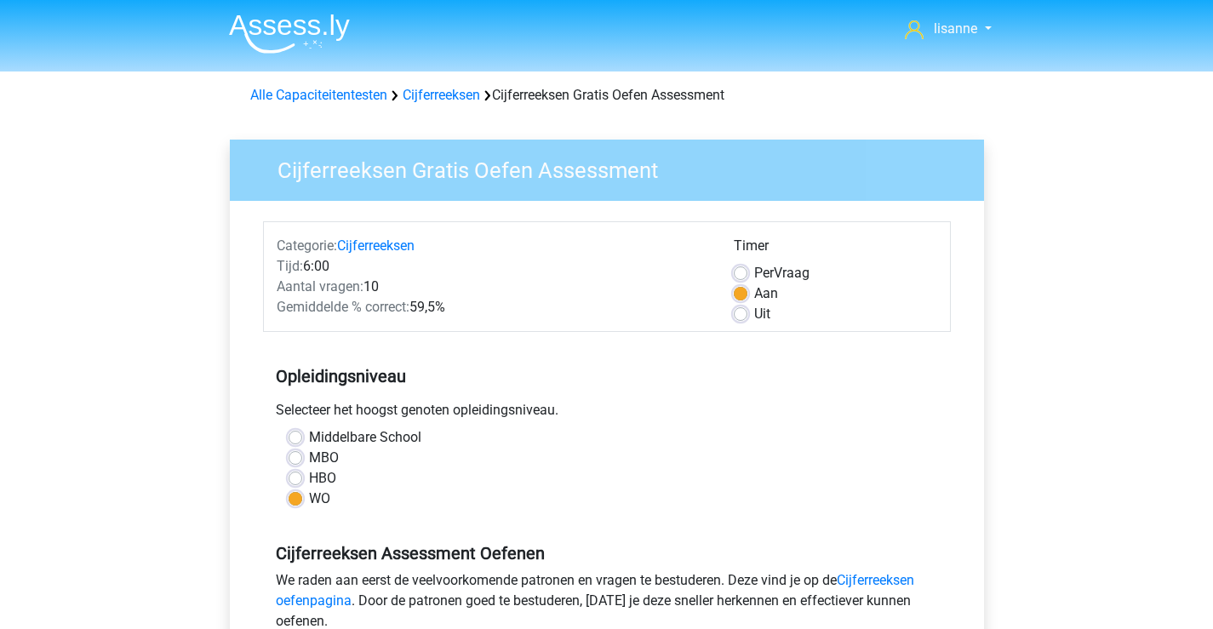
scroll to position [341, 0]
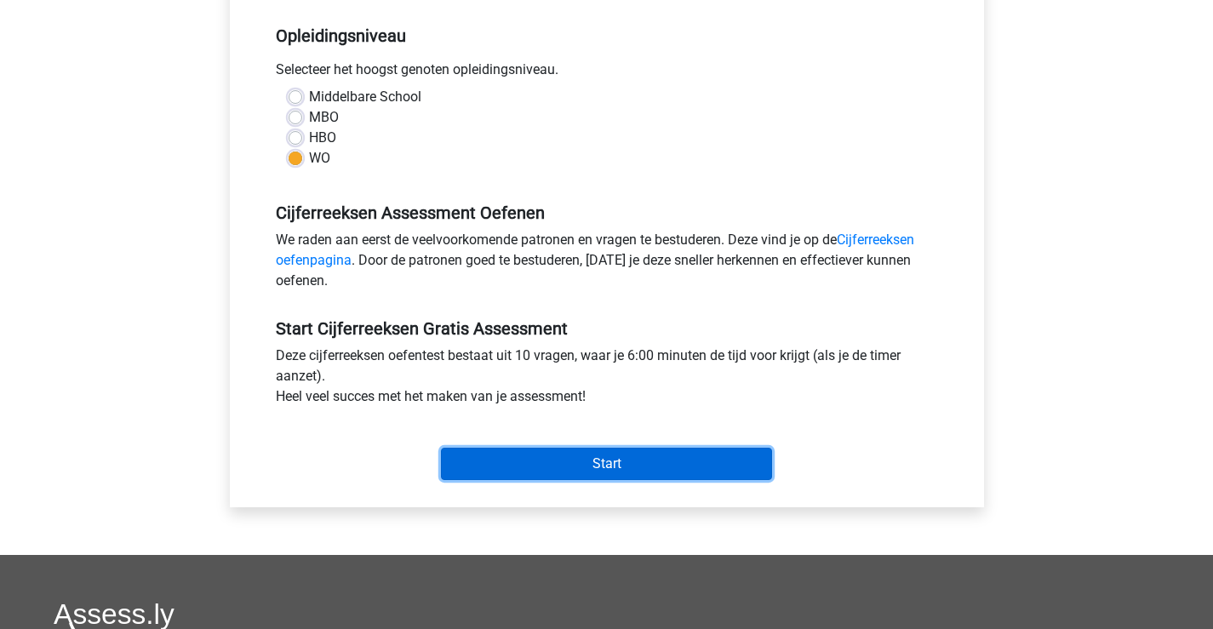
click at [564, 474] on input "Start" at bounding box center [606, 464] width 331 height 32
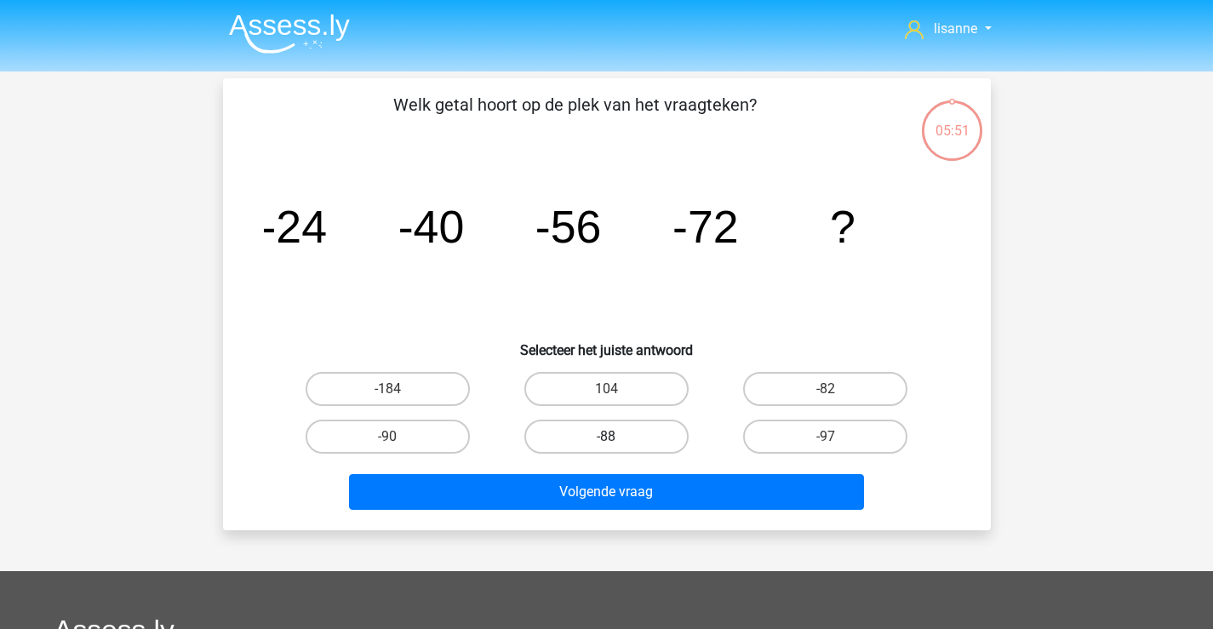
click at [654, 446] on label "-88" at bounding box center [606, 437] width 164 height 34
click at [617, 446] on input "-88" at bounding box center [611, 442] width 11 height 11
radio input "true"
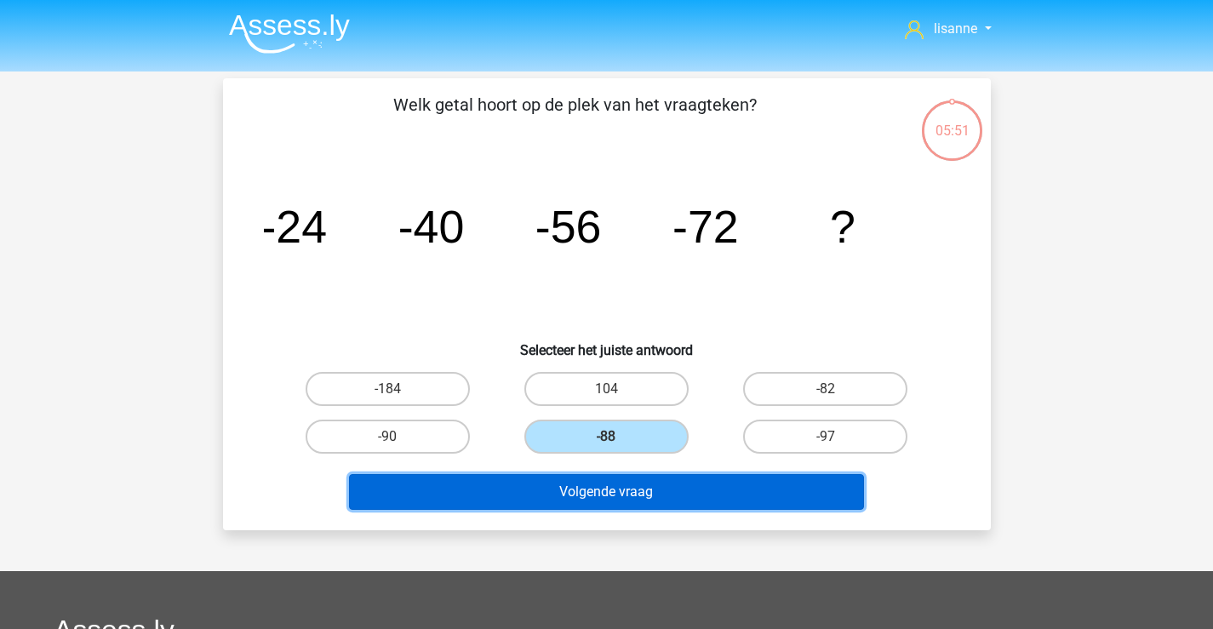
click at [654, 485] on button "Volgende vraag" at bounding box center [606, 492] width 515 height 36
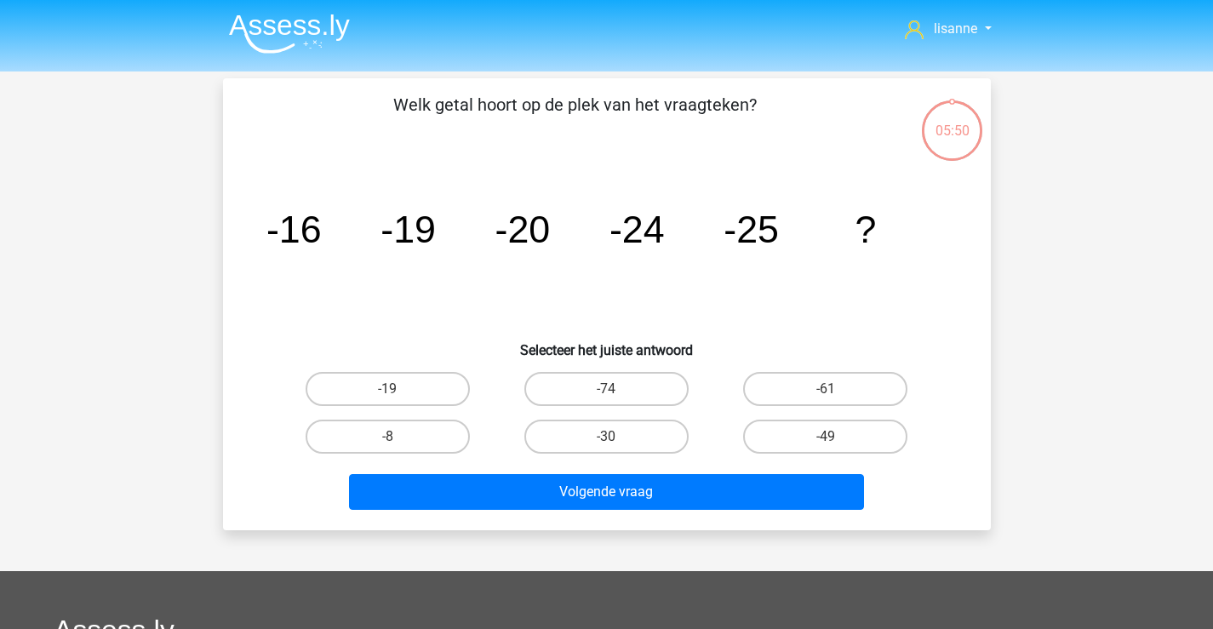
scroll to position [78, 0]
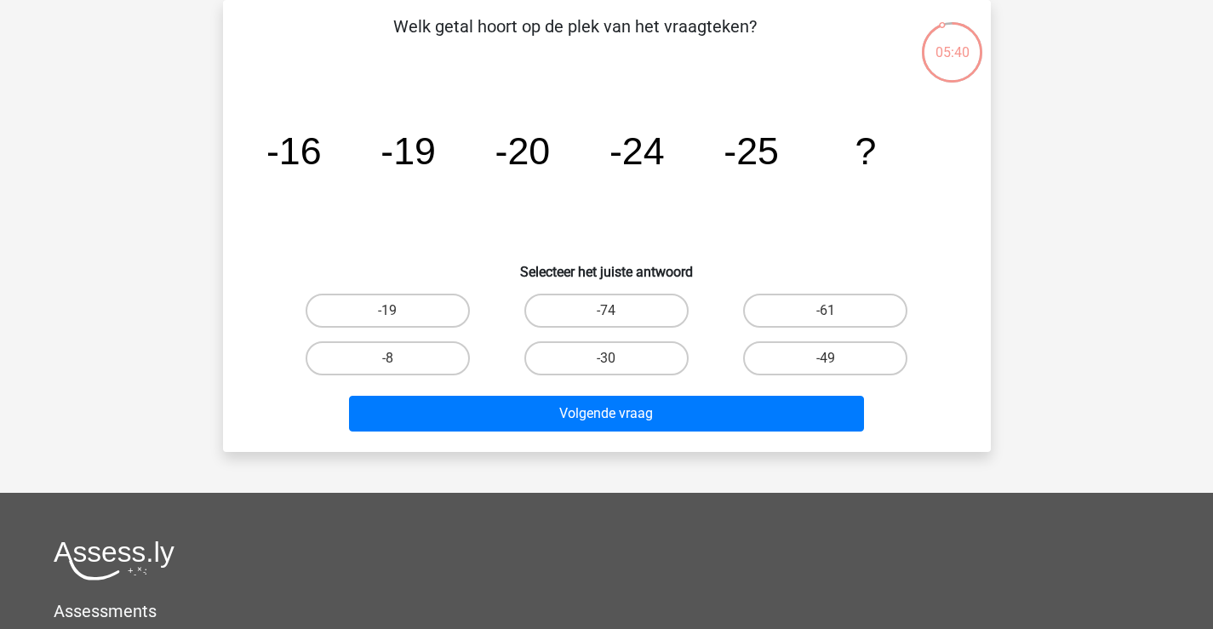
click at [630, 385] on div "Volgende vraag" at bounding box center [606, 410] width 713 height 56
click at [643, 364] on label "-30" at bounding box center [606, 358] width 164 height 34
click at [617, 364] on input "-30" at bounding box center [611, 363] width 11 height 11
radio input "true"
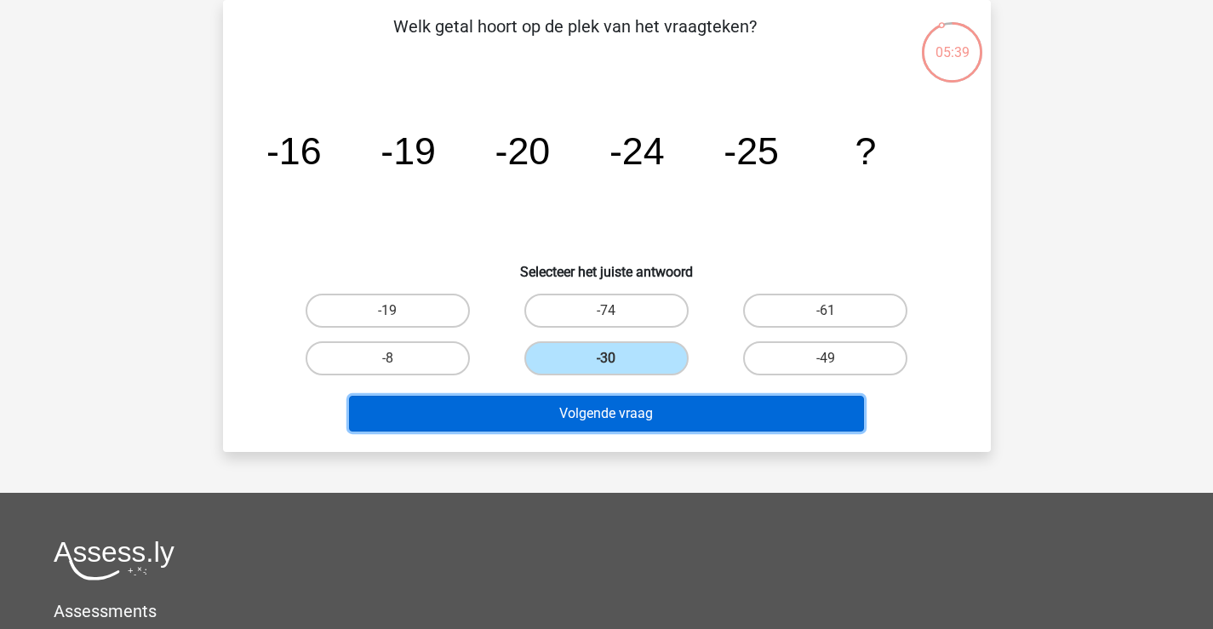
click at [642, 406] on button "Volgende vraag" at bounding box center [606, 414] width 515 height 36
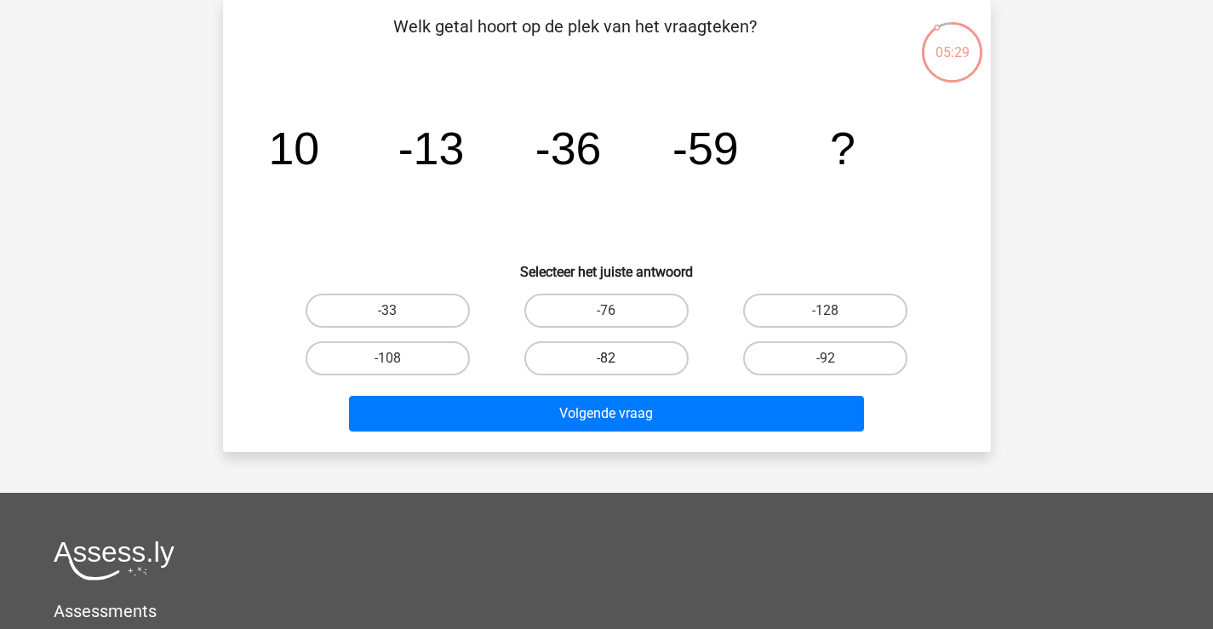
click at [653, 351] on label "-82" at bounding box center [606, 358] width 164 height 34
click at [617, 358] on input "-82" at bounding box center [611, 363] width 11 height 11
radio input "true"
click at [644, 393] on div "Volgende vraag" at bounding box center [606, 410] width 713 height 56
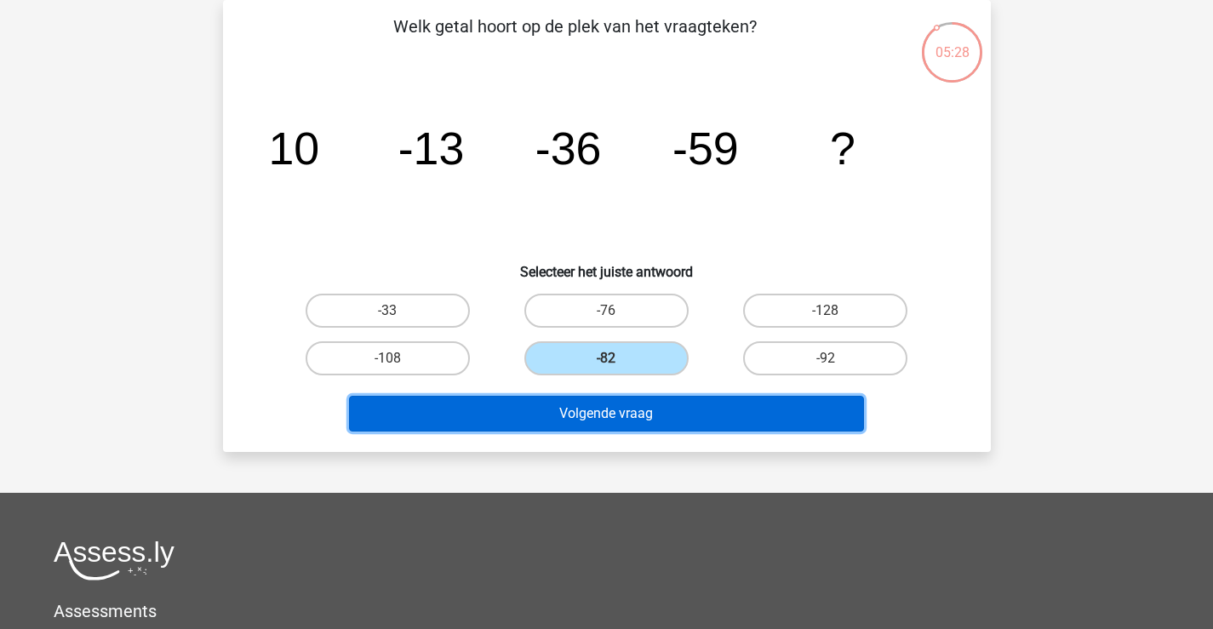
click at [650, 414] on button "Volgende vraag" at bounding box center [606, 414] width 515 height 36
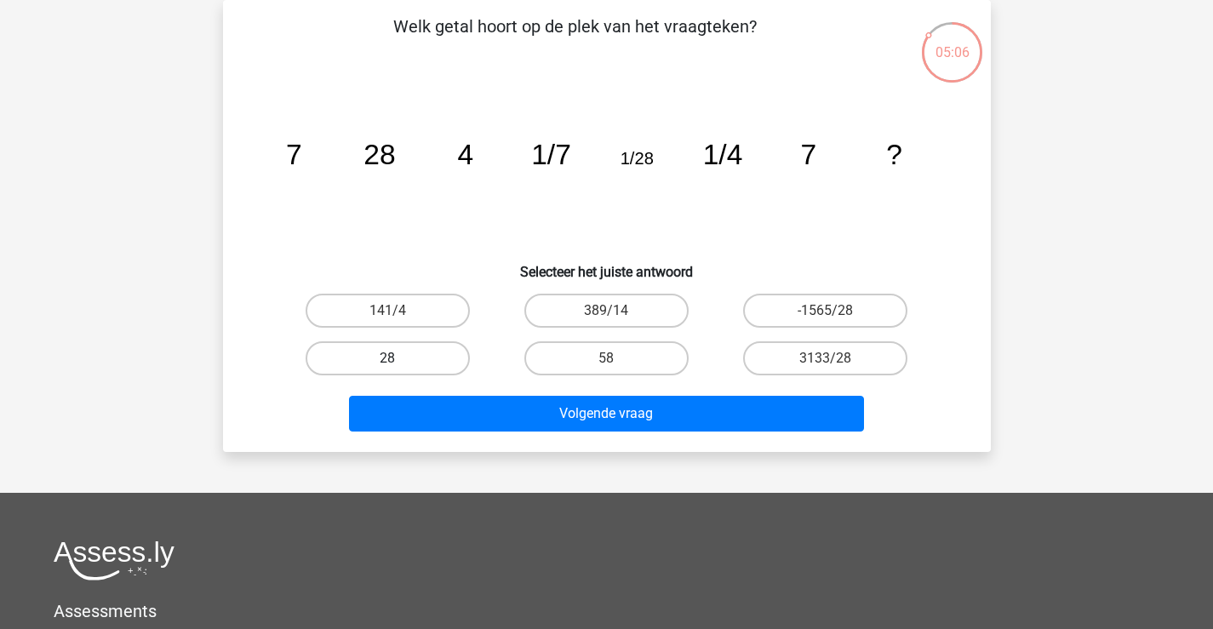
click at [411, 357] on label "28" at bounding box center [388, 358] width 164 height 34
click at [398, 358] on input "28" at bounding box center [392, 363] width 11 height 11
radio input "true"
click at [479, 392] on div "Volgende vraag" at bounding box center [606, 410] width 713 height 56
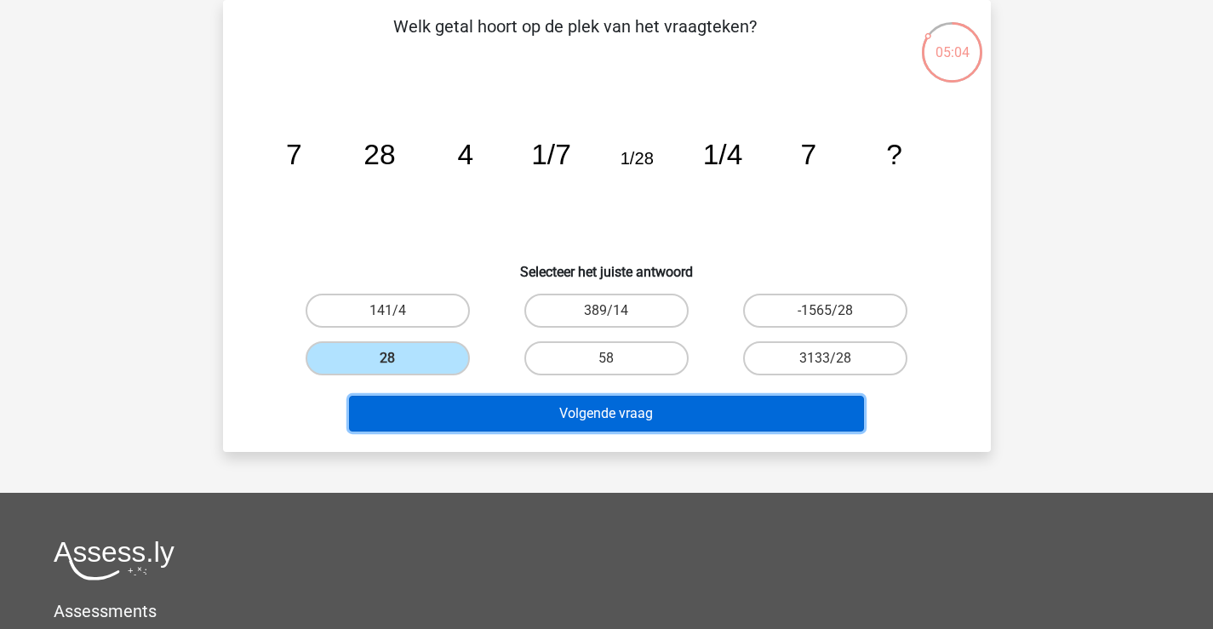
click at [484, 407] on button "Volgende vraag" at bounding box center [606, 414] width 515 height 36
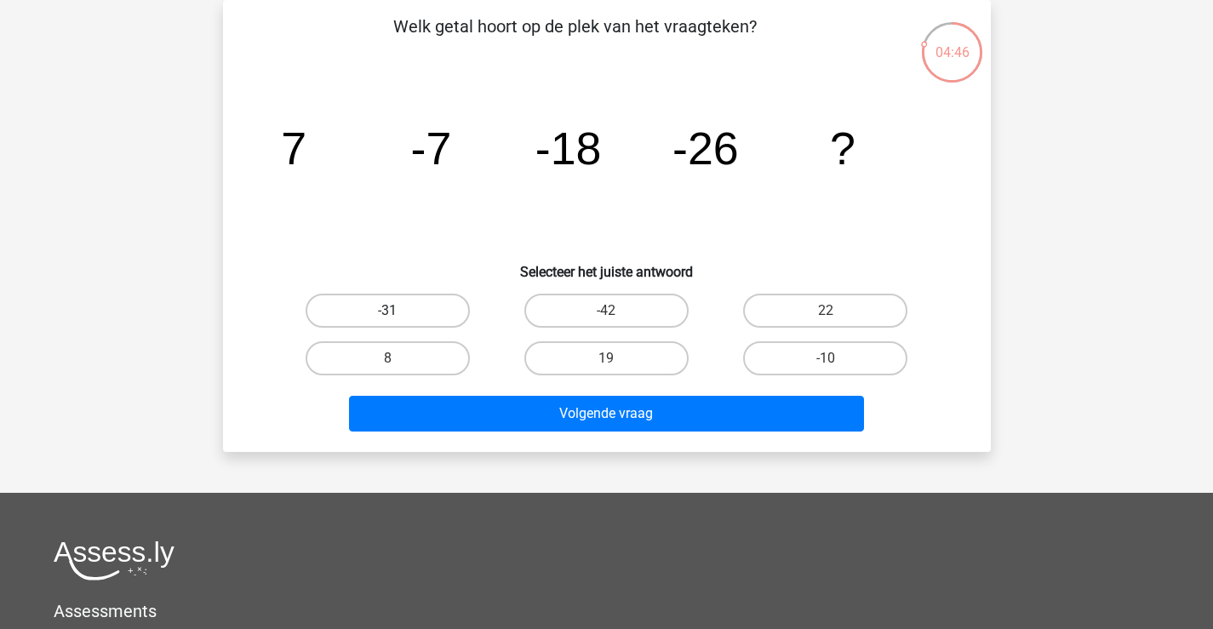
click at [438, 318] on label "-31" at bounding box center [388, 311] width 164 height 34
click at [398, 318] on input "-31" at bounding box center [392, 316] width 11 height 11
radio input "true"
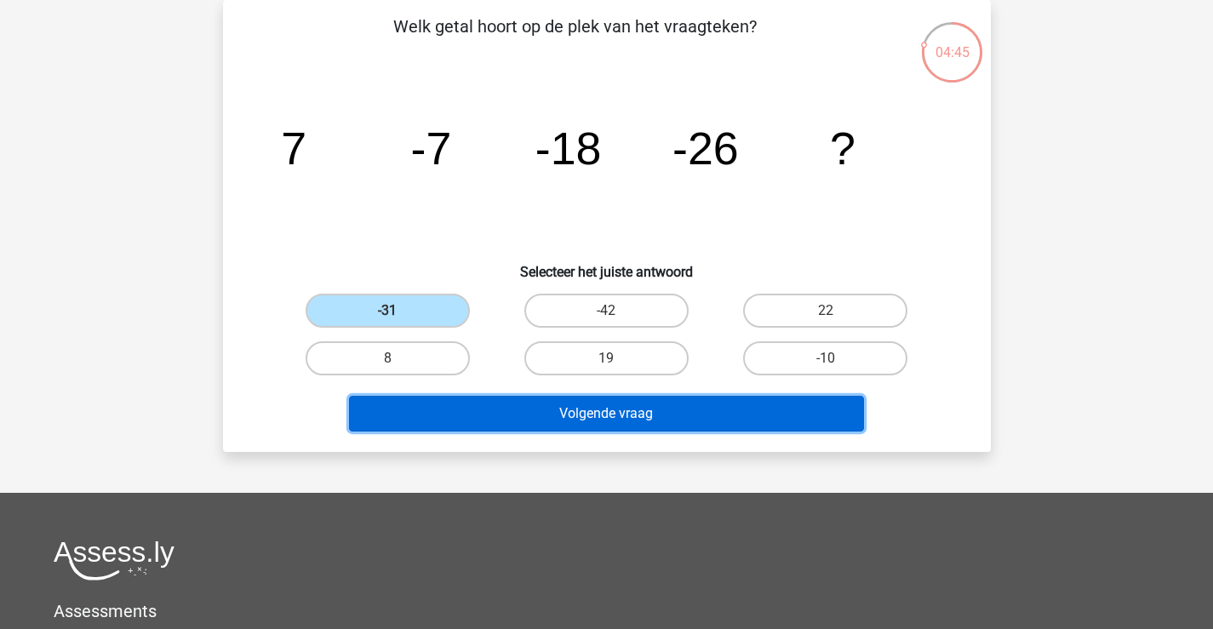
click at [519, 411] on button "Volgende vraag" at bounding box center [606, 414] width 515 height 36
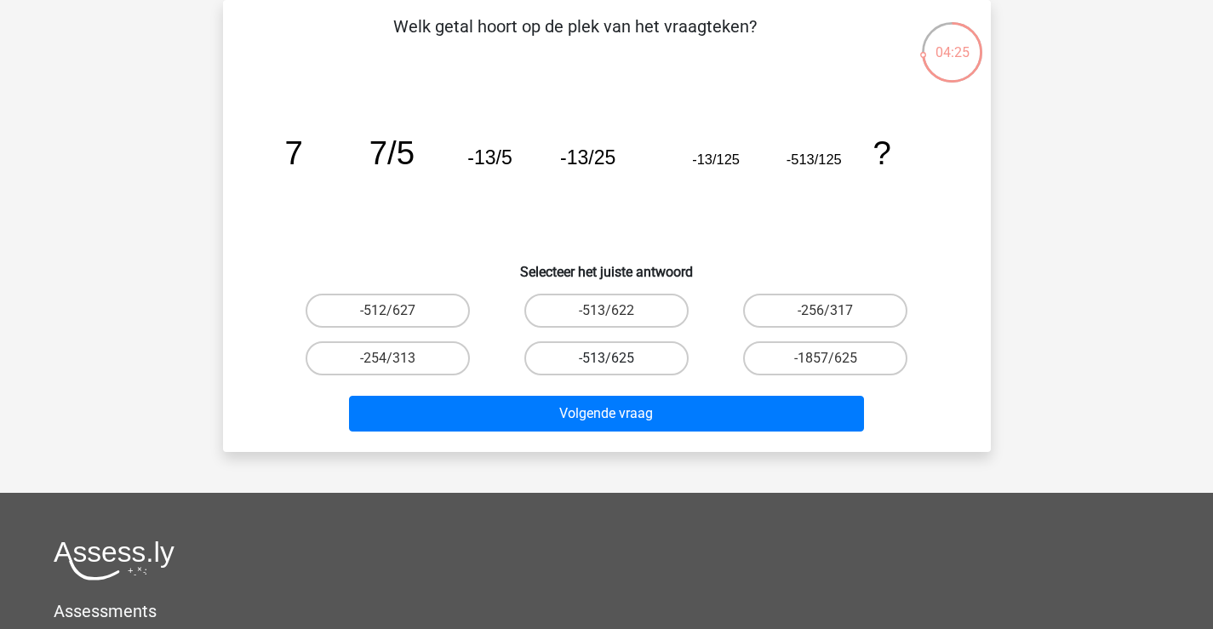
click at [648, 355] on label "-513/625" at bounding box center [606, 358] width 164 height 34
click at [617, 358] on input "-513/625" at bounding box center [611, 363] width 11 height 11
radio input "true"
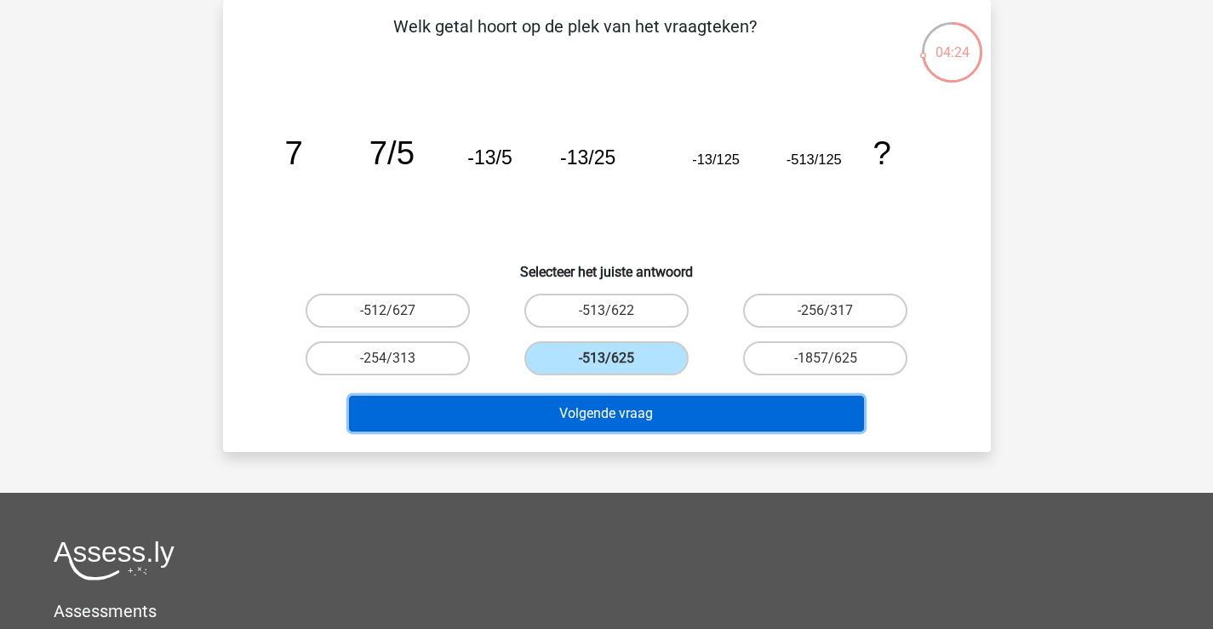
click at [637, 401] on button "Volgende vraag" at bounding box center [606, 414] width 515 height 36
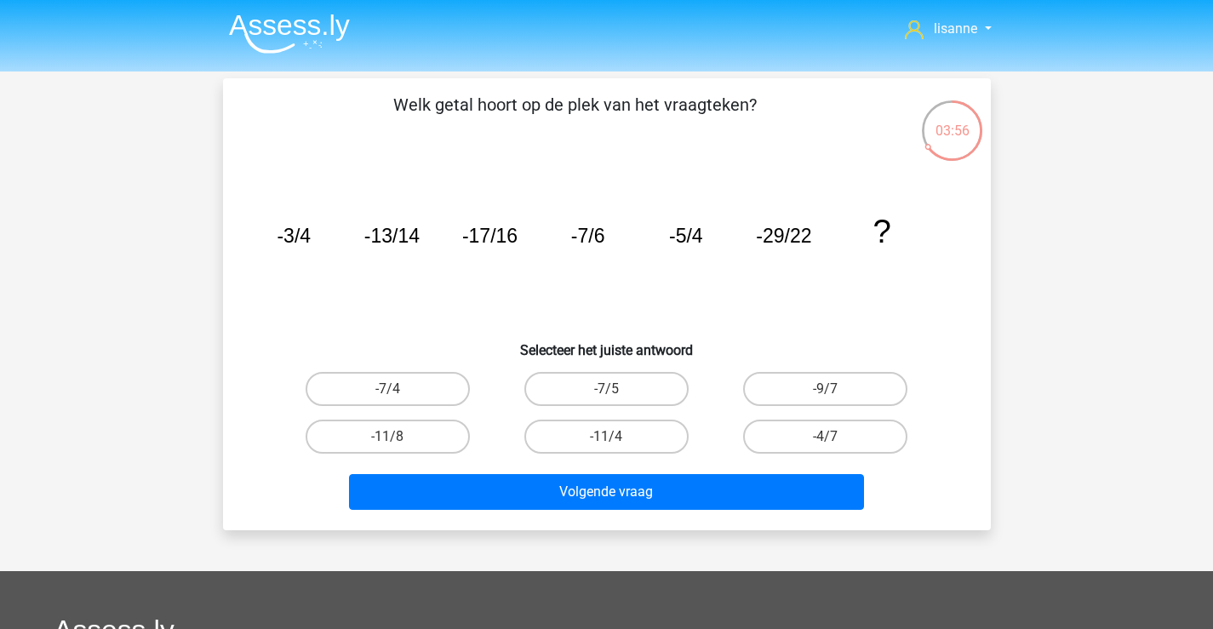
scroll to position [85, 0]
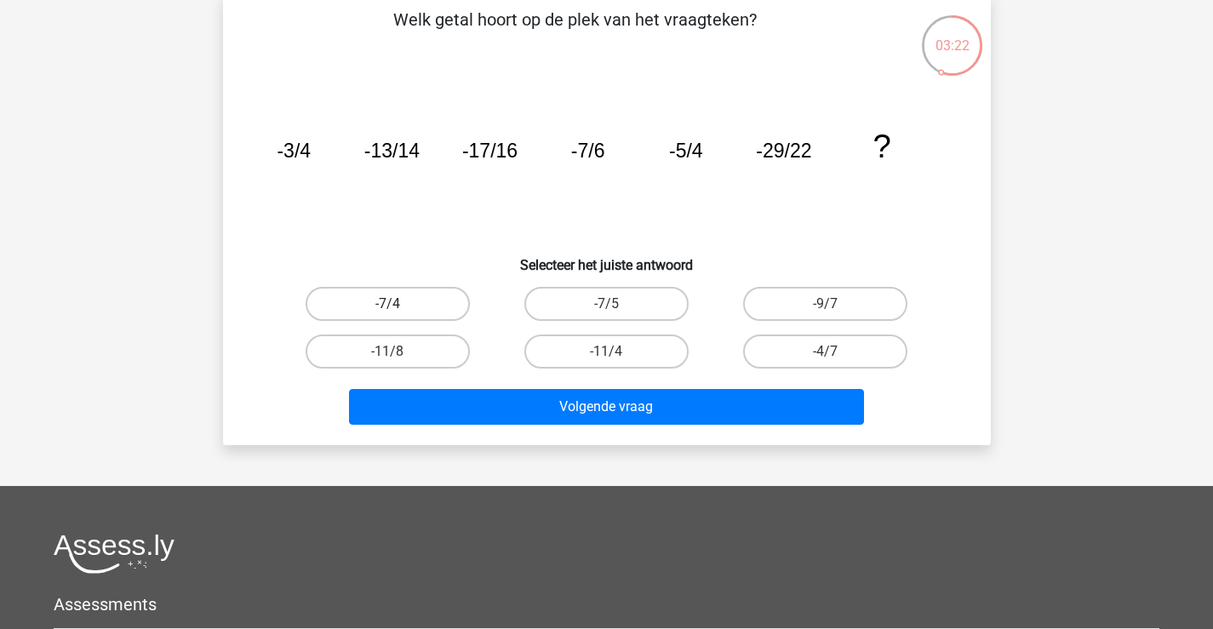
click at [399, 299] on label "-7/4" at bounding box center [388, 304] width 164 height 34
click at [398, 304] on input "-7/4" at bounding box center [392, 309] width 11 height 11
radio input "true"
click at [475, 387] on div "Volgende vraag" at bounding box center [606, 403] width 713 height 56
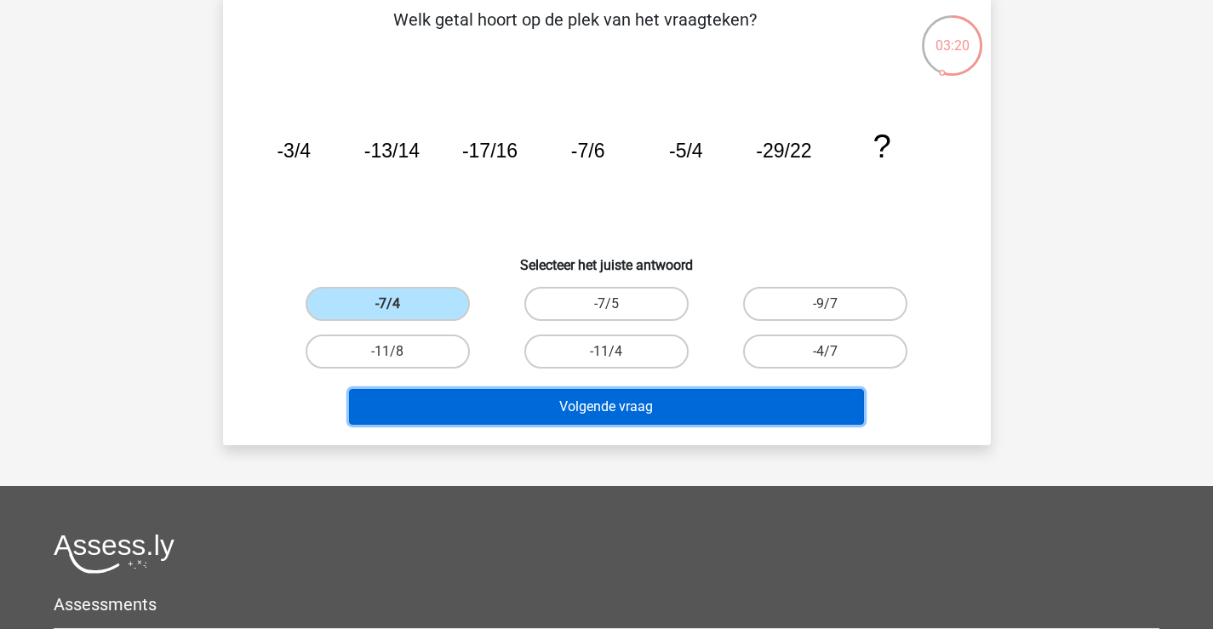
click at [478, 404] on button "Volgende vraag" at bounding box center [606, 407] width 515 height 36
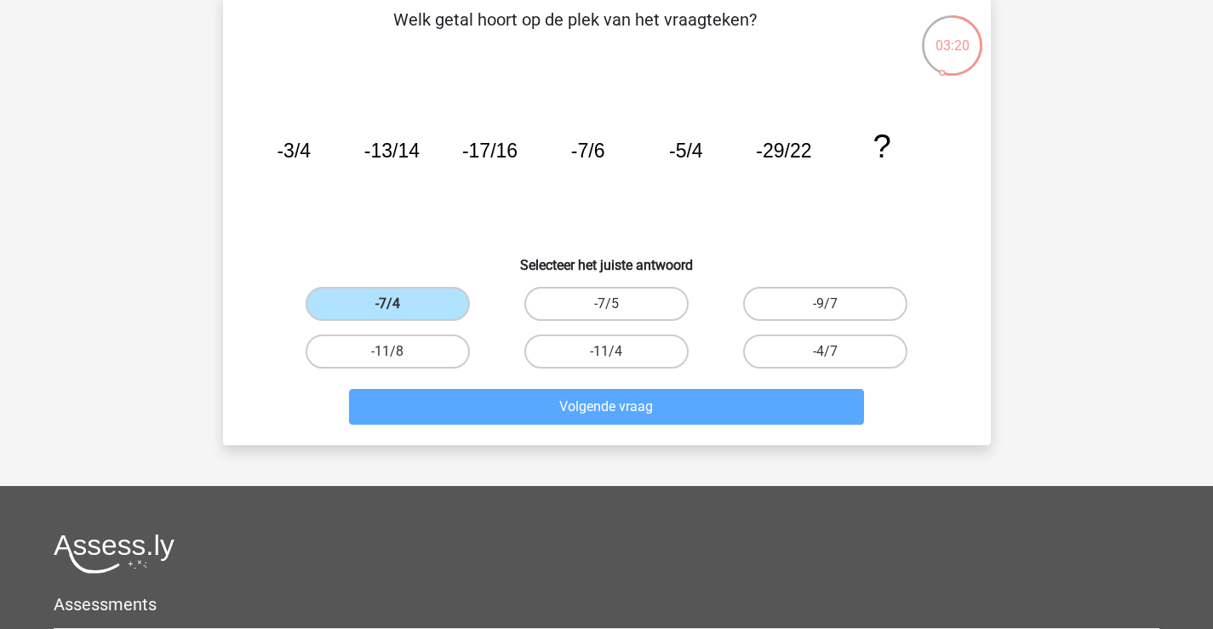
scroll to position [78, 0]
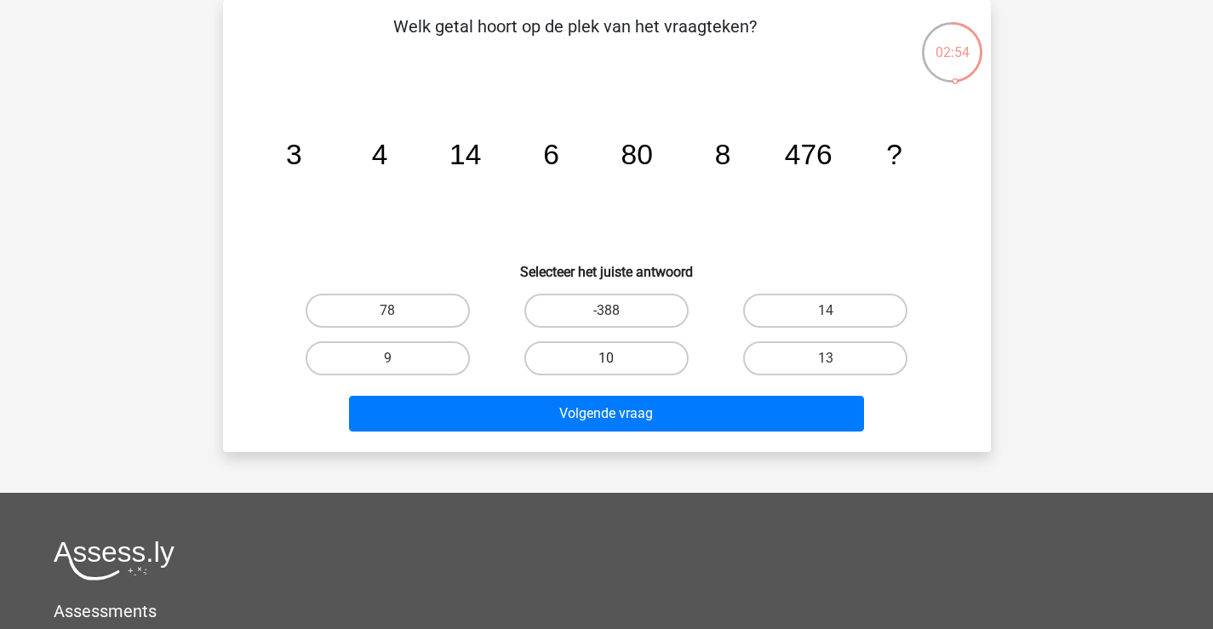
click at [547, 364] on label "10" at bounding box center [606, 358] width 164 height 34
click at [606, 364] on input "10" at bounding box center [611, 363] width 11 height 11
radio input "true"
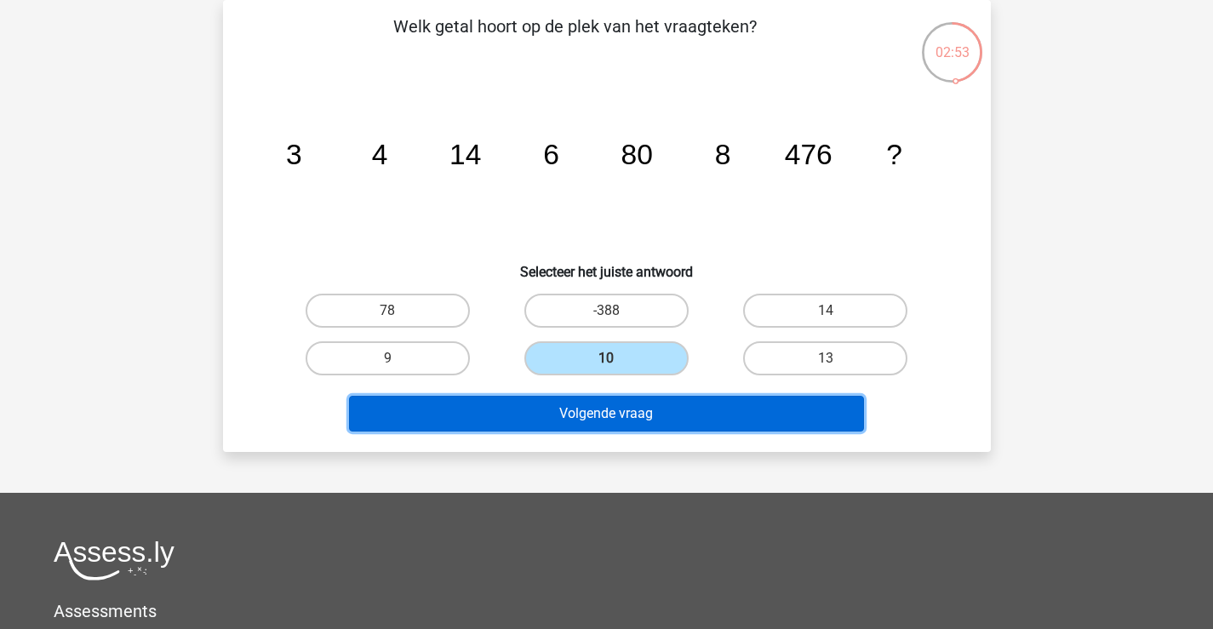
click at [555, 412] on button "Volgende vraag" at bounding box center [606, 414] width 515 height 36
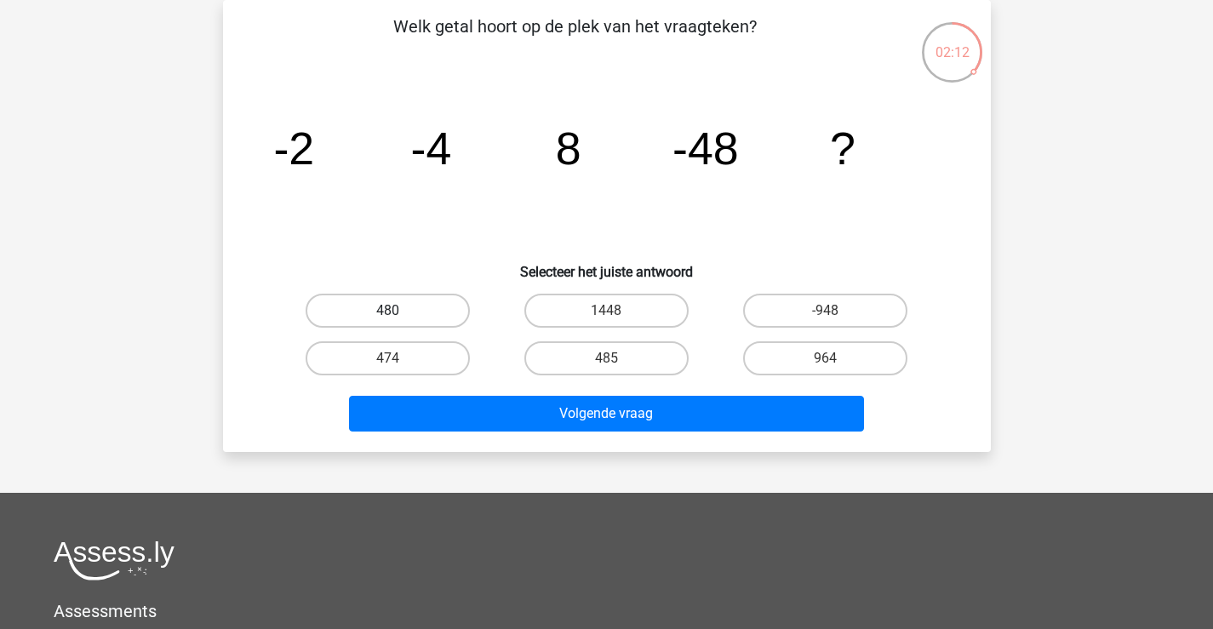
click at [441, 312] on label "480" at bounding box center [388, 311] width 164 height 34
click at [398, 312] on input "480" at bounding box center [392, 316] width 11 height 11
radio input "true"
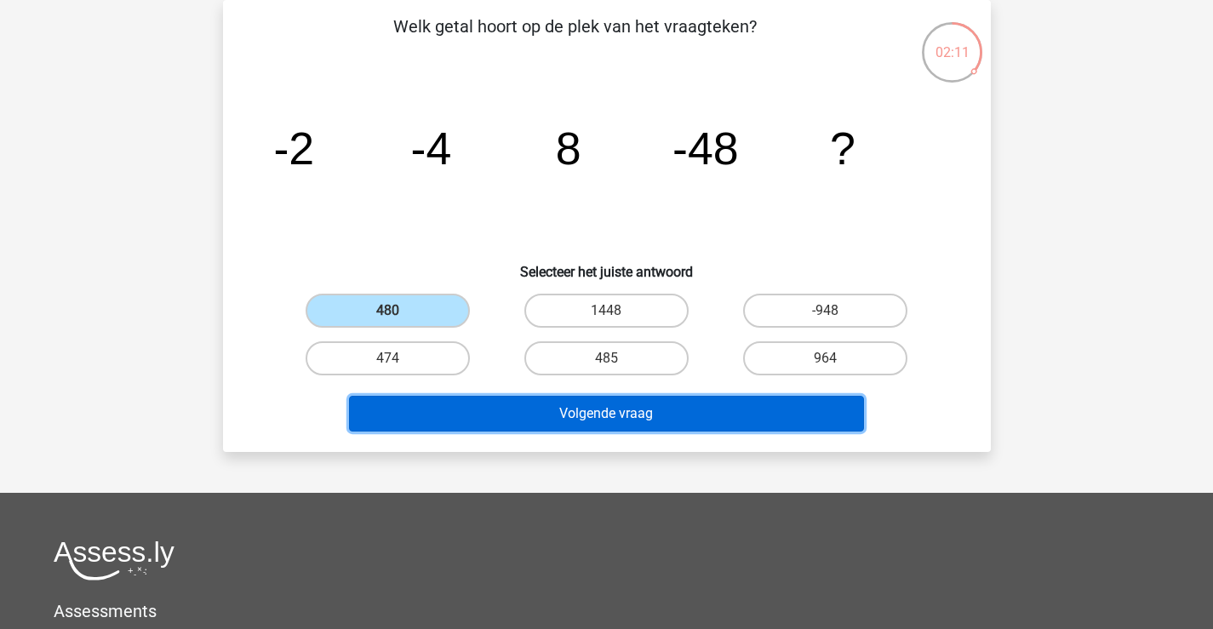
click at [495, 404] on button "Volgende vraag" at bounding box center [606, 414] width 515 height 36
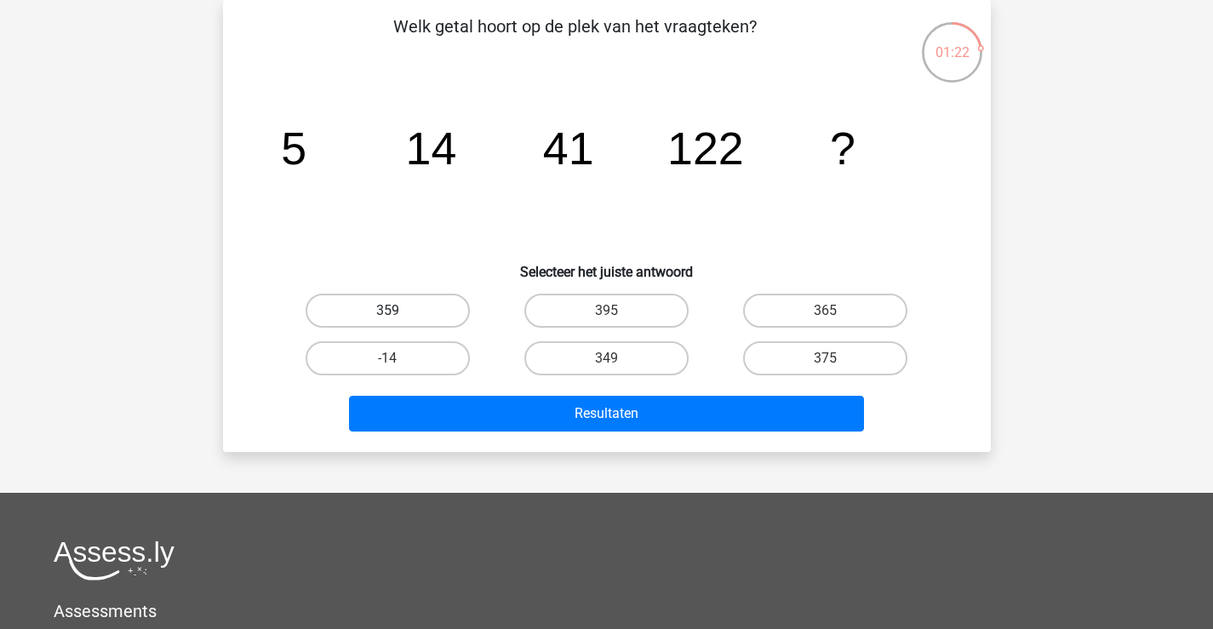
click at [431, 321] on label "359" at bounding box center [388, 311] width 164 height 34
click at [398, 321] on input "359" at bounding box center [392, 316] width 11 height 11
radio input "true"
click at [560, 358] on label "349" at bounding box center [606, 358] width 164 height 34
click at [606, 358] on input "349" at bounding box center [611, 363] width 11 height 11
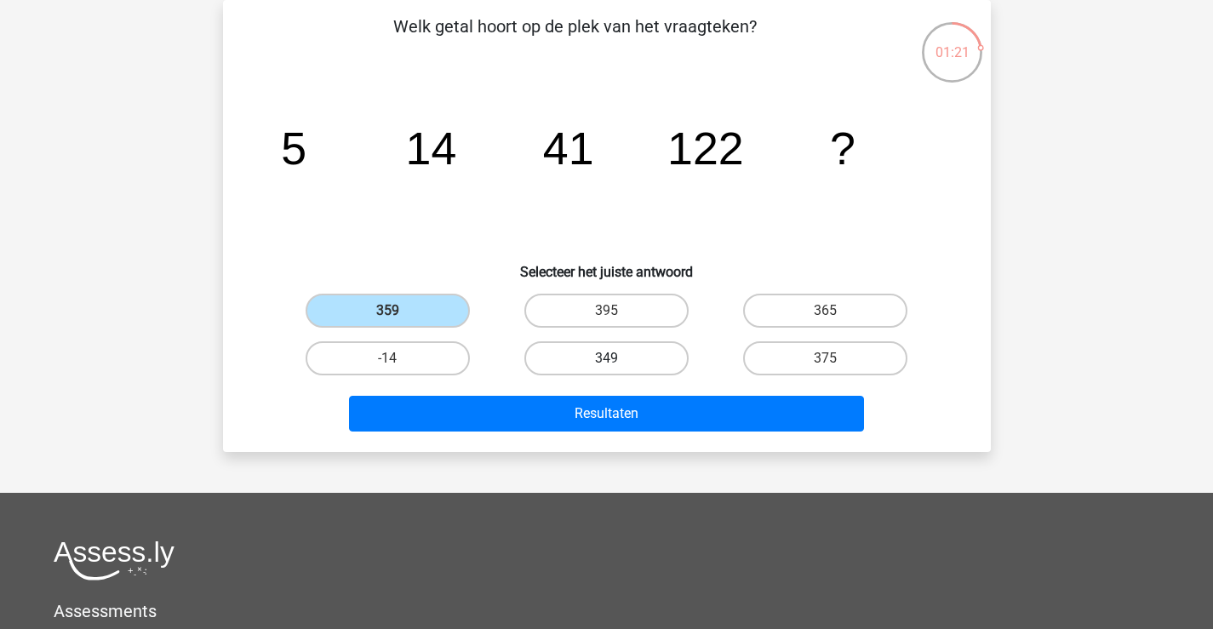
radio input "true"
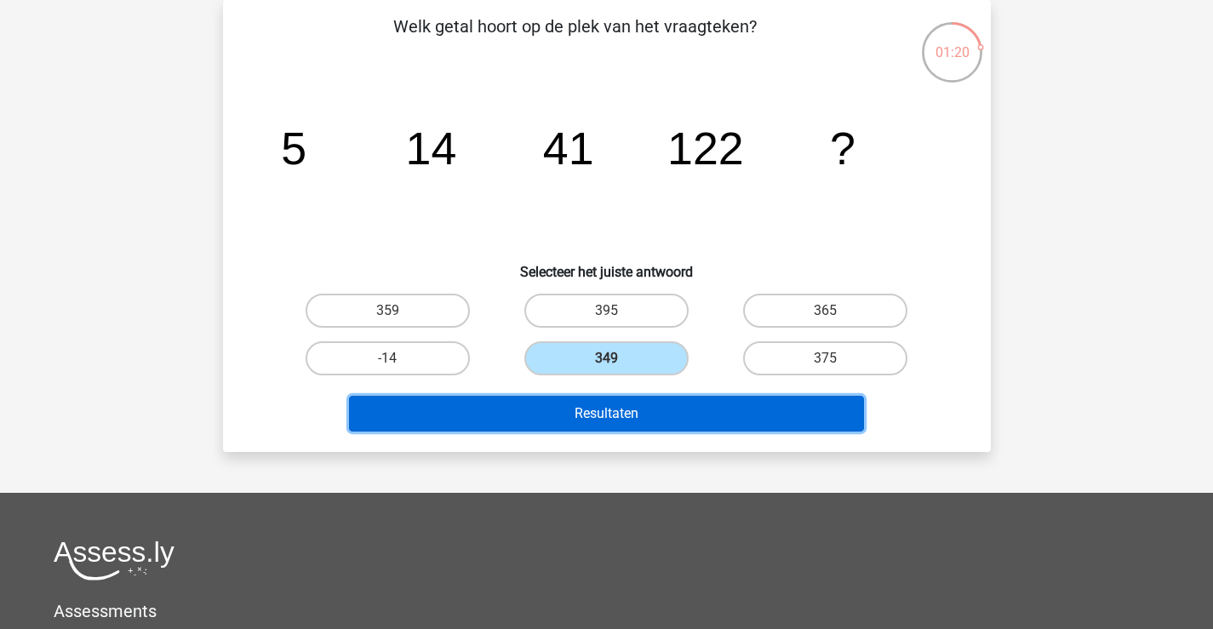
click at [574, 396] on button "Resultaten" at bounding box center [606, 414] width 515 height 36
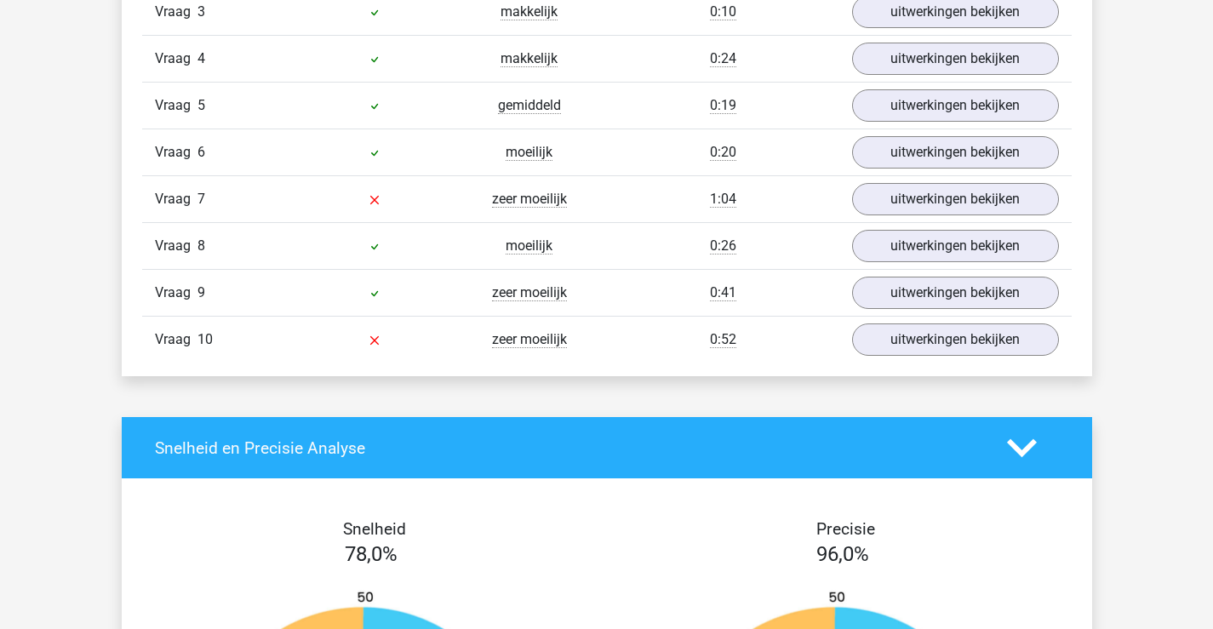
scroll to position [1192, 0]
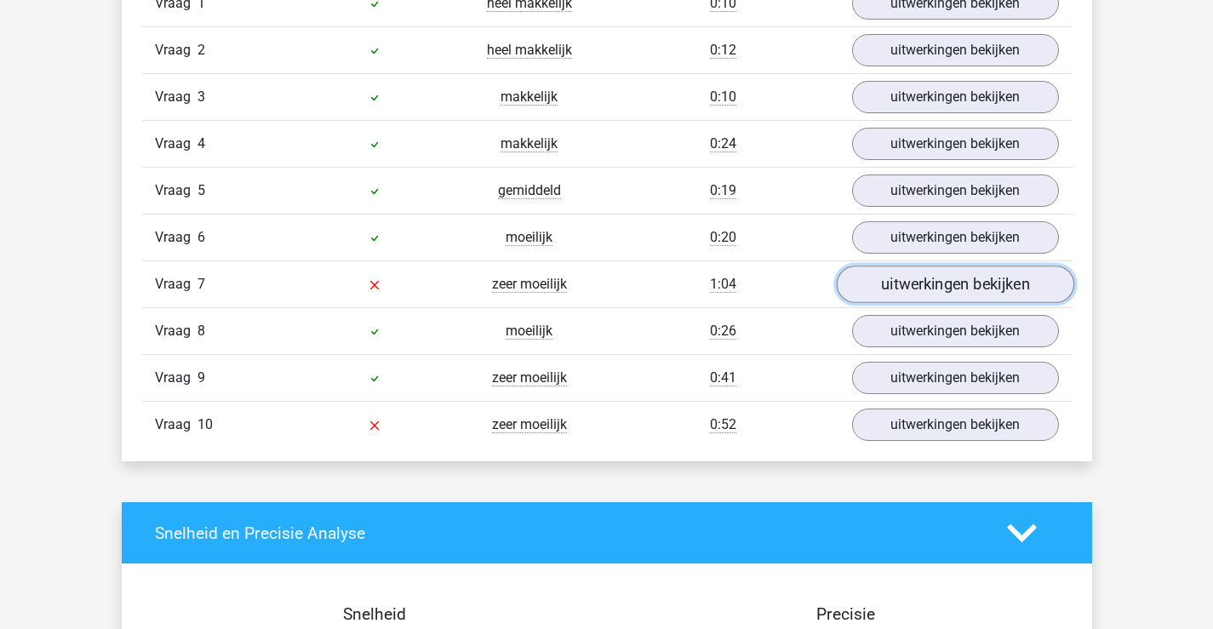
click at [896, 281] on link "uitwerkingen bekijken" at bounding box center [955, 284] width 238 height 37
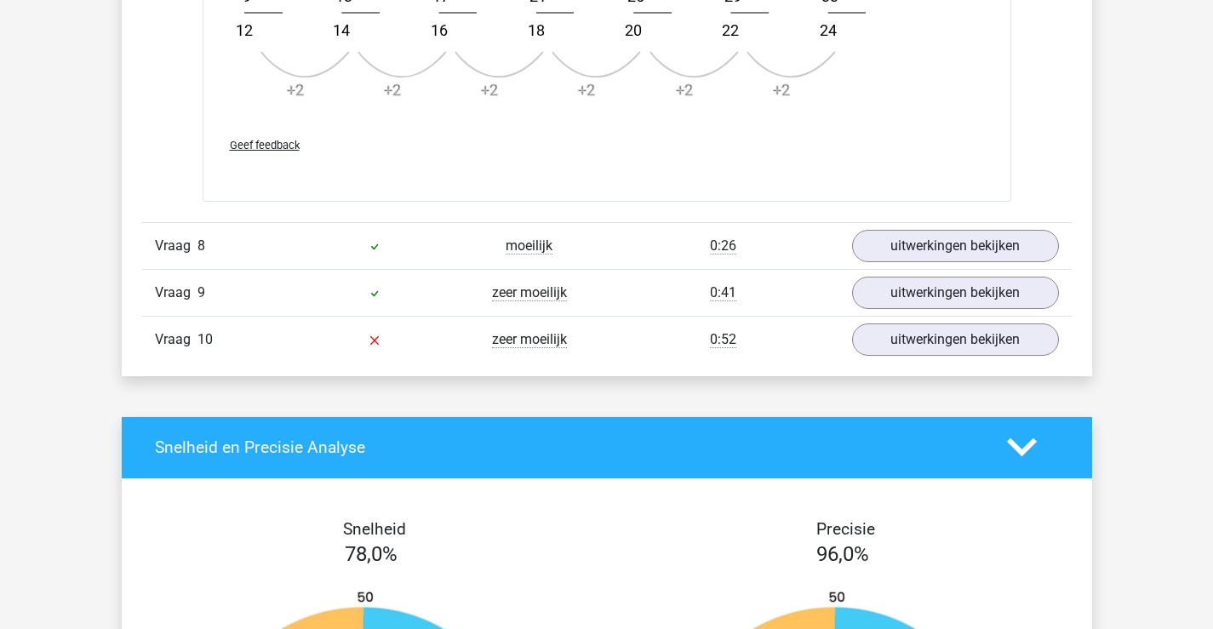
scroll to position [2384, 0]
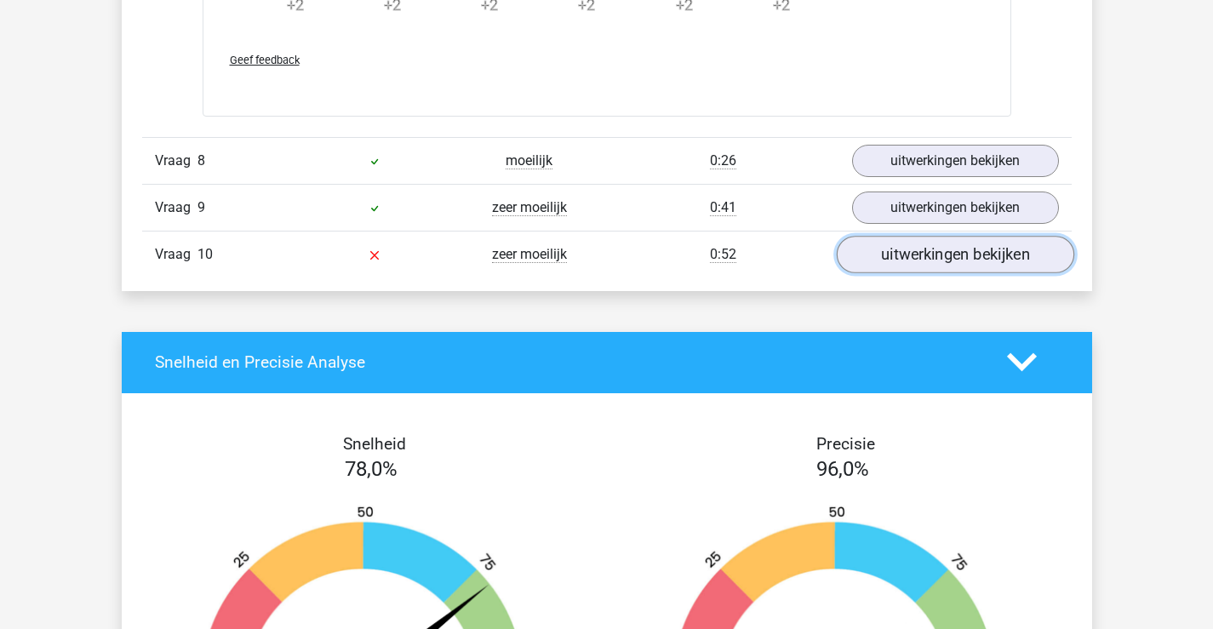
click at [876, 250] on link "uitwerkingen bekijken" at bounding box center [955, 254] width 238 height 37
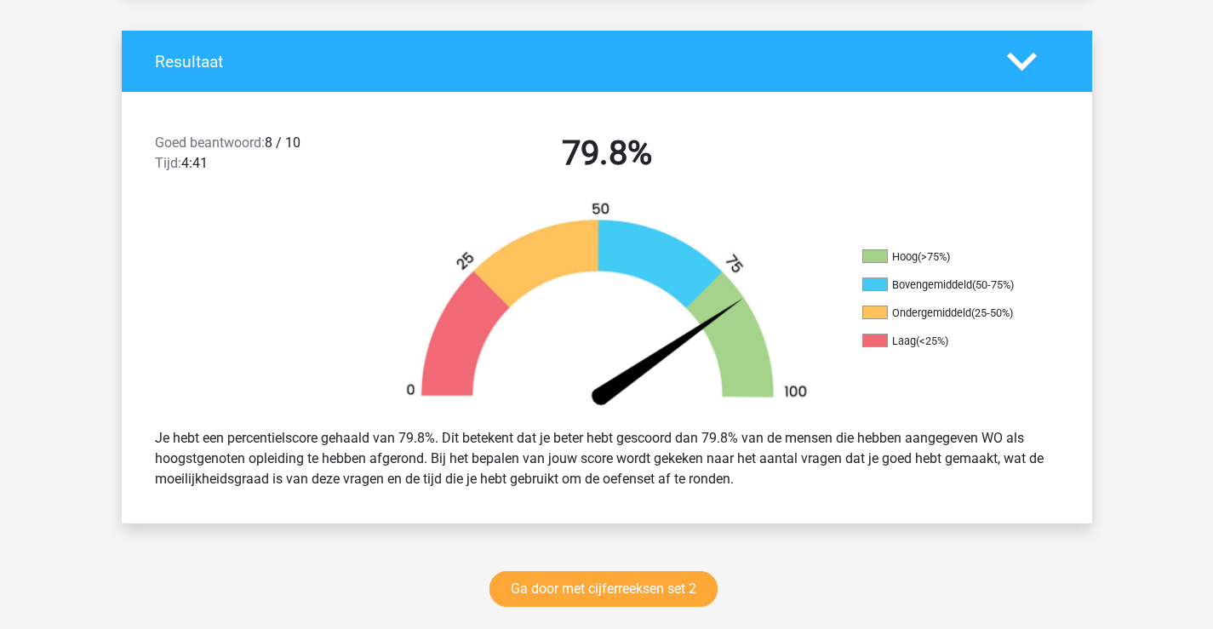
scroll to position [0, 0]
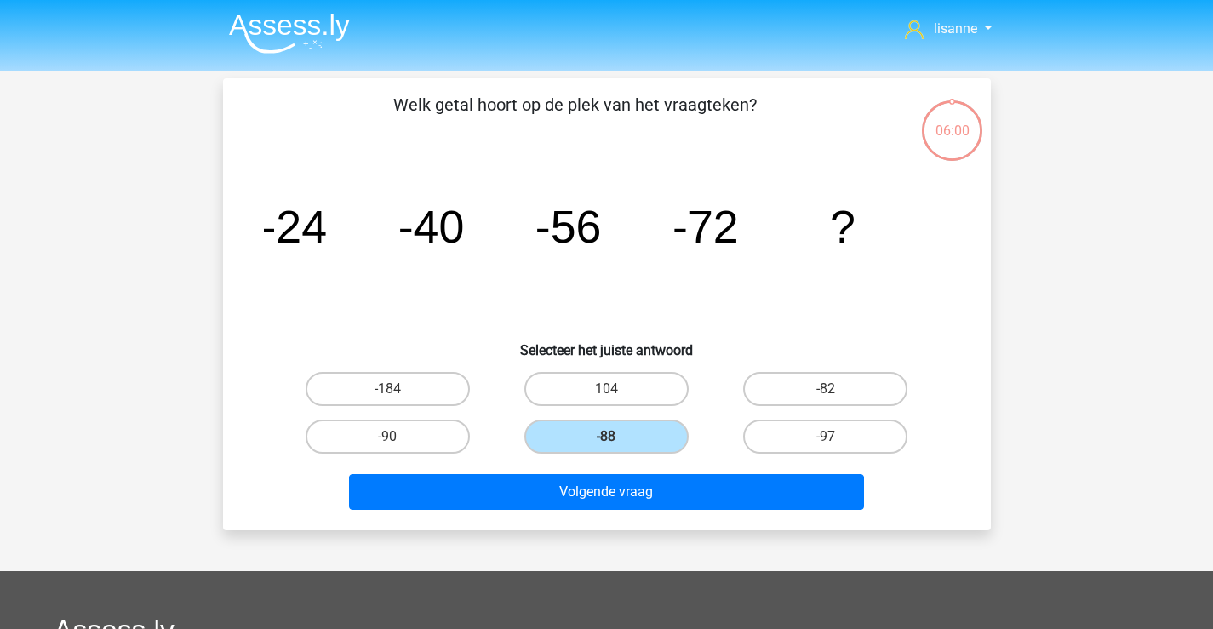
scroll to position [78, 0]
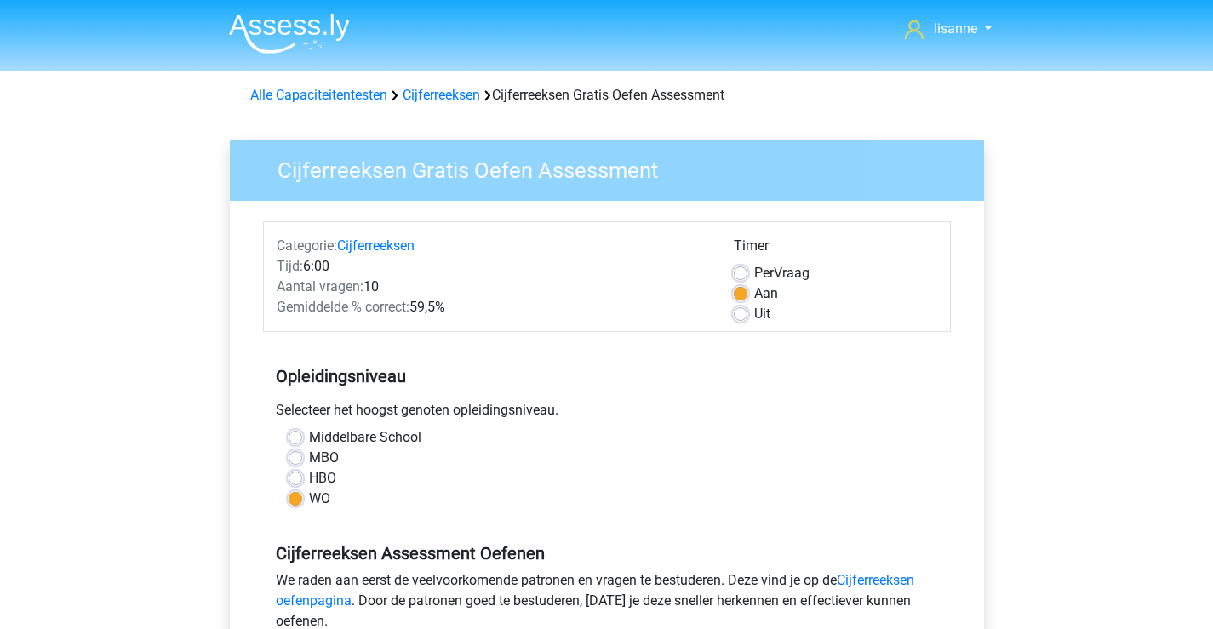
scroll to position [341, 0]
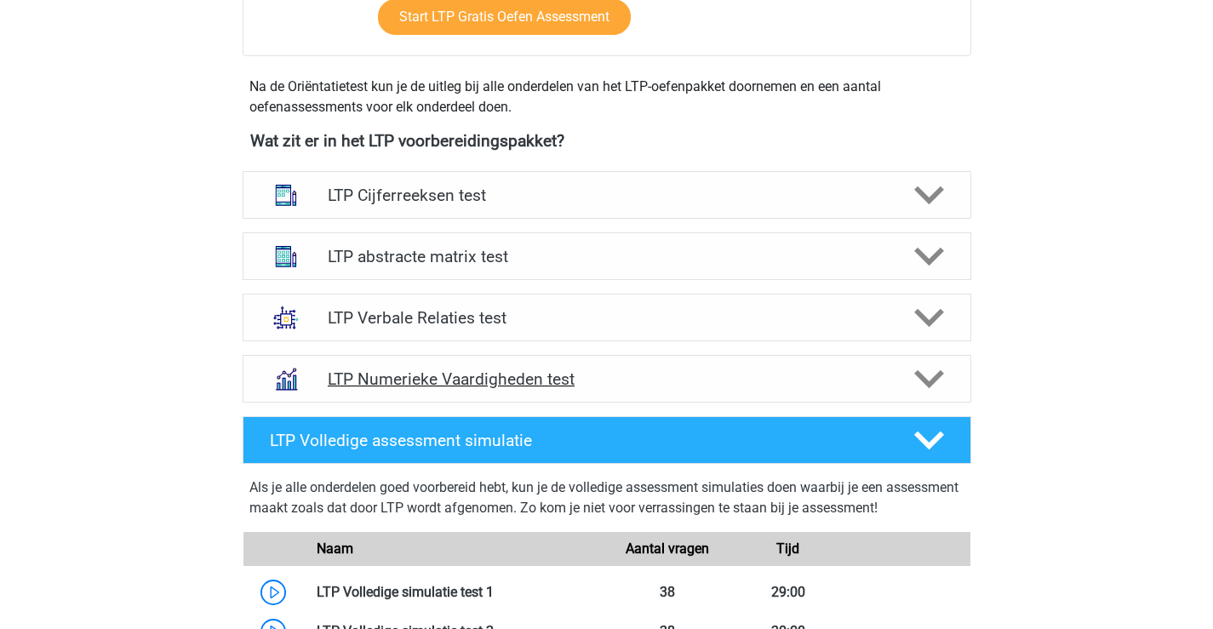
scroll to position [640, 0]
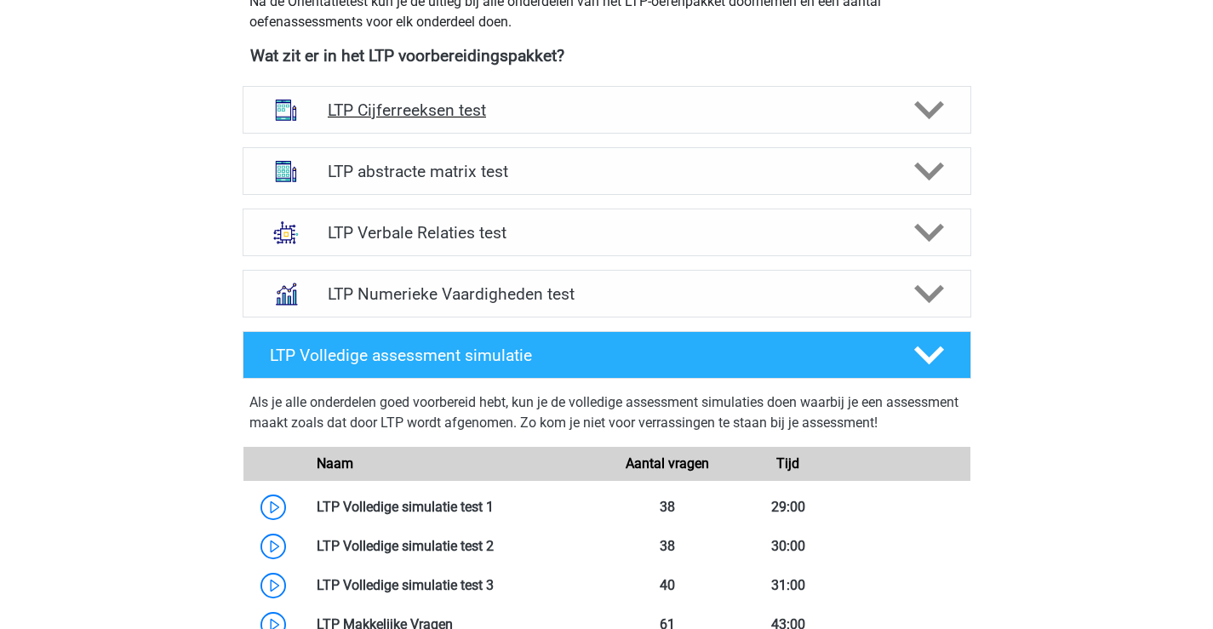
click at [522, 109] on h4 "LTP Cijferreeksen test" at bounding box center [607, 110] width 558 height 20
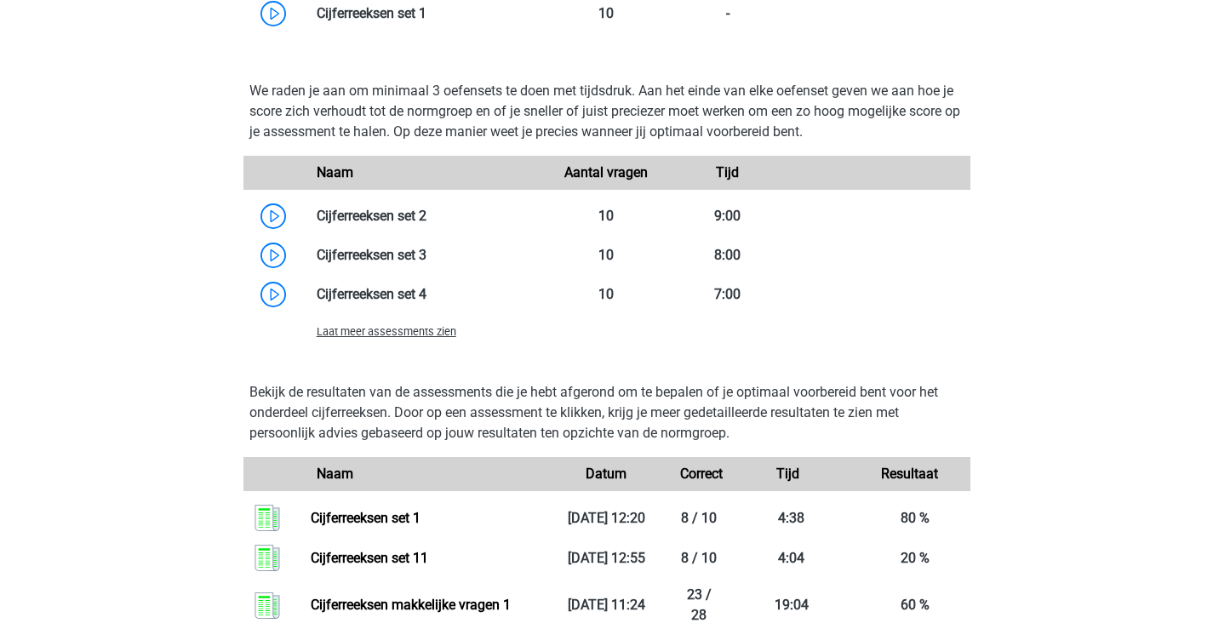
scroll to position [1175, 0]
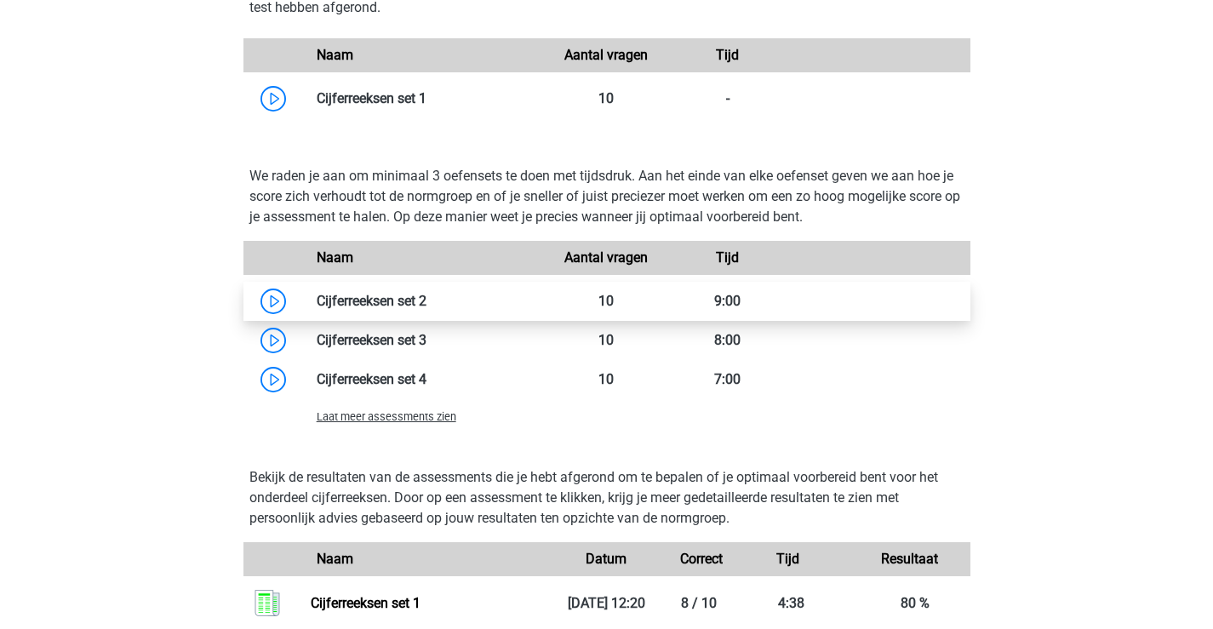
click at [427, 303] on link at bounding box center [427, 301] width 0 height 16
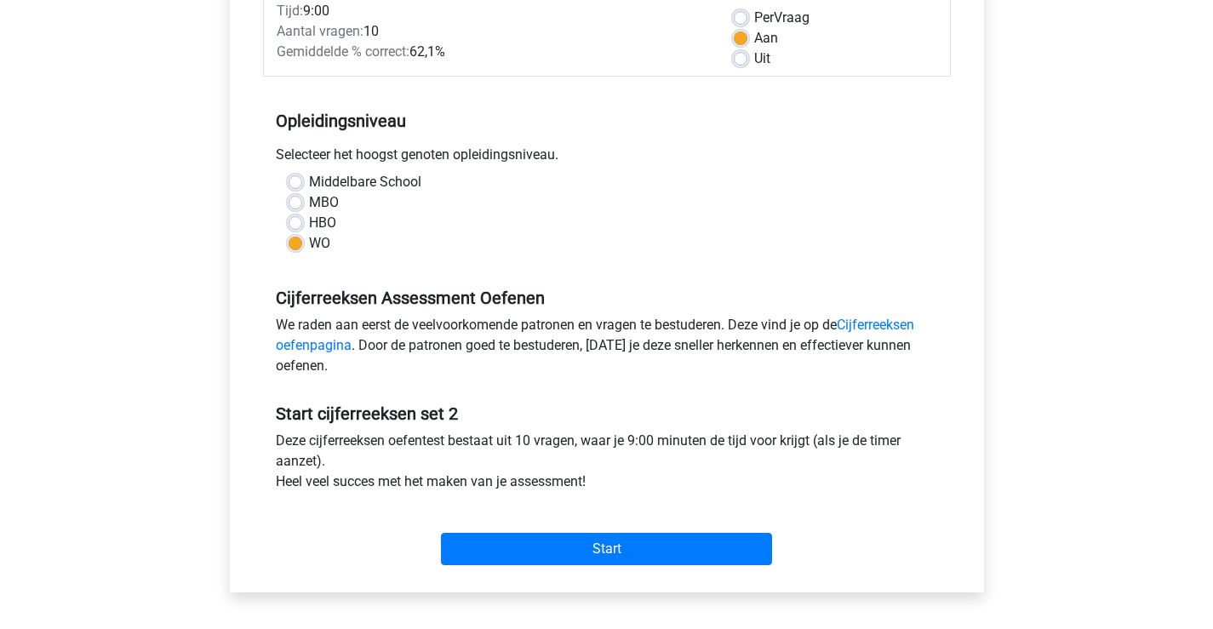
scroll to position [341, 0]
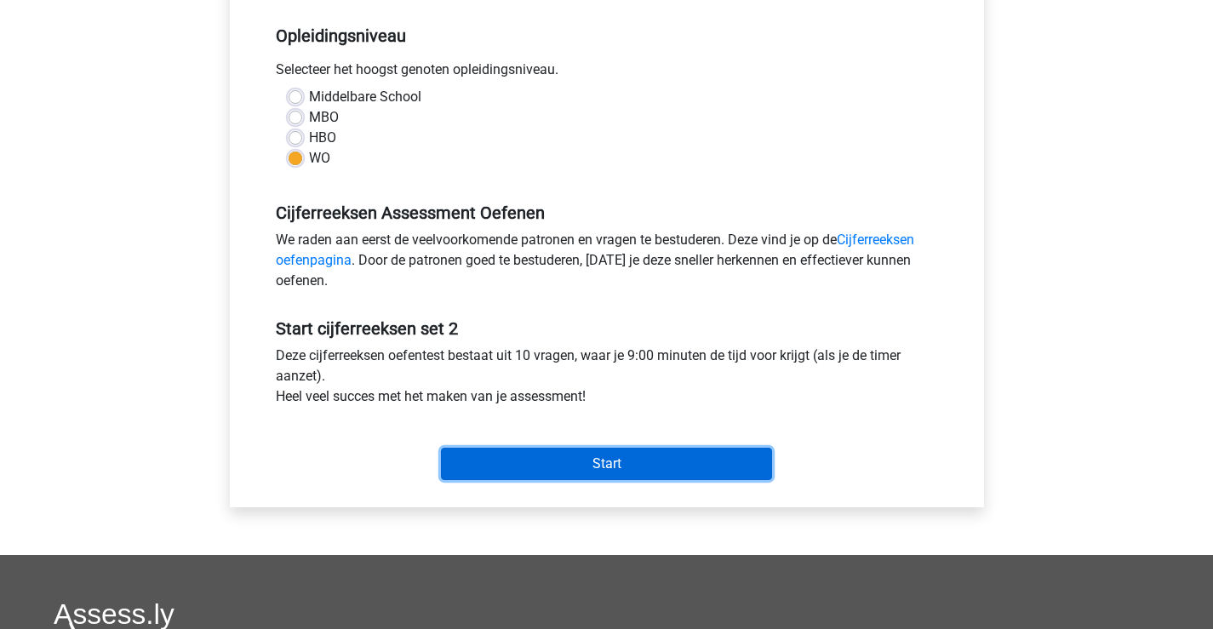
click at [574, 461] on input "Start" at bounding box center [606, 464] width 331 height 32
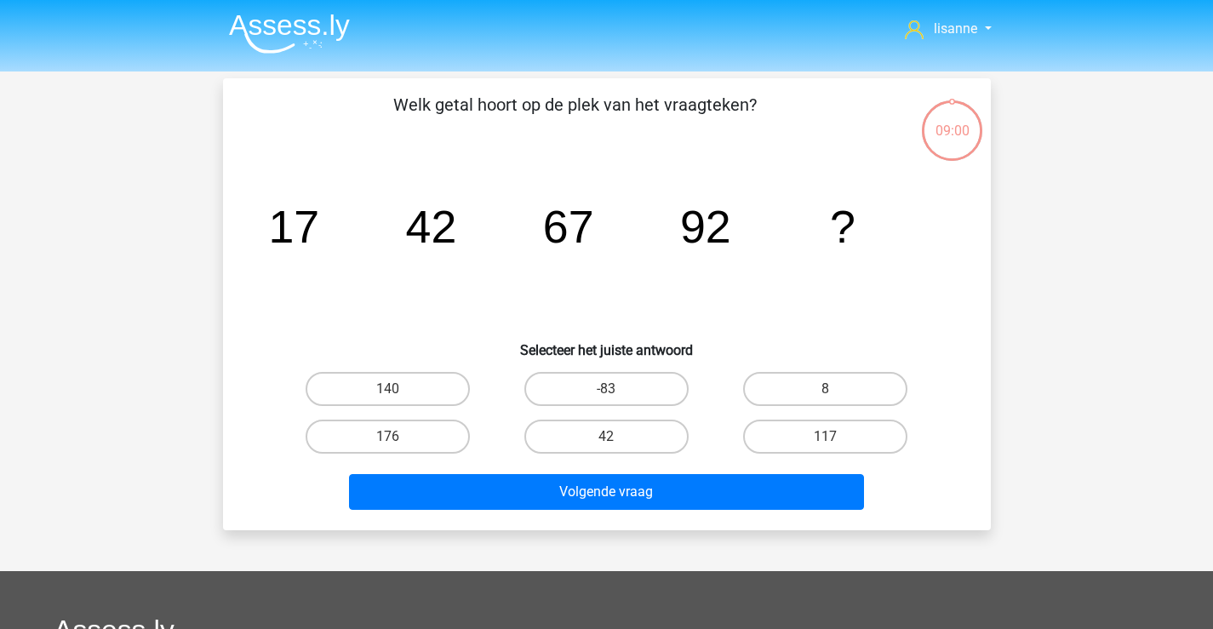
scroll to position [85, 0]
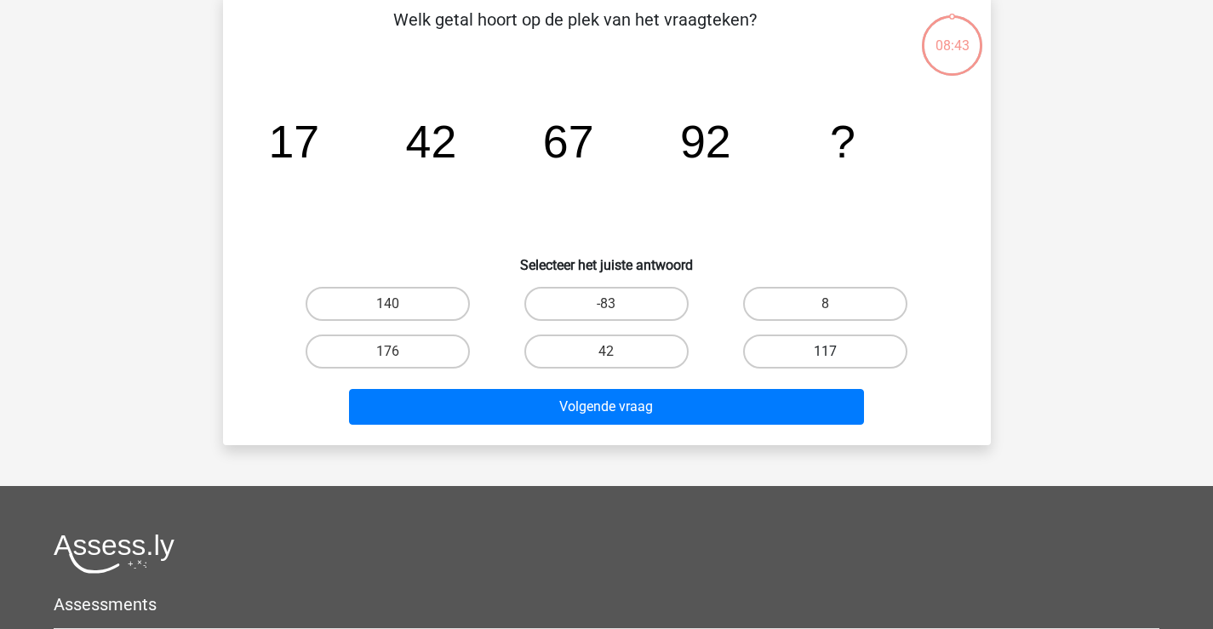
click at [787, 353] on label "117" at bounding box center [825, 352] width 164 height 34
click at [826, 353] on input "117" at bounding box center [831, 357] width 11 height 11
radio input "true"
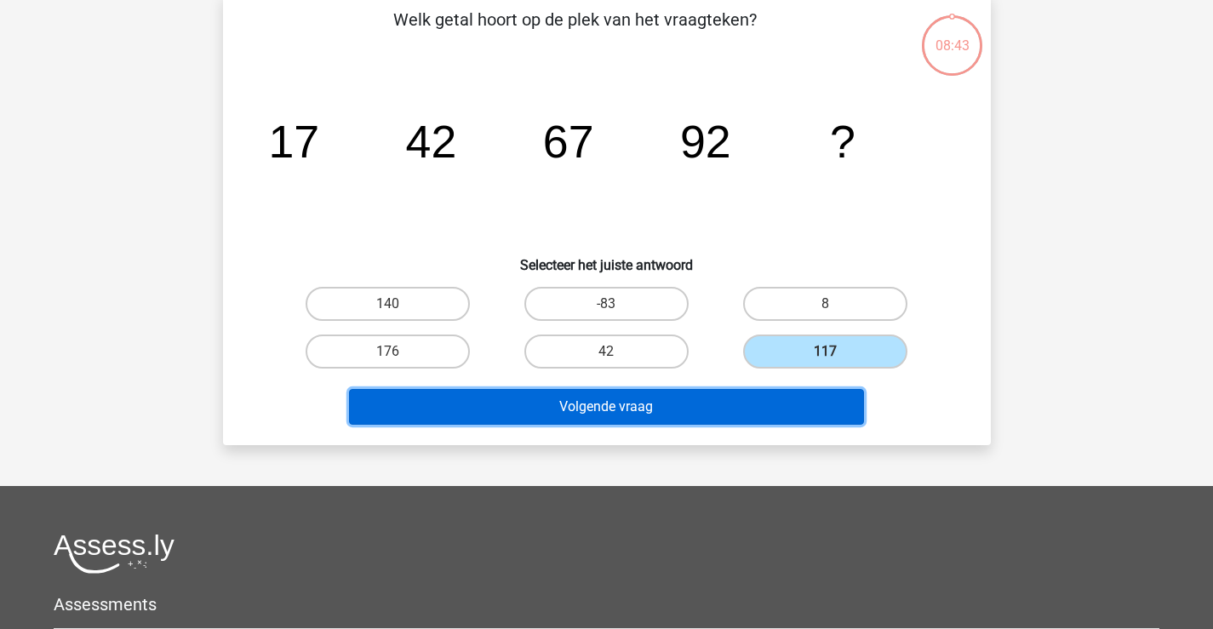
click at [711, 392] on button "Volgende vraag" at bounding box center [606, 407] width 515 height 36
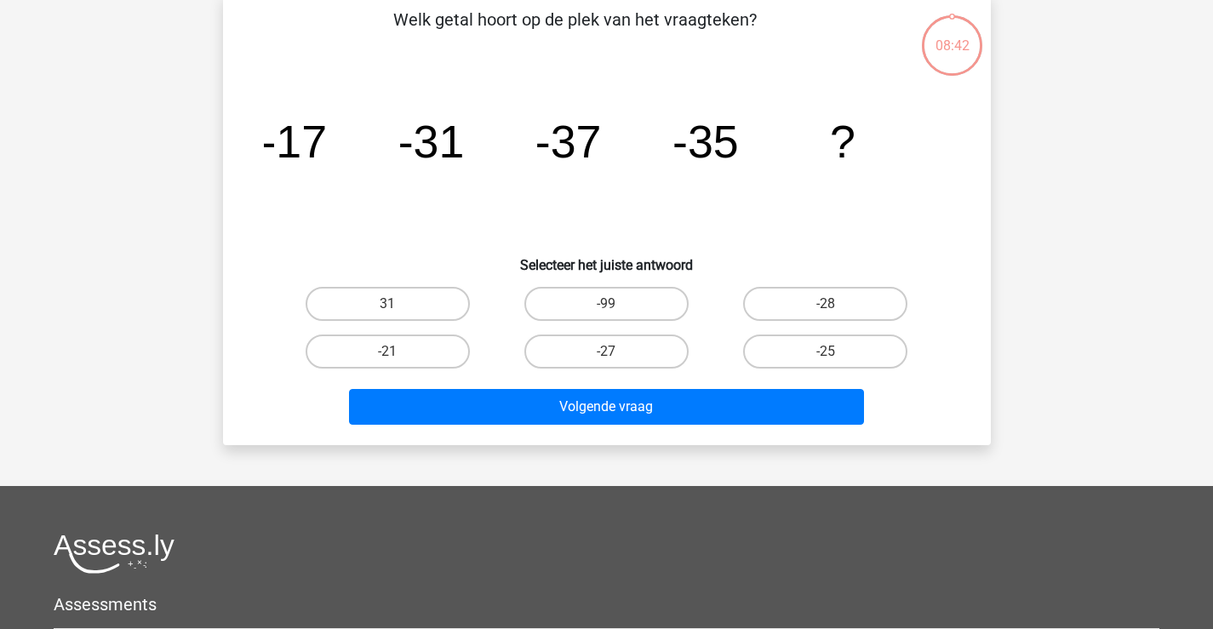
scroll to position [78, 0]
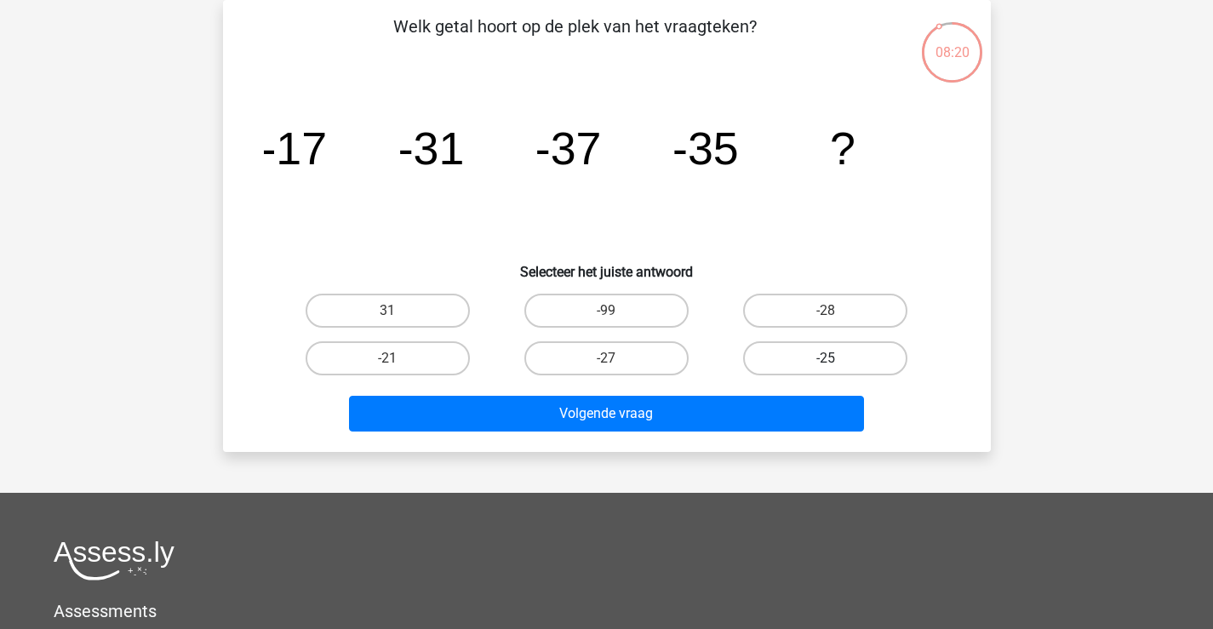
click at [774, 357] on label "-25" at bounding box center [825, 358] width 164 height 34
click at [826, 358] on input "-25" at bounding box center [831, 363] width 11 height 11
radio input "true"
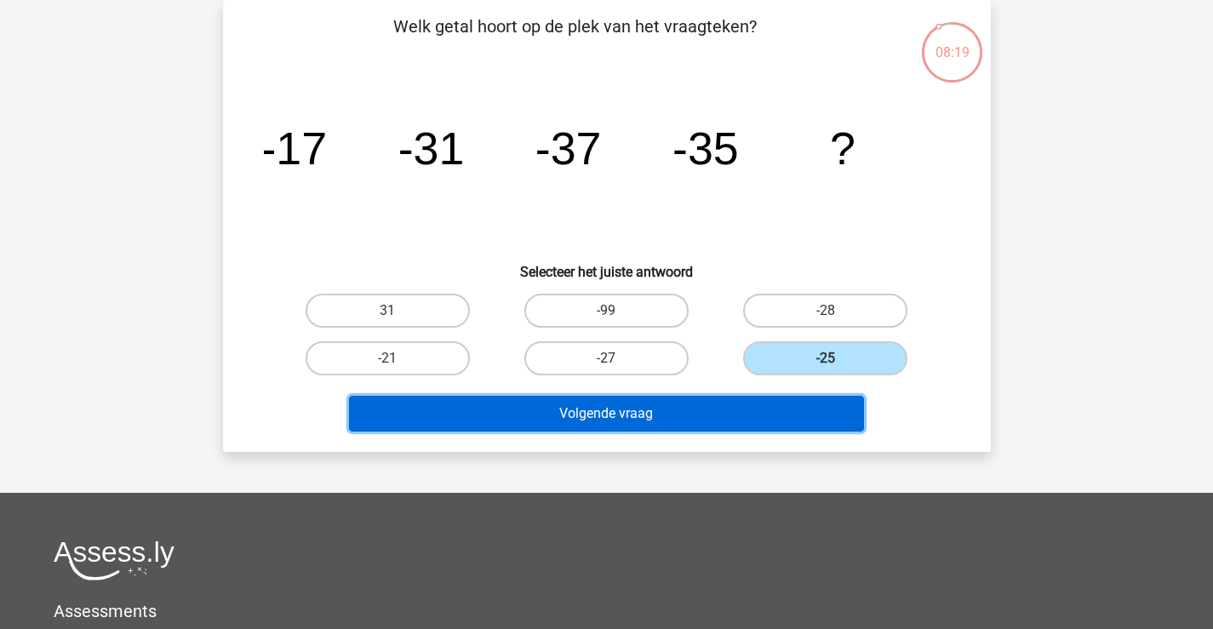
click at [725, 408] on button "Volgende vraag" at bounding box center [606, 414] width 515 height 36
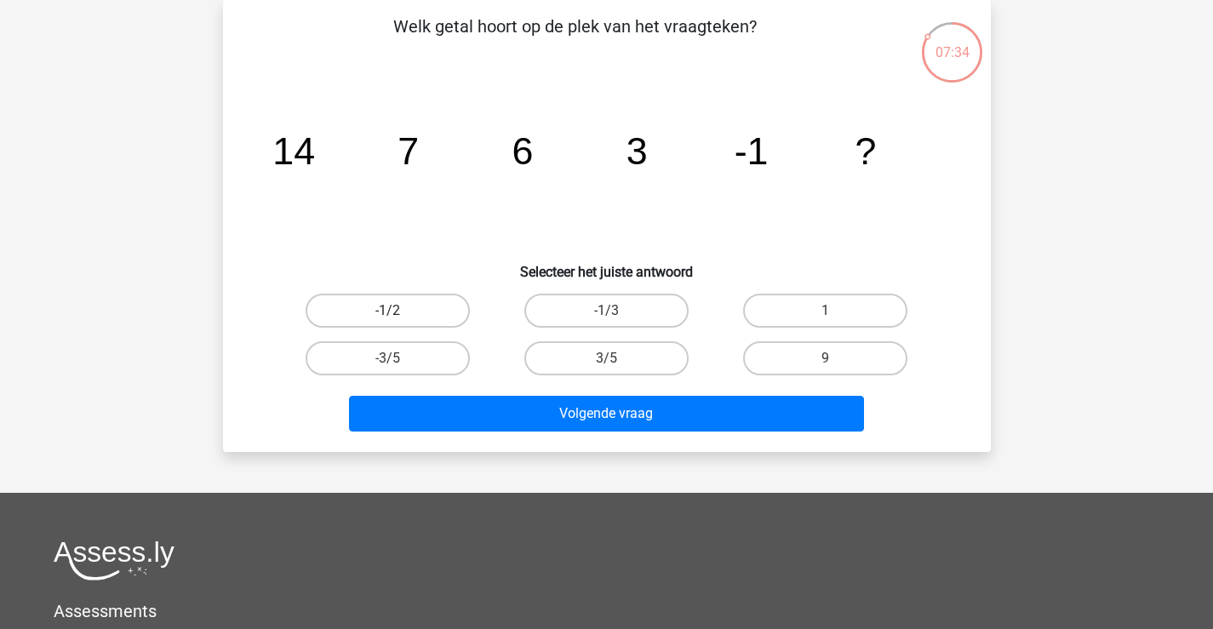
click at [443, 315] on label "-1/2" at bounding box center [388, 311] width 164 height 34
click at [398, 315] on input "-1/2" at bounding box center [392, 316] width 11 height 11
radio input "true"
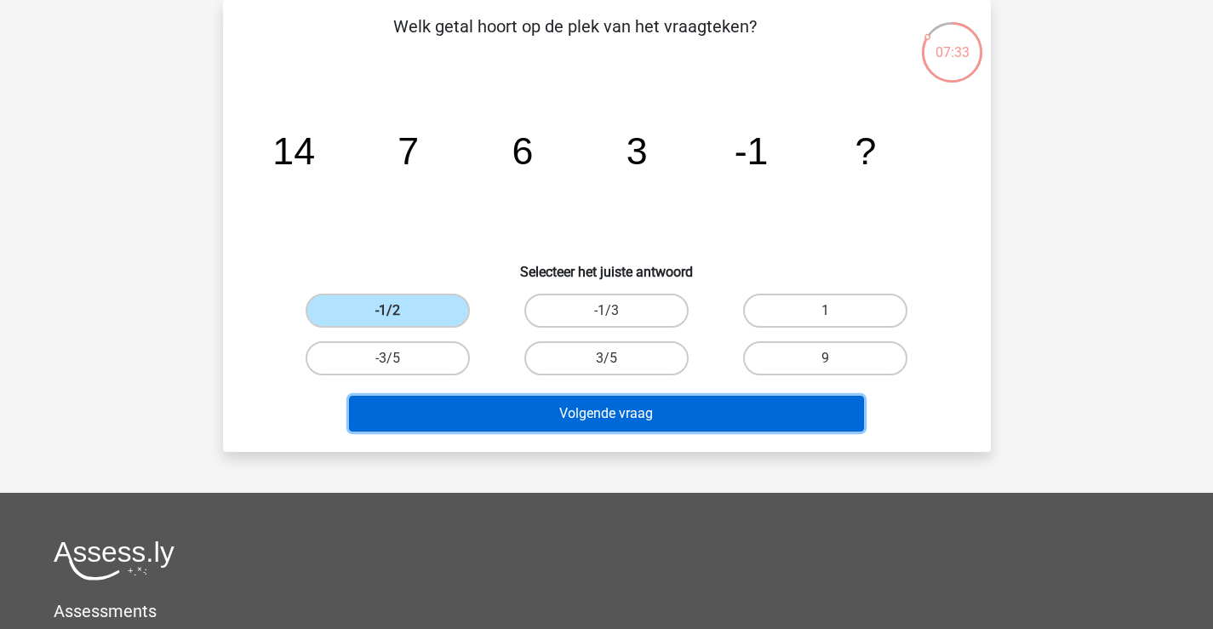
click at [506, 409] on button "Volgende vraag" at bounding box center [606, 414] width 515 height 36
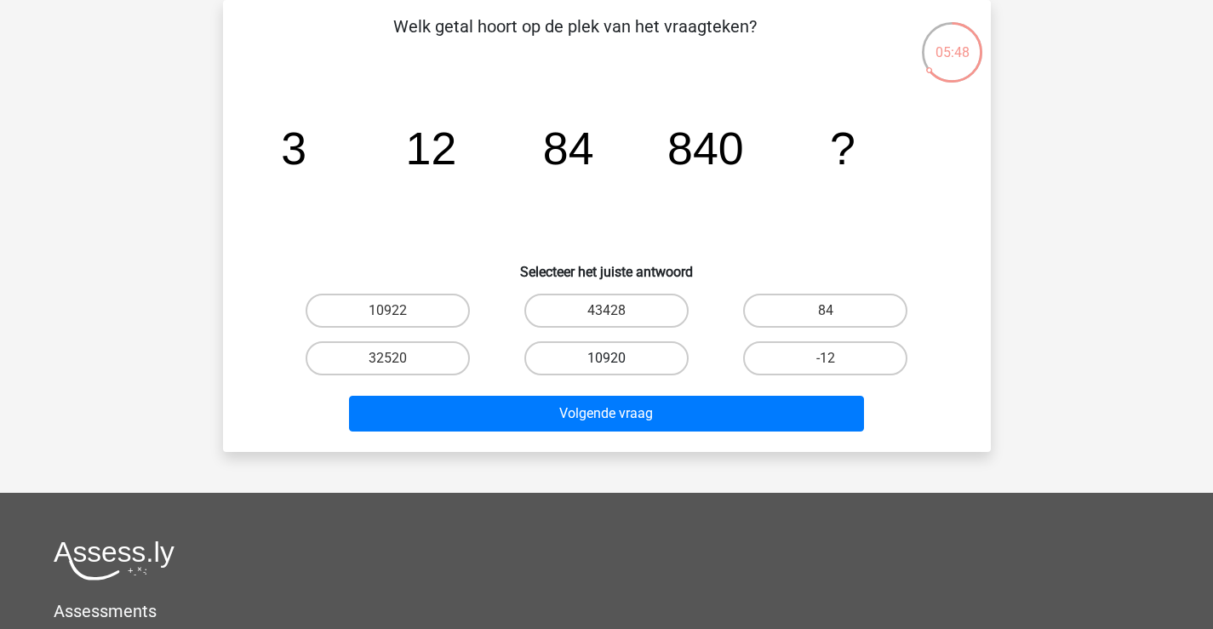
click at [573, 358] on label "10920" at bounding box center [606, 358] width 164 height 34
click at [606, 358] on input "10920" at bounding box center [611, 363] width 11 height 11
radio input "true"
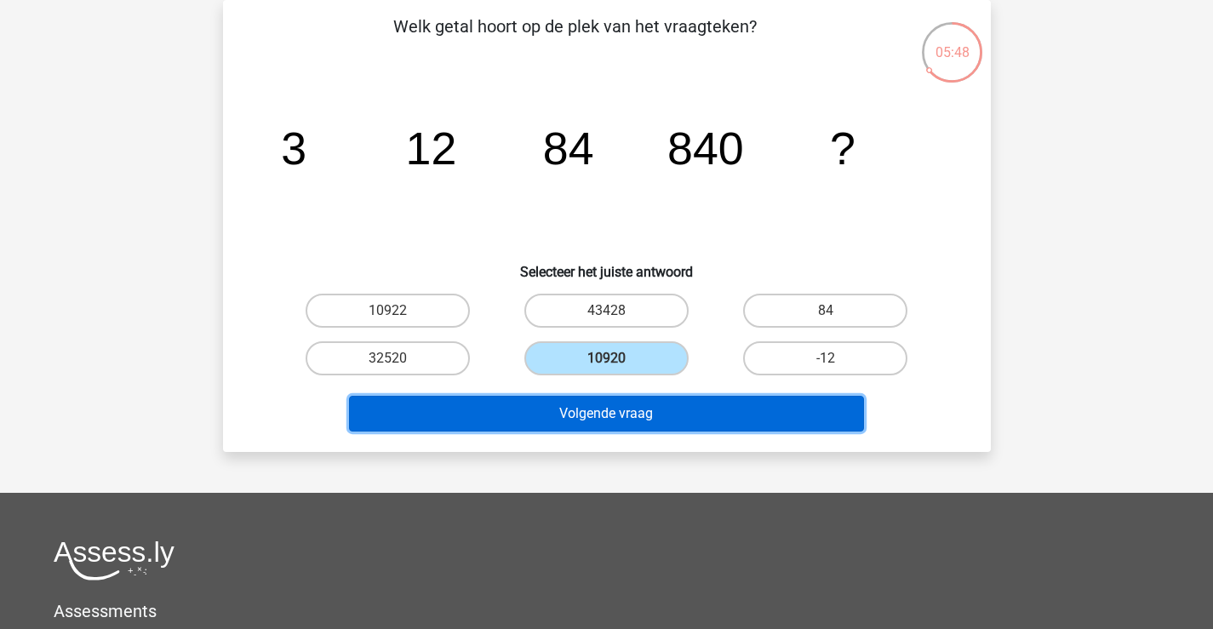
click at [605, 415] on button "Volgende vraag" at bounding box center [606, 414] width 515 height 36
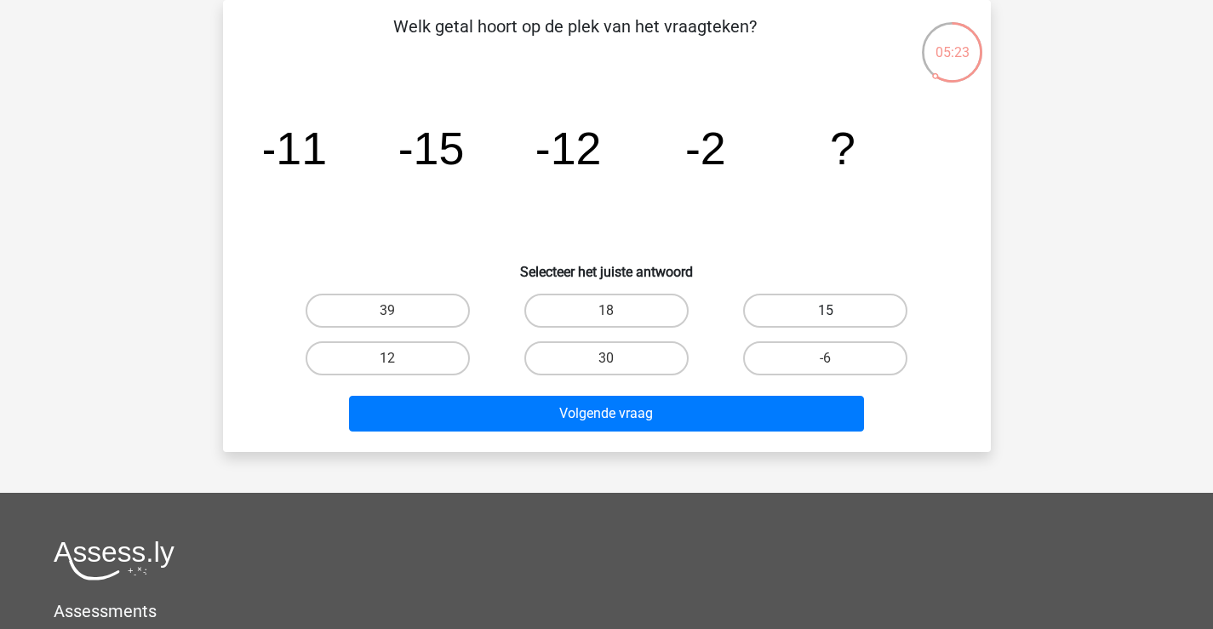
click at [798, 308] on label "15" at bounding box center [825, 311] width 164 height 34
click at [826, 311] on input "15" at bounding box center [831, 316] width 11 height 11
radio input "true"
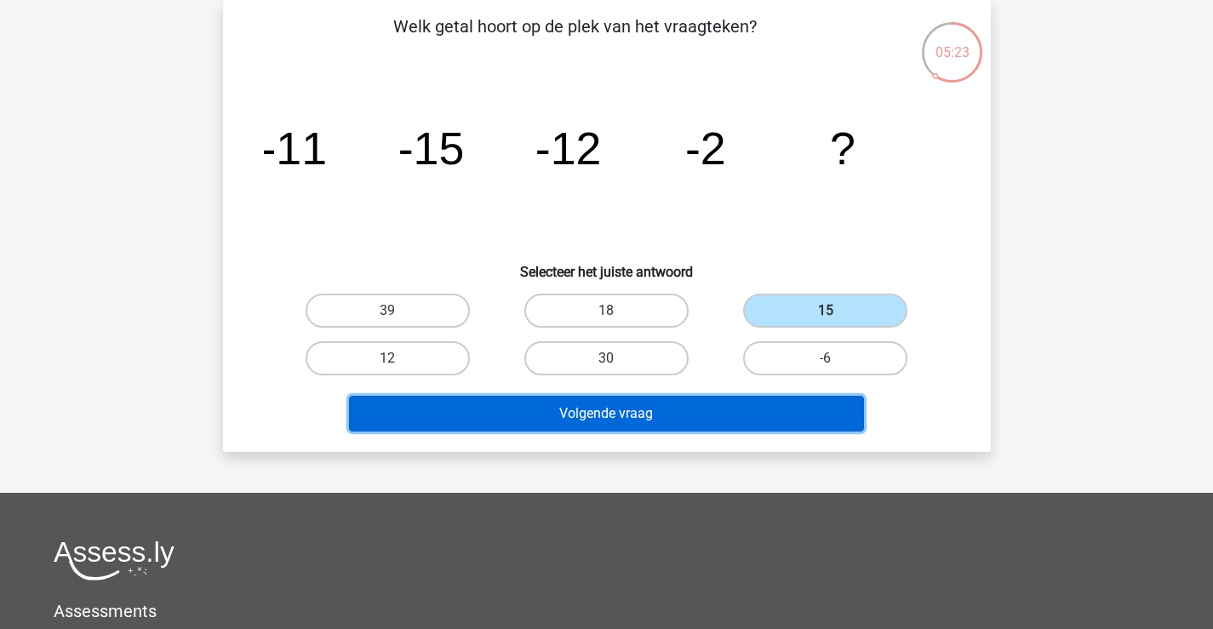
click at [694, 402] on button "Volgende vraag" at bounding box center [606, 414] width 515 height 36
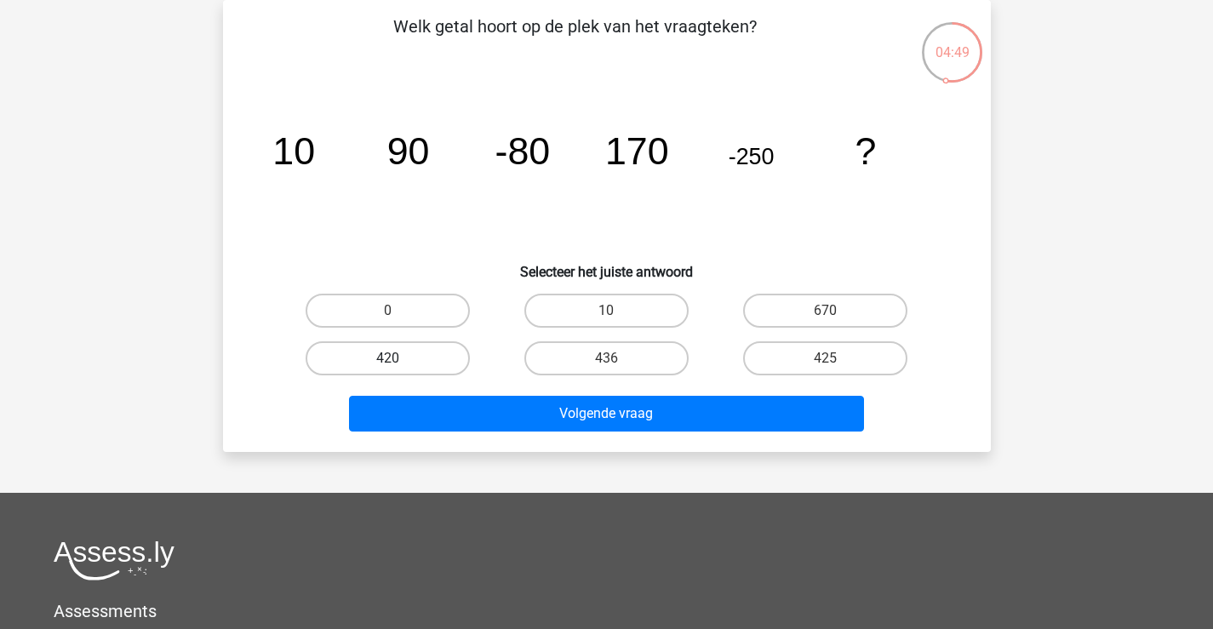
click at [445, 364] on label "420" at bounding box center [388, 358] width 164 height 34
click at [398, 364] on input "420" at bounding box center [392, 363] width 11 height 11
radio input "true"
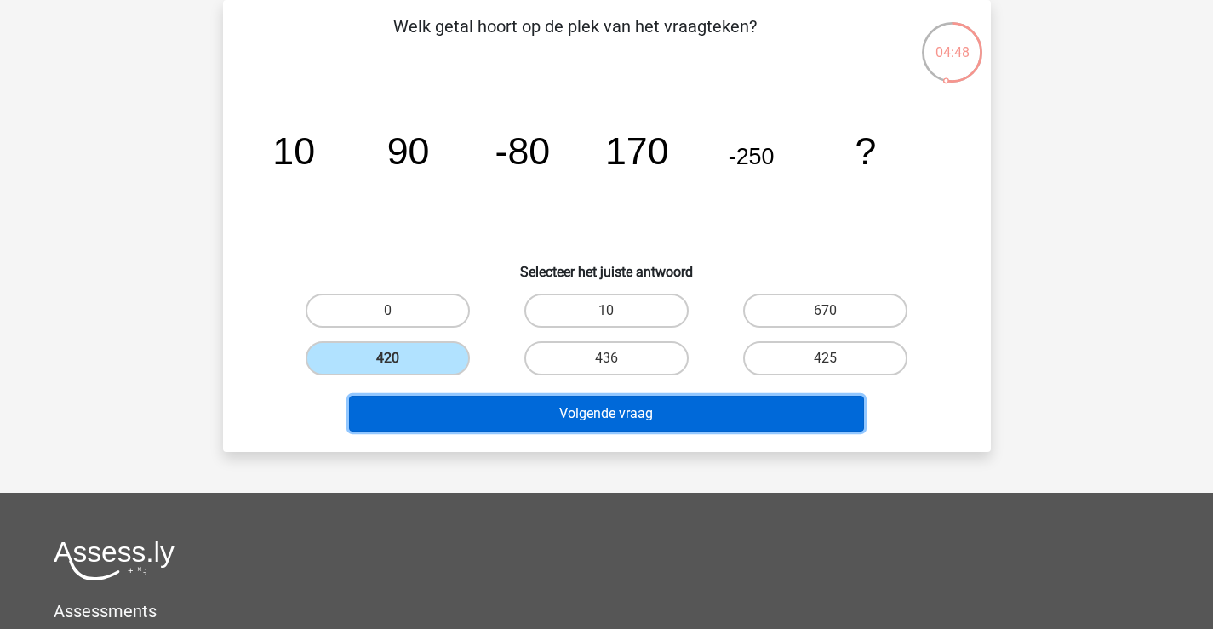
click at [504, 397] on button "Volgende vraag" at bounding box center [606, 414] width 515 height 36
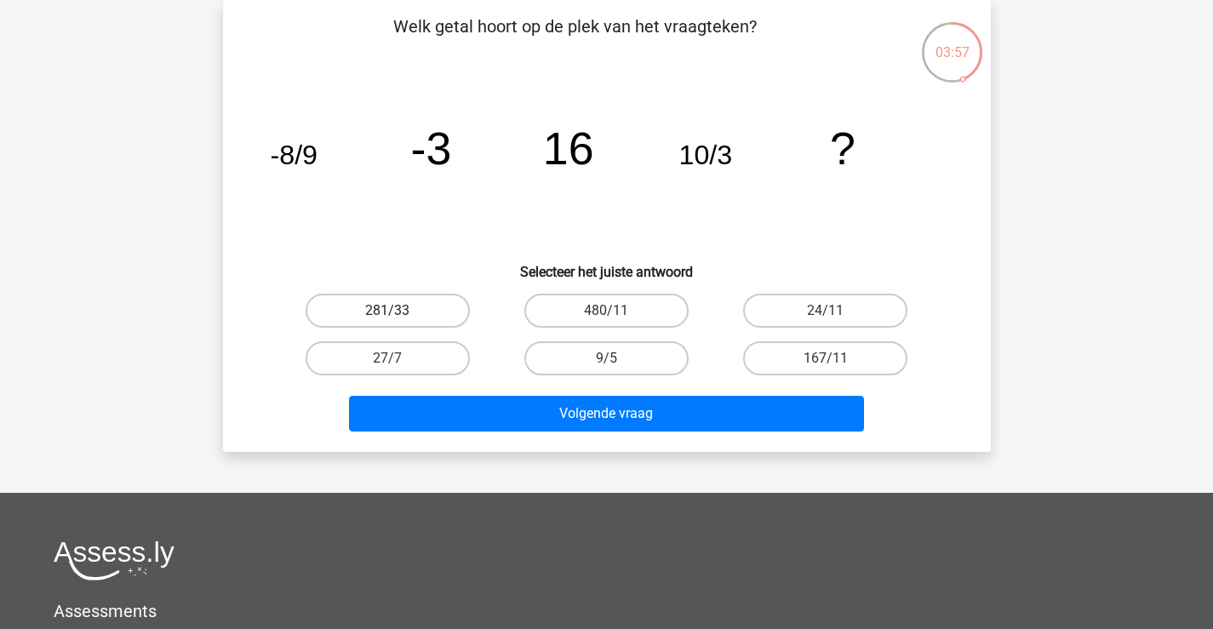
click at [442, 313] on label "281/33" at bounding box center [388, 311] width 164 height 34
click at [398, 313] on input "281/33" at bounding box center [392, 316] width 11 height 11
radio input "true"
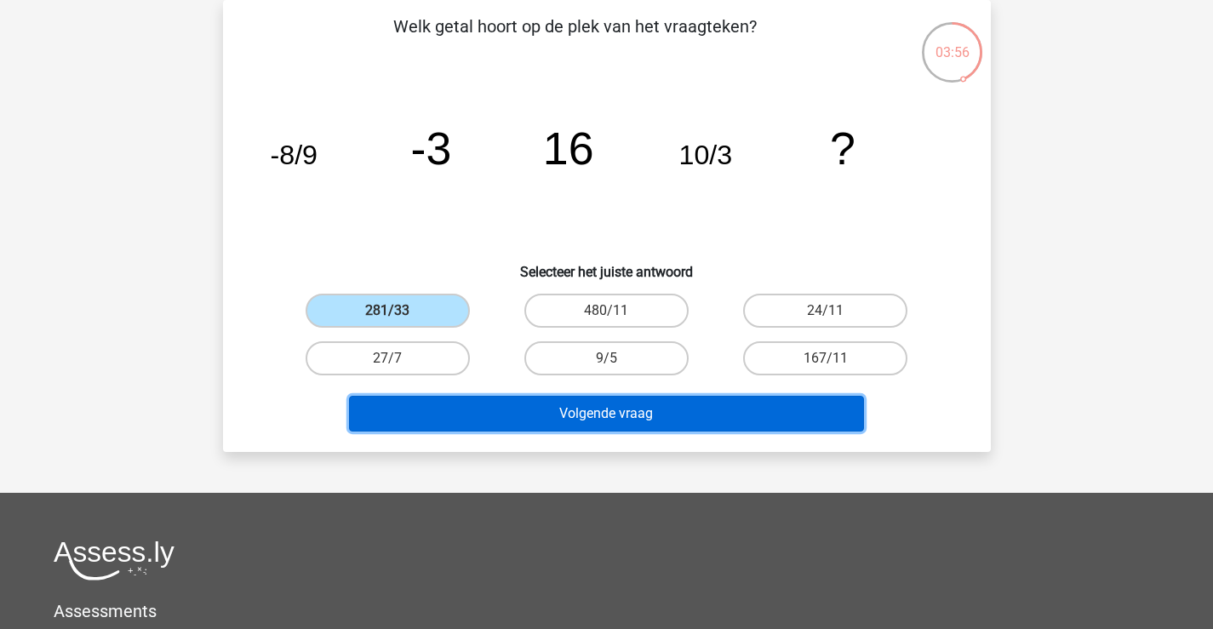
click at [478, 415] on button "Volgende vraag" at bounding box center [606, 414] width 515 height 36
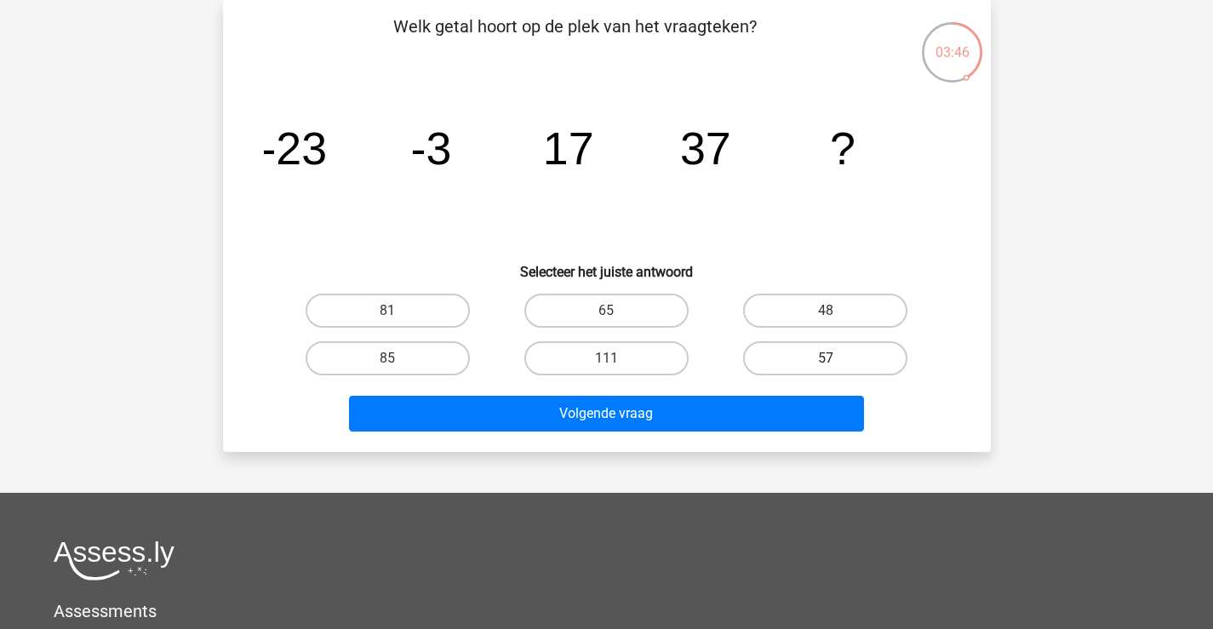
click at [781, 355] on label "57" at bounding box center [825, 358] width 164 height 34
click at [826, 358] on input "57" at bounding box center [831, 363] width 11 height 11
radio input "true"
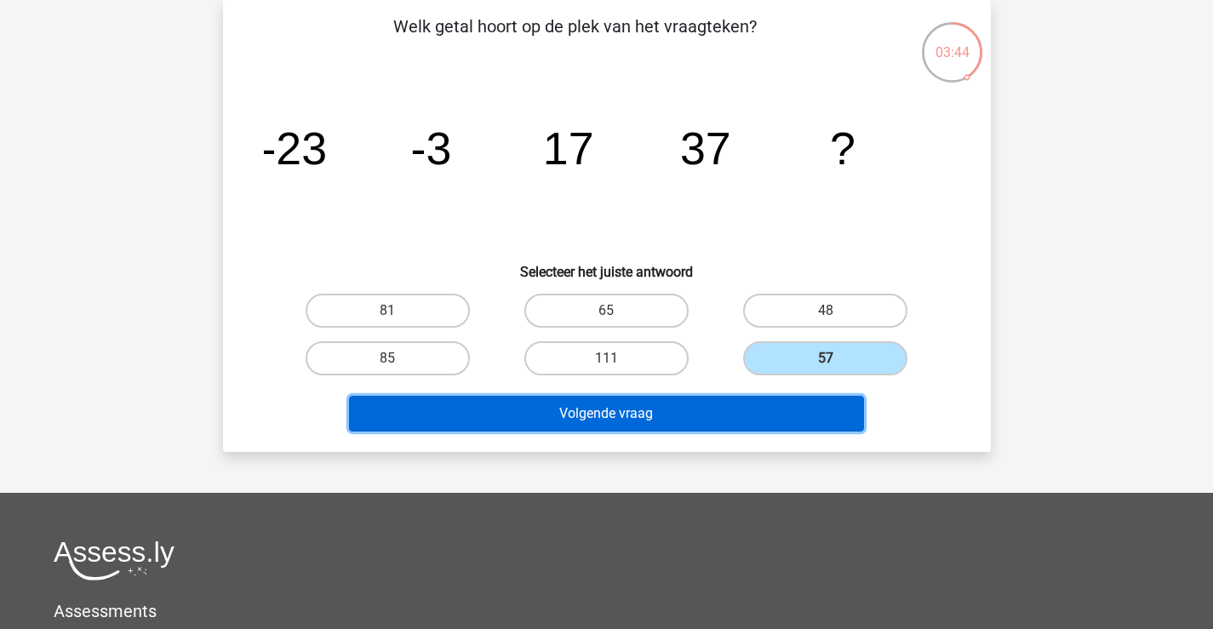
click at [699, 409] on button "Volgende vraag" at bounding box center [606, 414] width 515 height 36
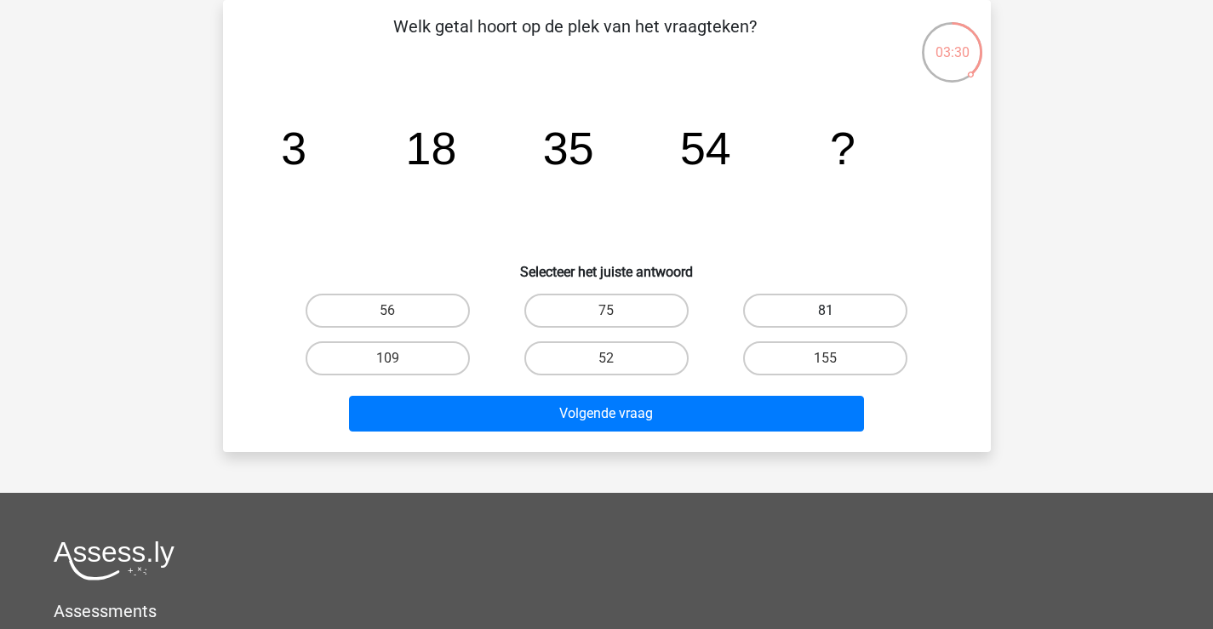
click at [814, 313] on label "81" at bounding box center [825, 311] width 164 height 34
click at [826, 313] on input "81" at bounding box center [831, 316] width 11 height 11
radio input "true"
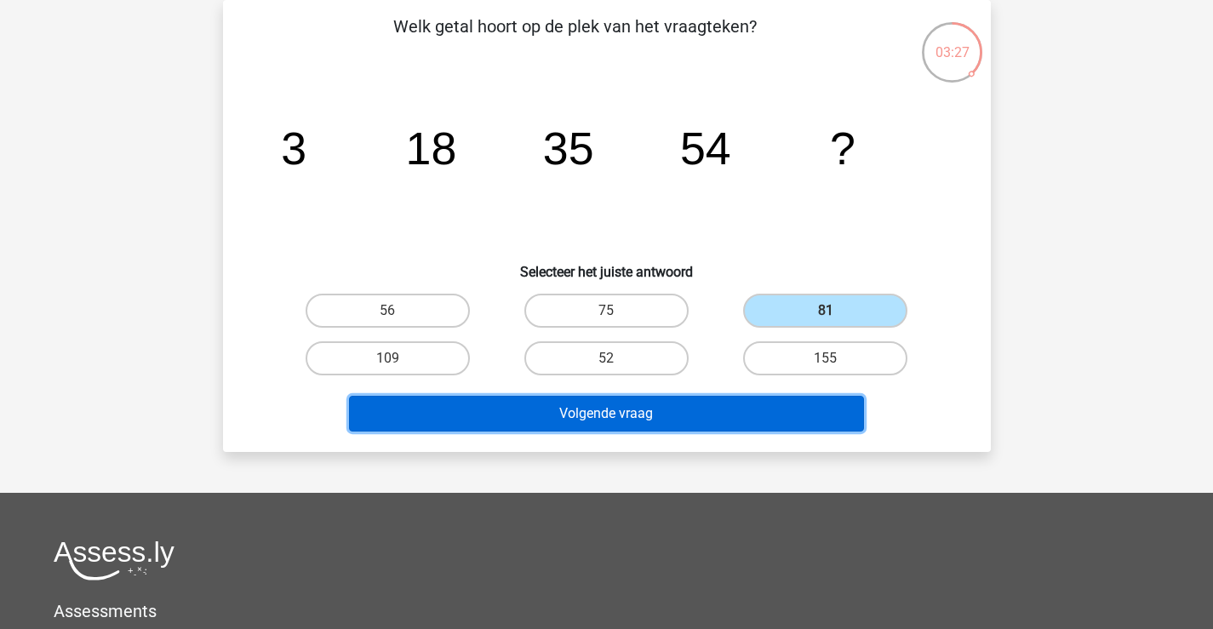
click at [678, 418] on button "Volgende vraag" at bounding box center [606, 414] width 515 height 36
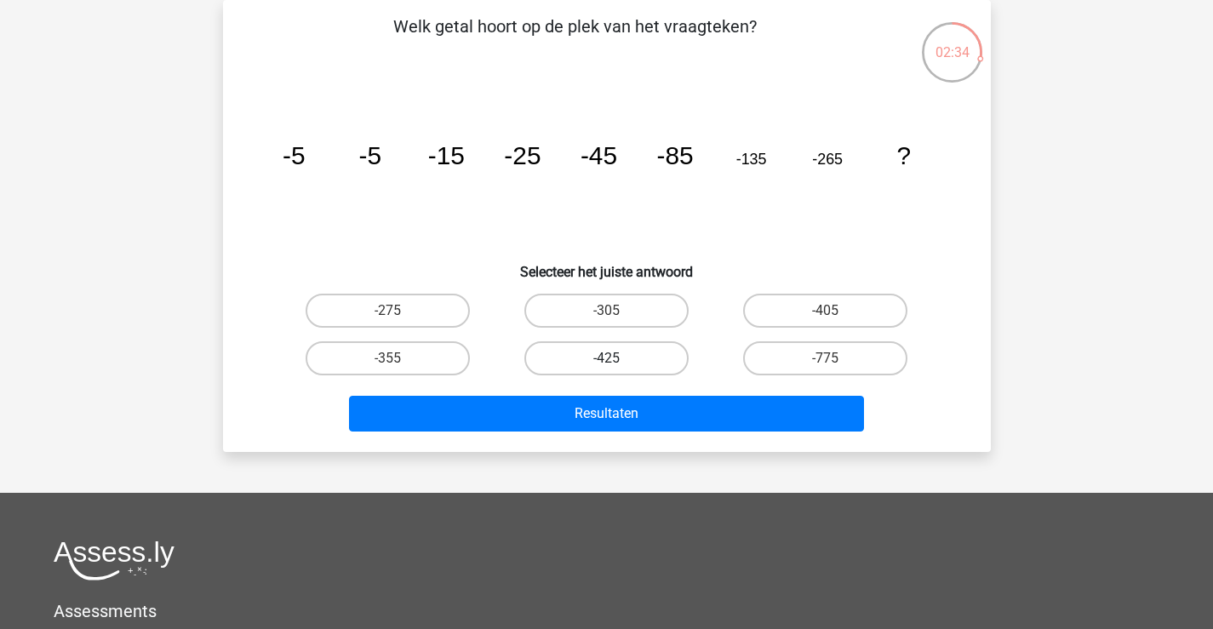
click at [661, 360] on label "-425" at bounding box center [606, 358] width 164 height 34
click at [617, 360] on input "-425" at bounding box center [611, 363] width 11 height 11
radio input "true"
click at [770, 351] on label "-775" at bounding box center [825, 358] width 164 height 34
click at [826, 358] on input "-775" at bounding box center [831, 363] width 11 height 11
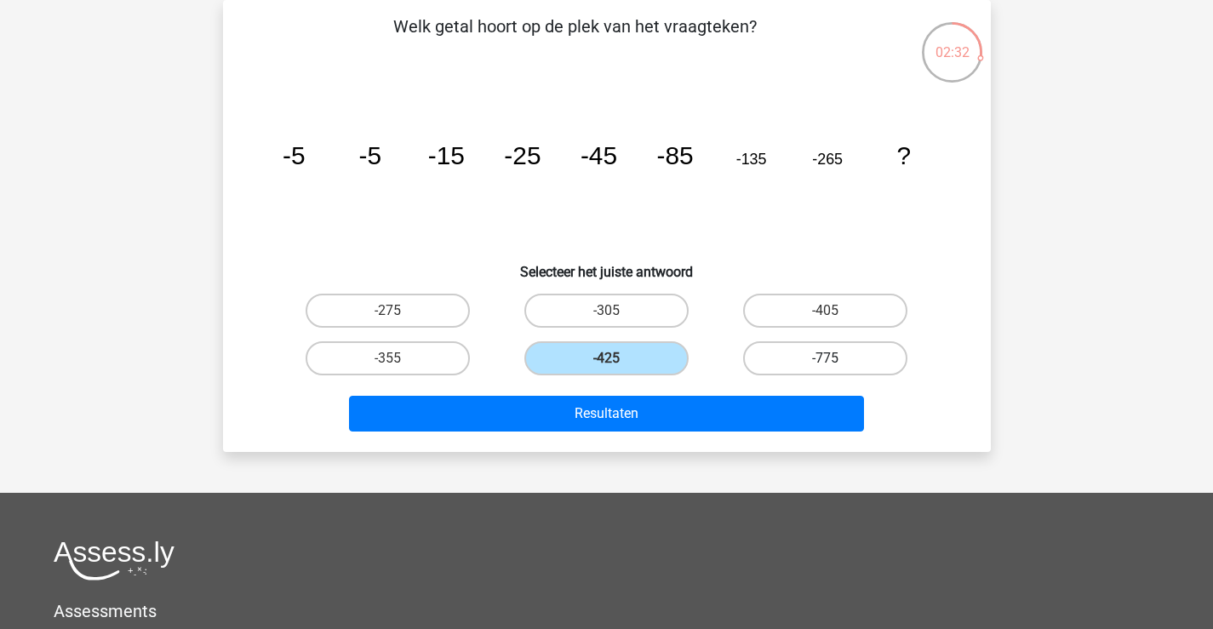
radio input "true"
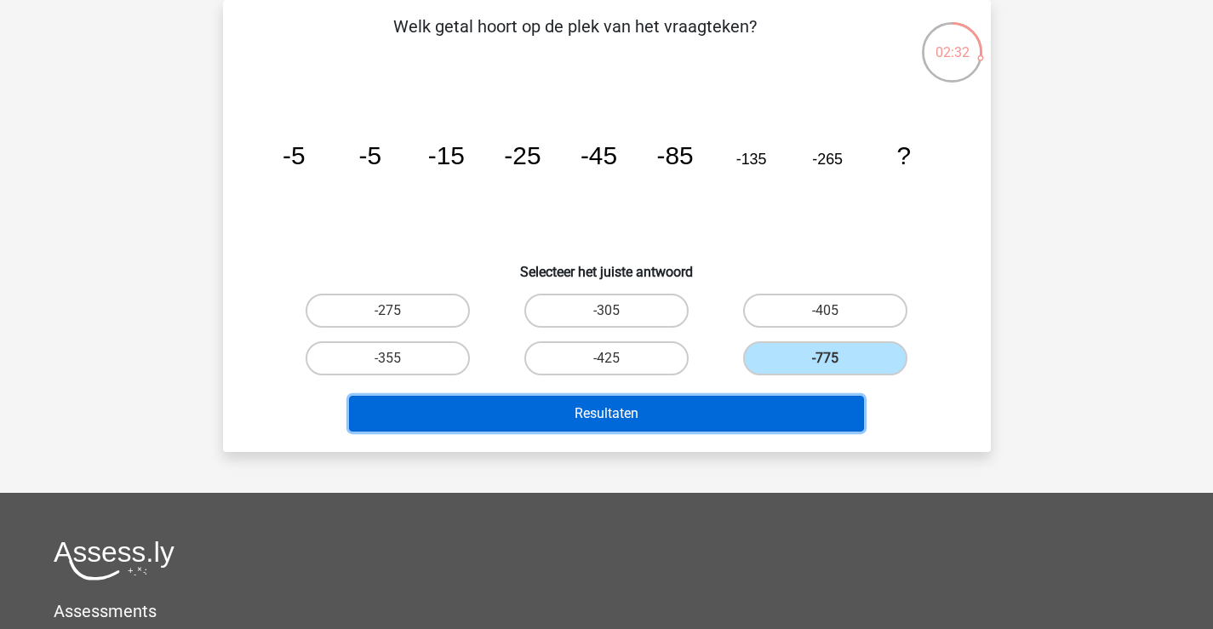
click at [721, 404] on button "Resultaten" at bounding box center [606, 414] width 515 height 36
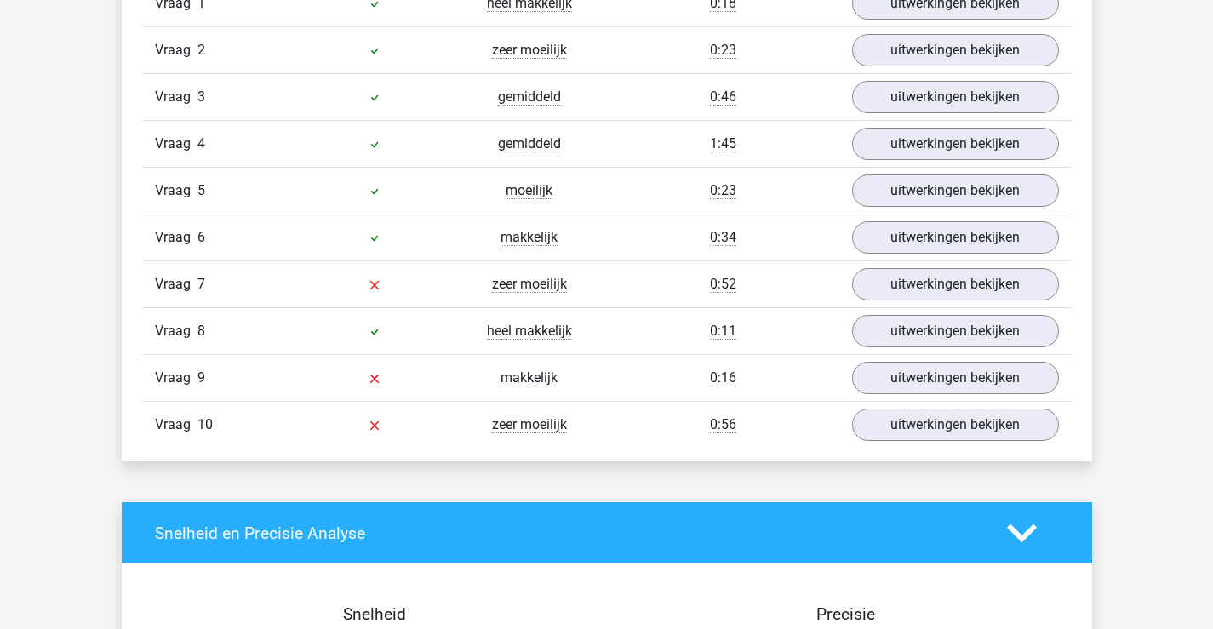
scroll to position [1107, 0]
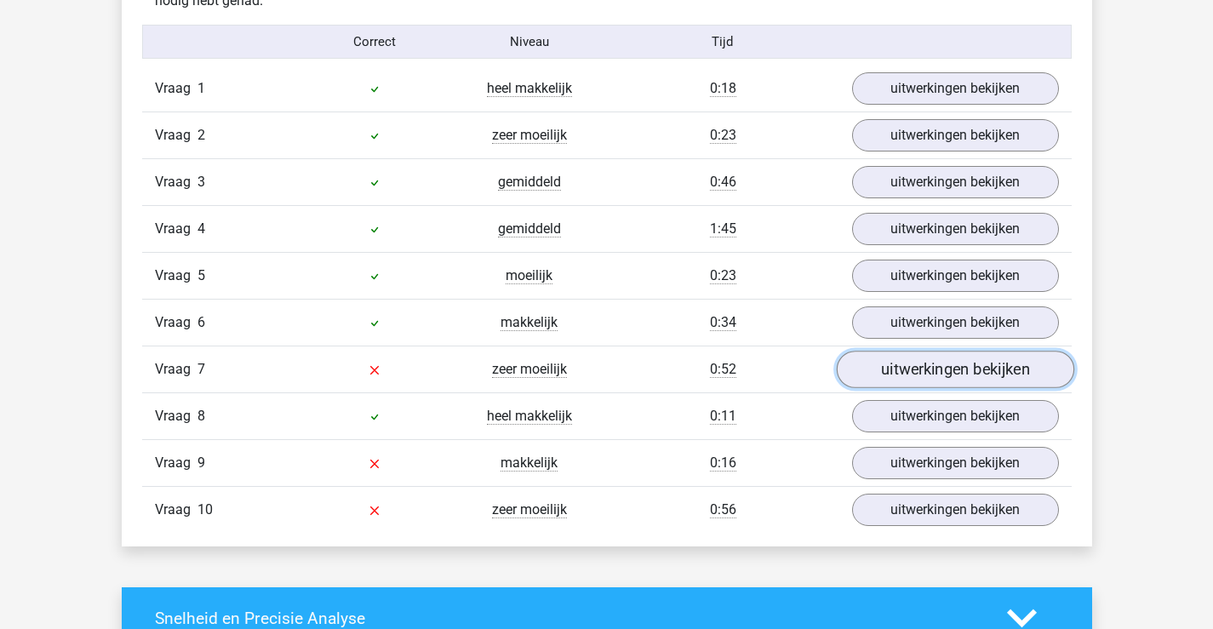
click at [877, 376] on link "uitwerkingen bekijken" at bounding box center [955, 369] width 238 height 37
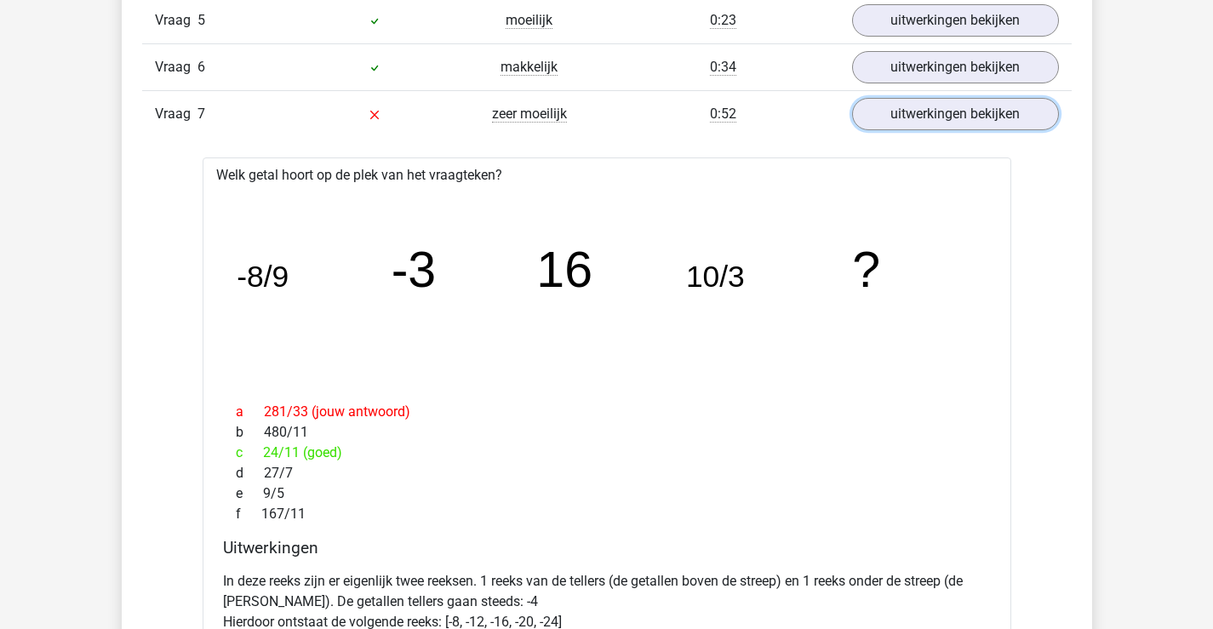
scroll to position [1277, 0]
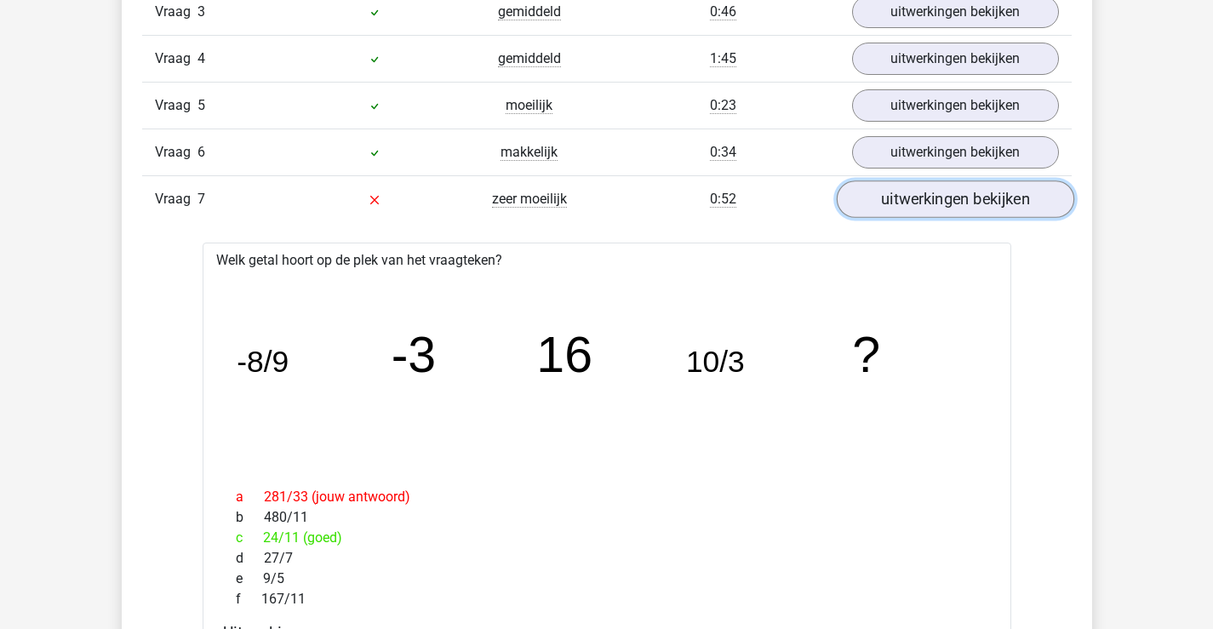
click at [931, 214] on link "uitwerkingen bekijken" at bounding box center [955, 198] width 238 height 37
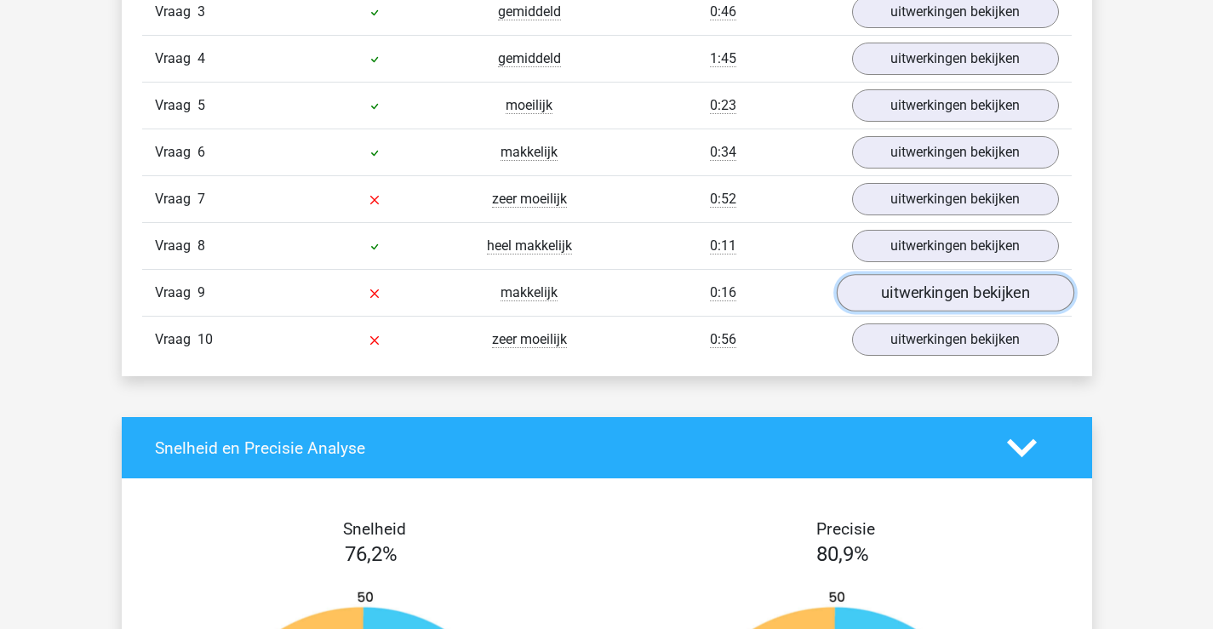
click at [900, 296] on link "uitwerkingen bekijken" at bounding box center [955, 292] width 238 height 37
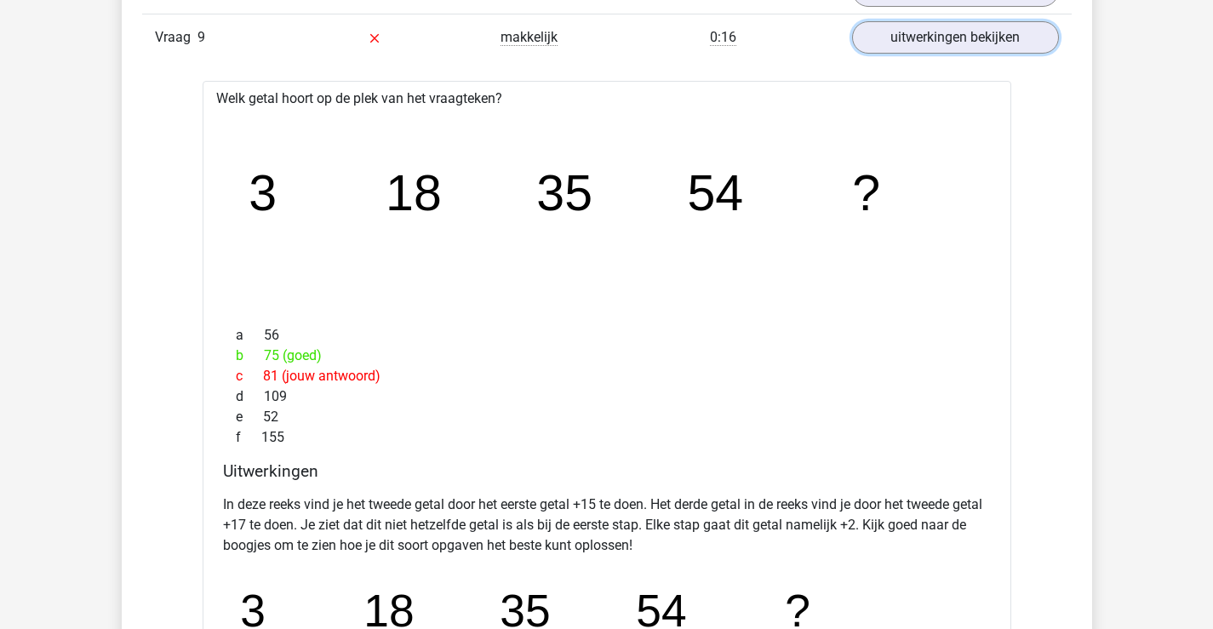
scroll to position [1362, 0]
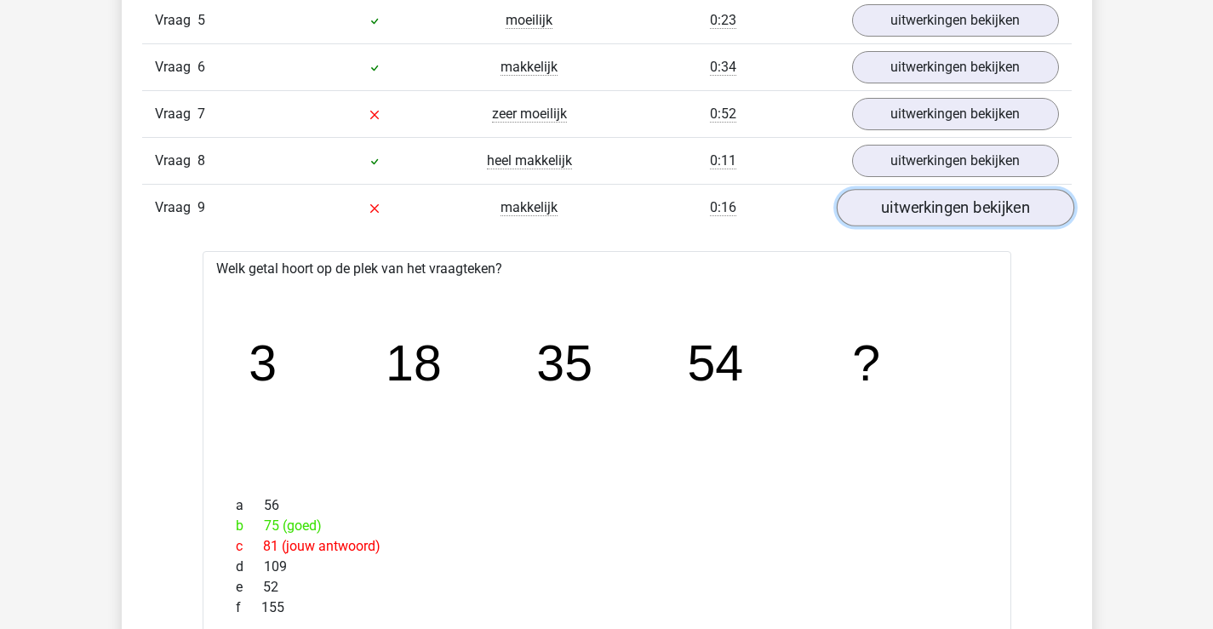
click at [953, 210] on link "uitwerkingen bekijken" at bounding box center [955, 207] width 238 height 37
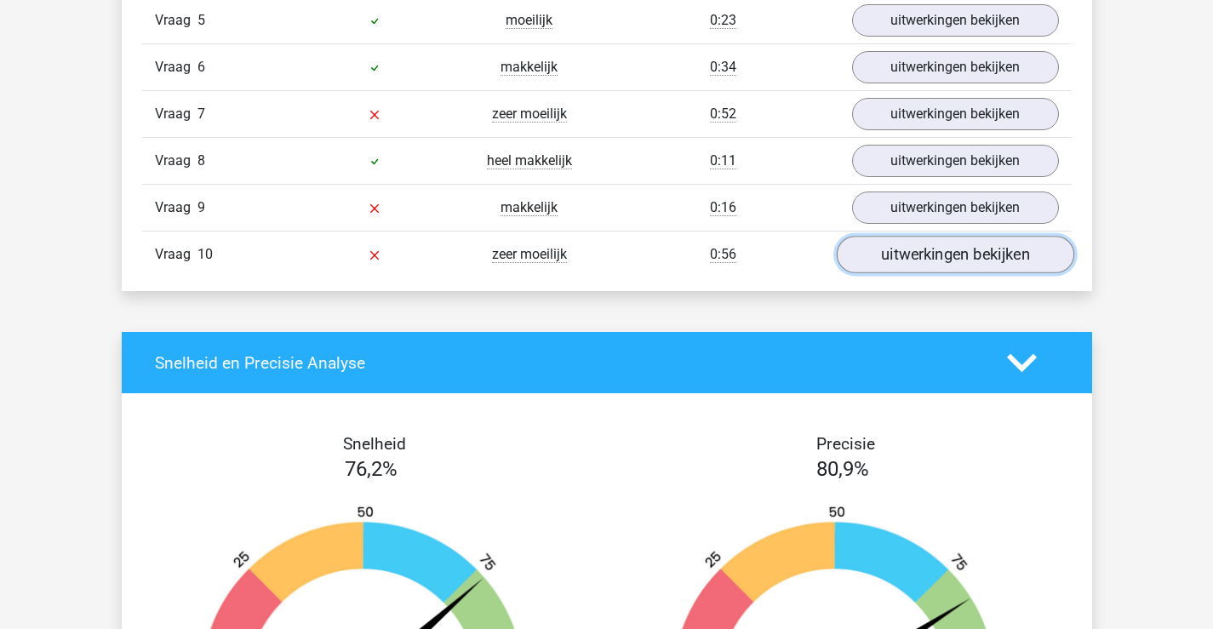
click at [920, 266] on link "uitwerkingen bekijken" at bounding box center [955, 254] width 238 height 37
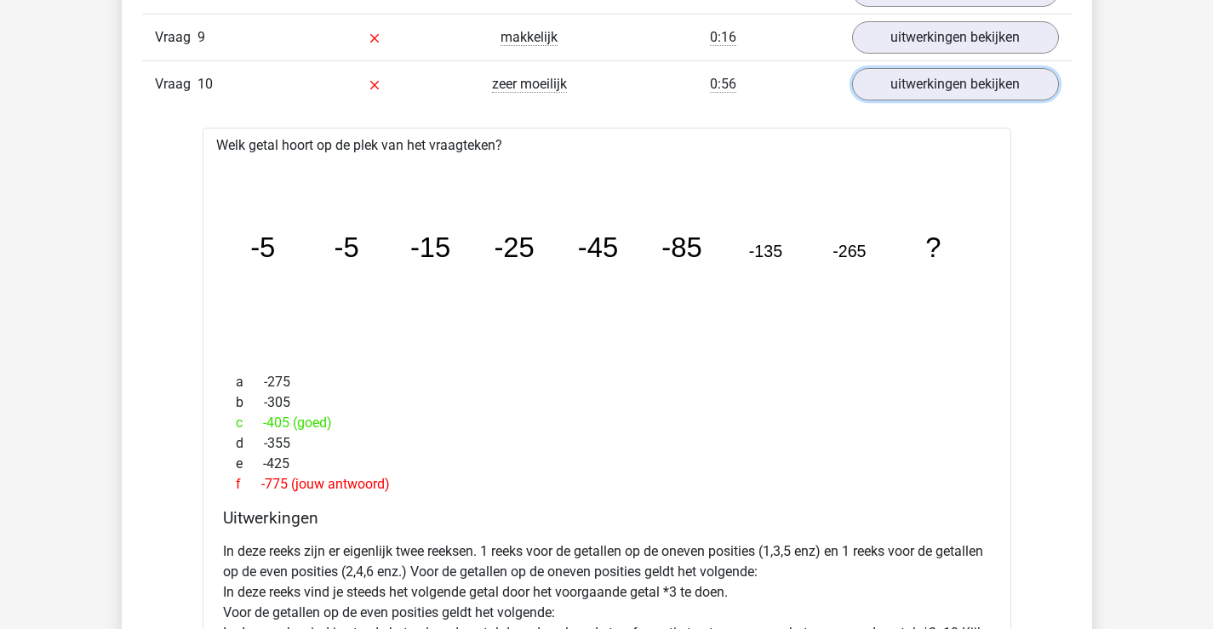
scroll to position [1618, 0]
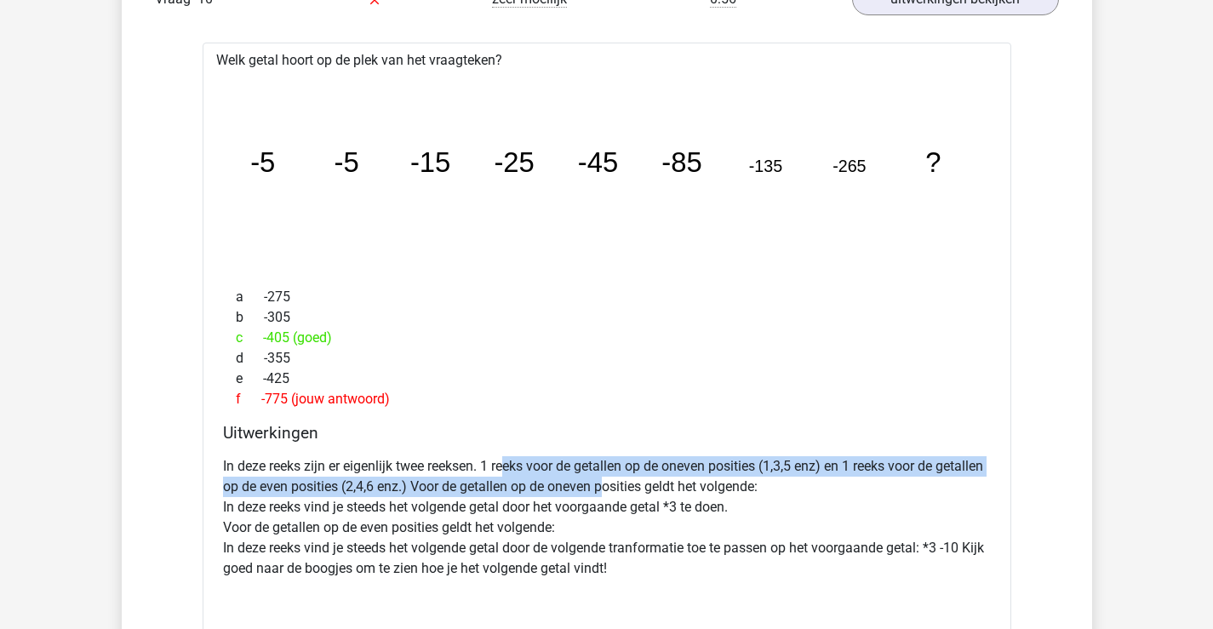
drag, startPoint x: 507, startPoint y: 464, endPoint x: 656, endPoint y: 485, distance: 150.5
click at [656, 485] on p "In deze reeks zijn er eigenlijk twee reeksen. 1 reeks voor de getallen op de on…" at bounding box center [607, 517] width 768 height 123
